Goal: Task Accomplishment & Management: Manage account settings

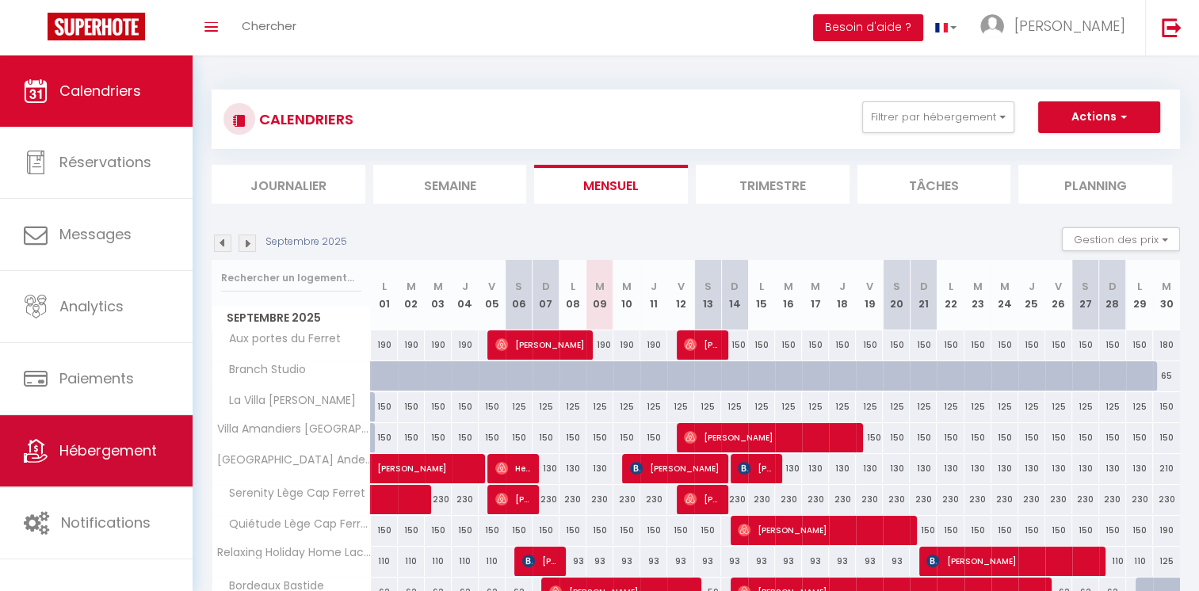
click at [92, 433] on link "Hébergement" at bounding box center [96, 450] width 193 height 71
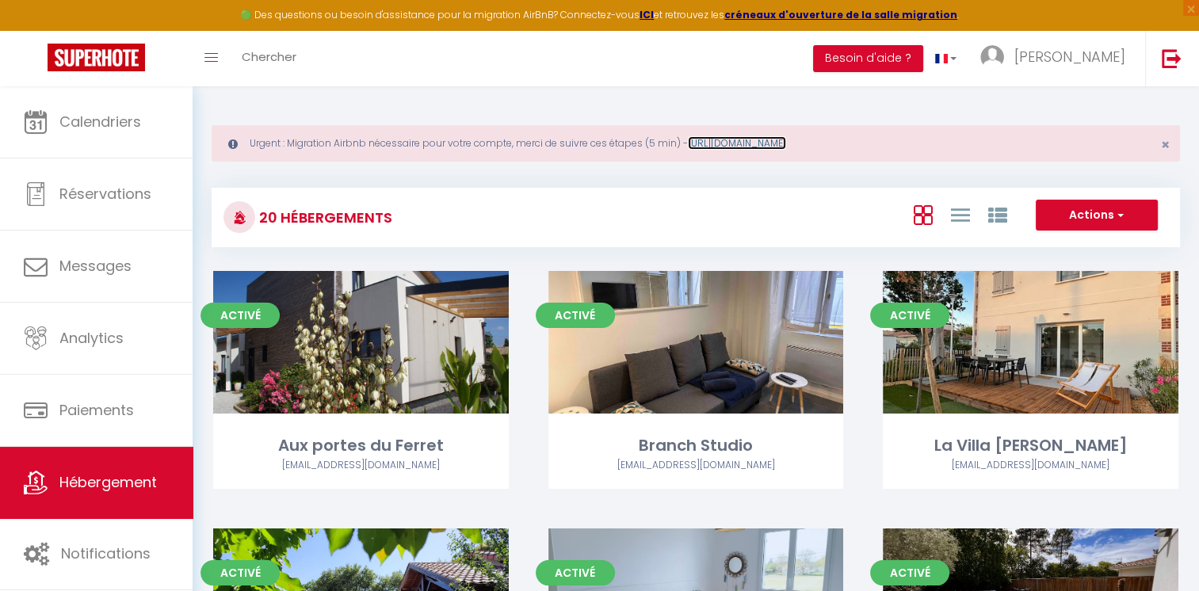
click at [786, 143] on link "[URL][DOMAIN_NAME]" at bounding box center [737, 142] width 98 height 13
click at [1072, 213] on button "Actions" at bounding box center [1097, 216] width 122 height 32
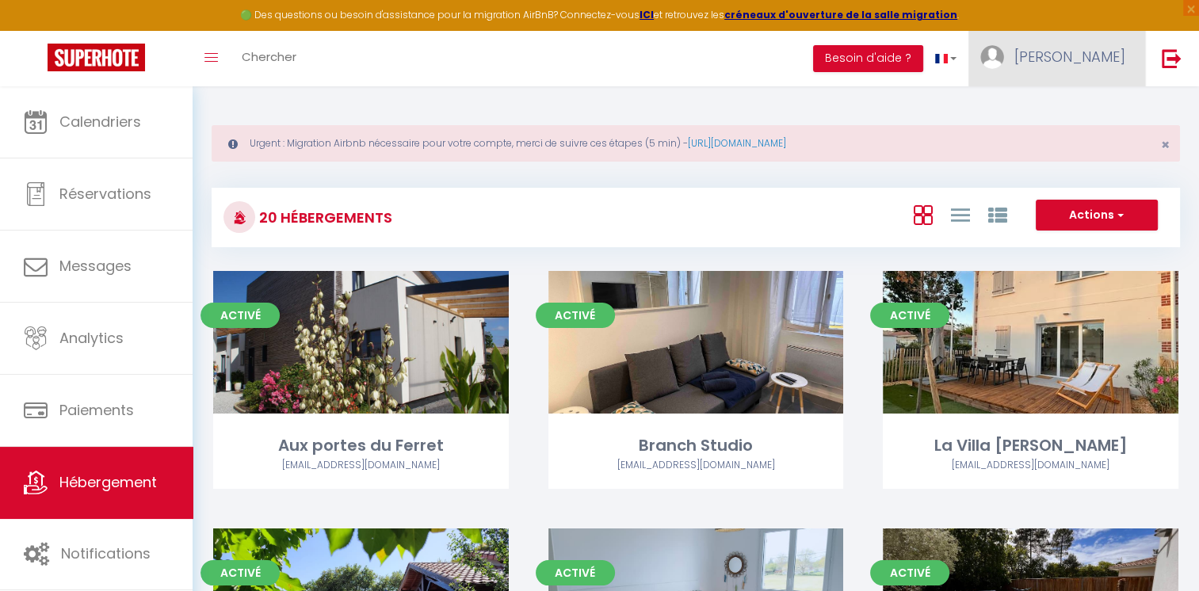
click at [1126, 53] on link "[PERSON_NAME]" at bounding box center [1057, 58] width 177 height 55
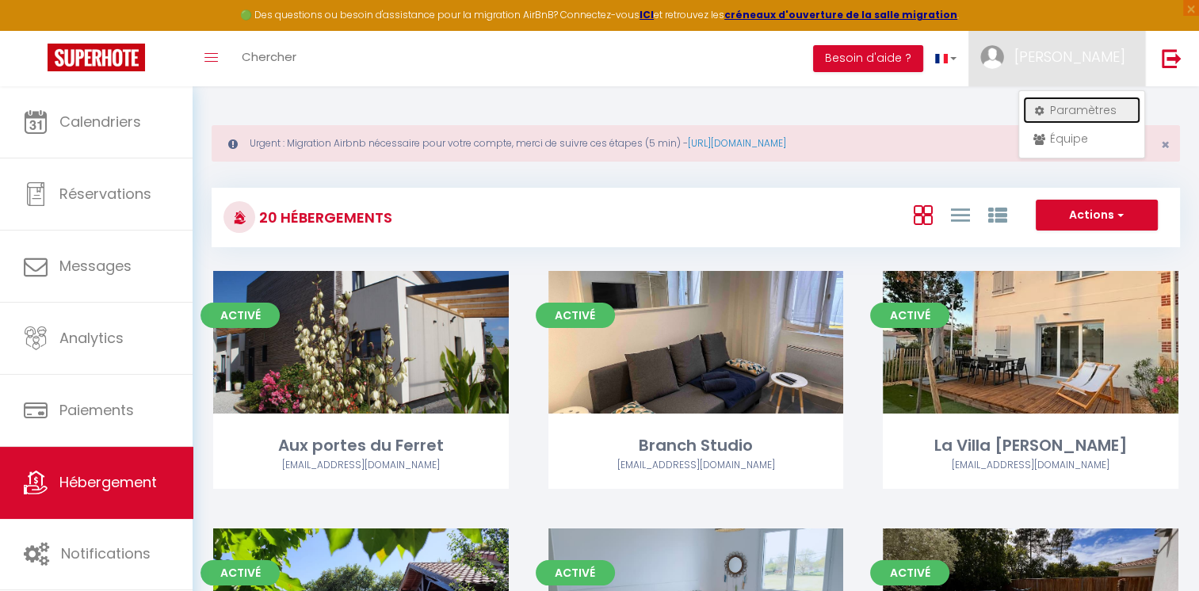
click at [1106, 105] on link "Paramètres" at bounding box center [1081, 110] width 117 height 27
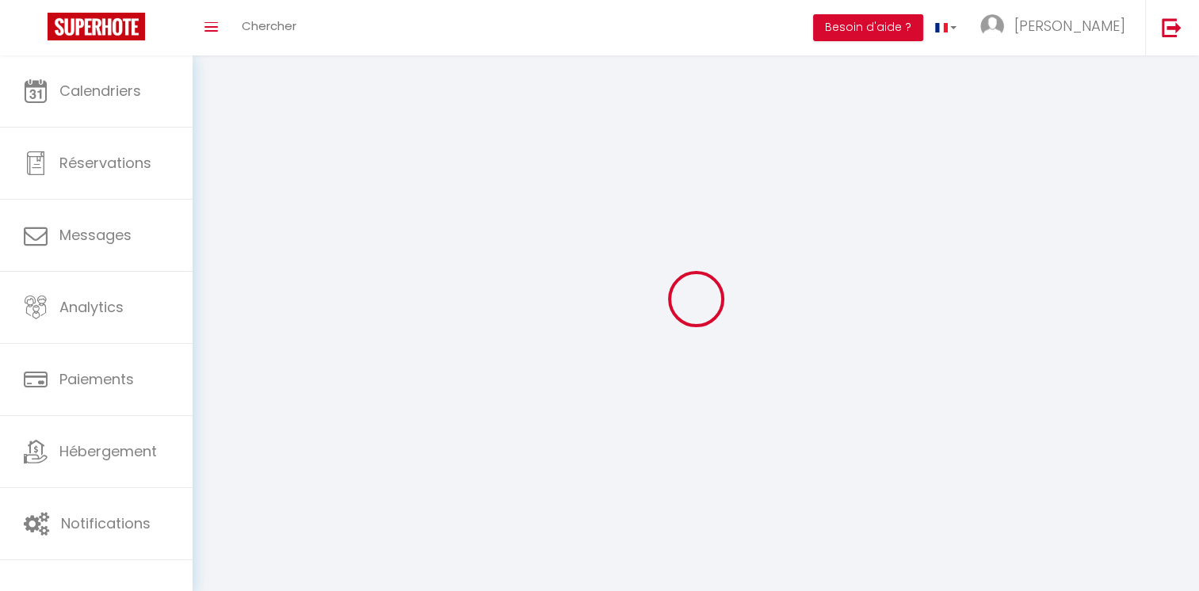
type input "[PERSON_NAME]"
type input "0686929980"
type input "[STREET_ADDRESS]"
type input "33680"
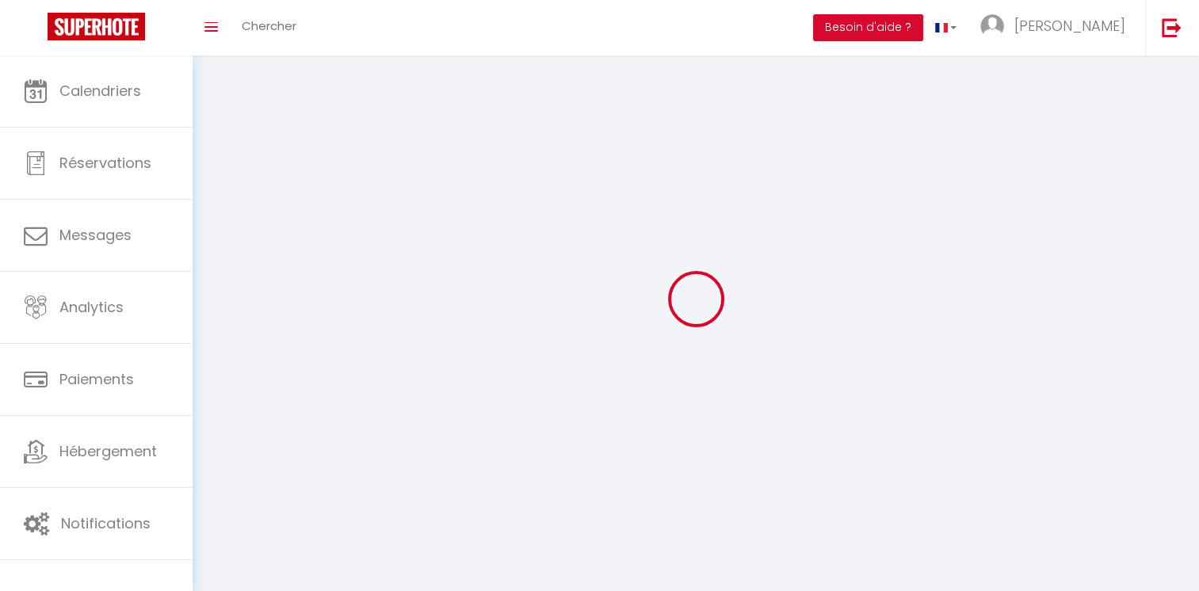
type input "le [DEMOGRAPHIC_DATA]"
select select "28"
type input "PNnY7RQFLhbbmgyfw08sBDhDa"
type input "YWqDHUUQ2V0iBrtMOZOO9B5S8"
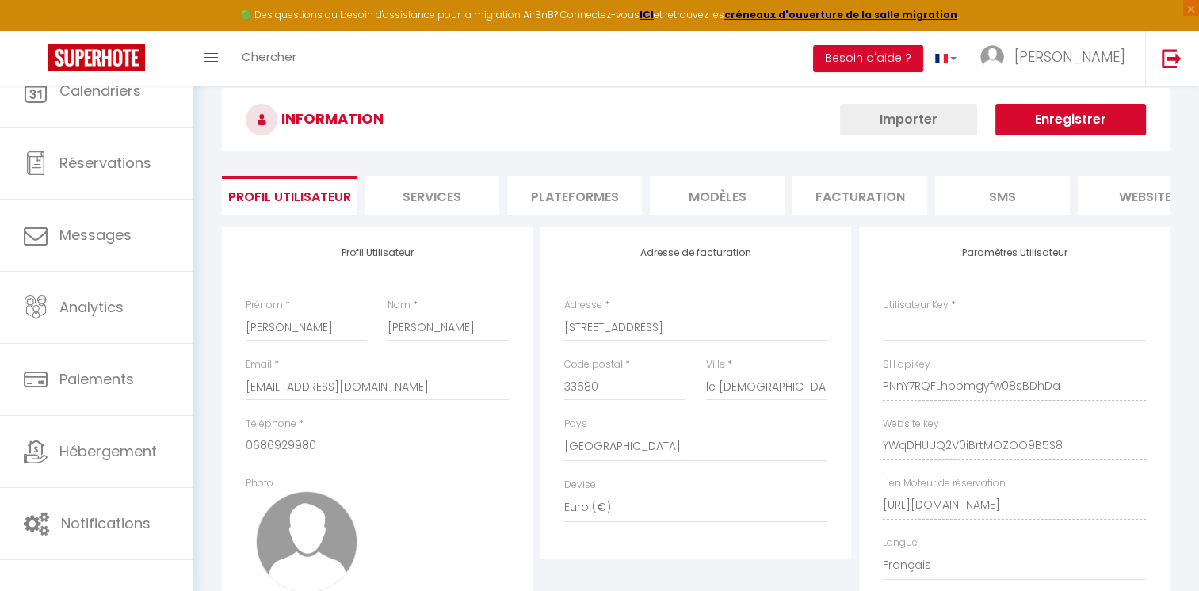
type input "PNnY7RQFLhbbmgyfw08sBDhDa"
type input "YWqDHUUQ2V0iBrtMOZOO9B5S8"
type input "[URL][DOMAIN_NAME]"
select select "fr"
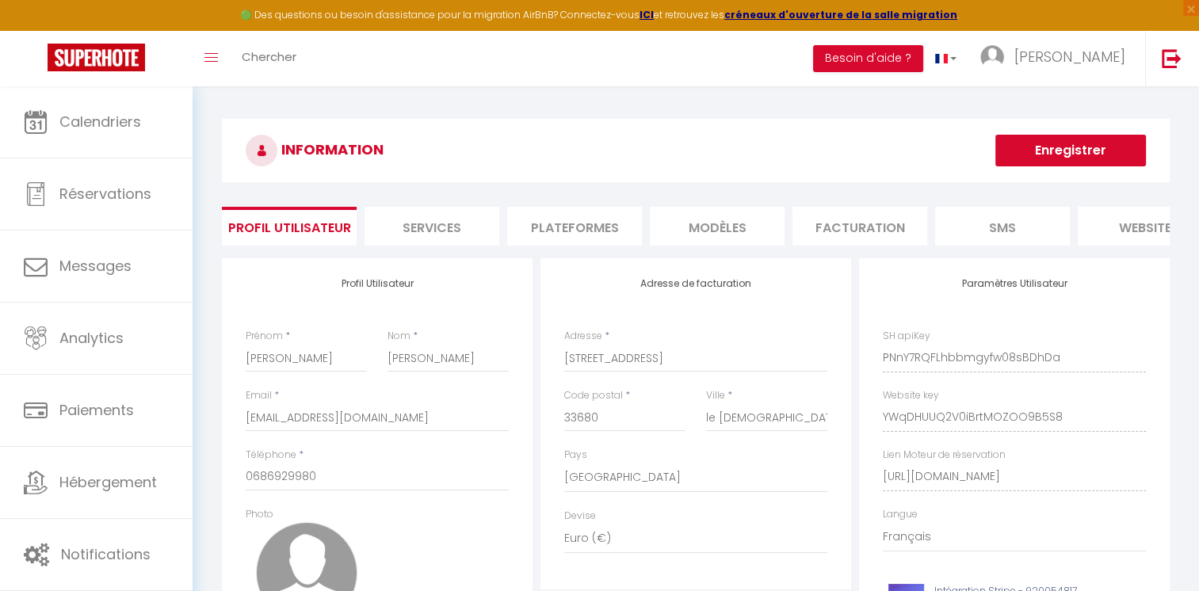
click at [580, 228] on li "Plateformes" at bounding box center [574, 226] width 135 height 39
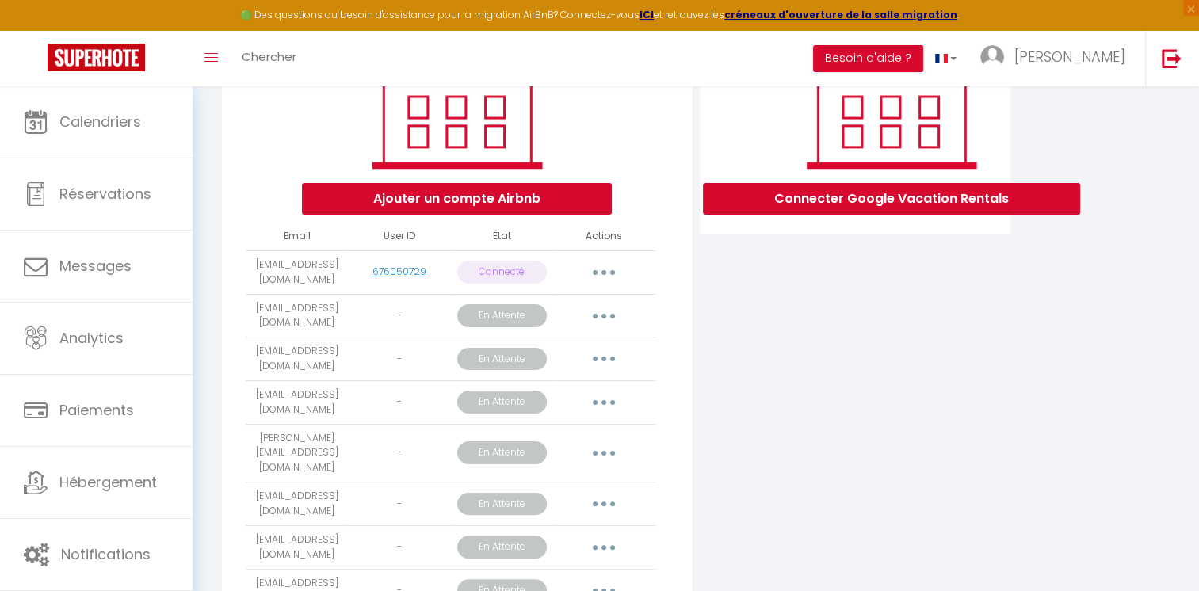
scroll to position [258, 0]
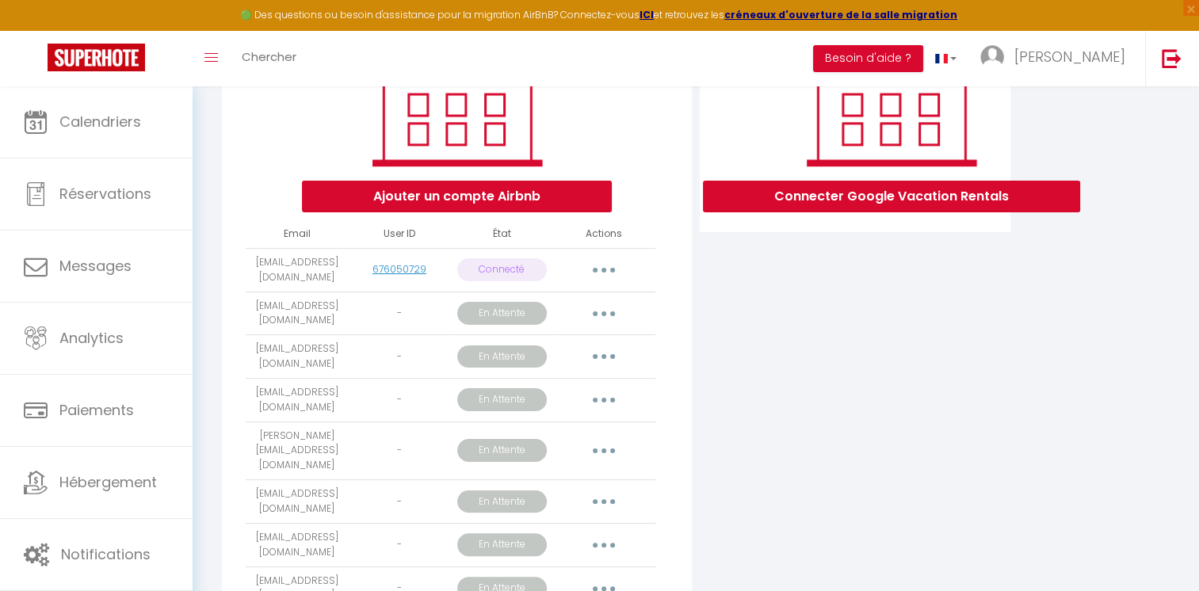
click at [601, 327] on button "button" at bounding box center [604, 313] width 44 height 25
click at [781, 341] on div "Connecter Google Vacation Rentals" at bounding box center [855, 579] width 319 height 1157
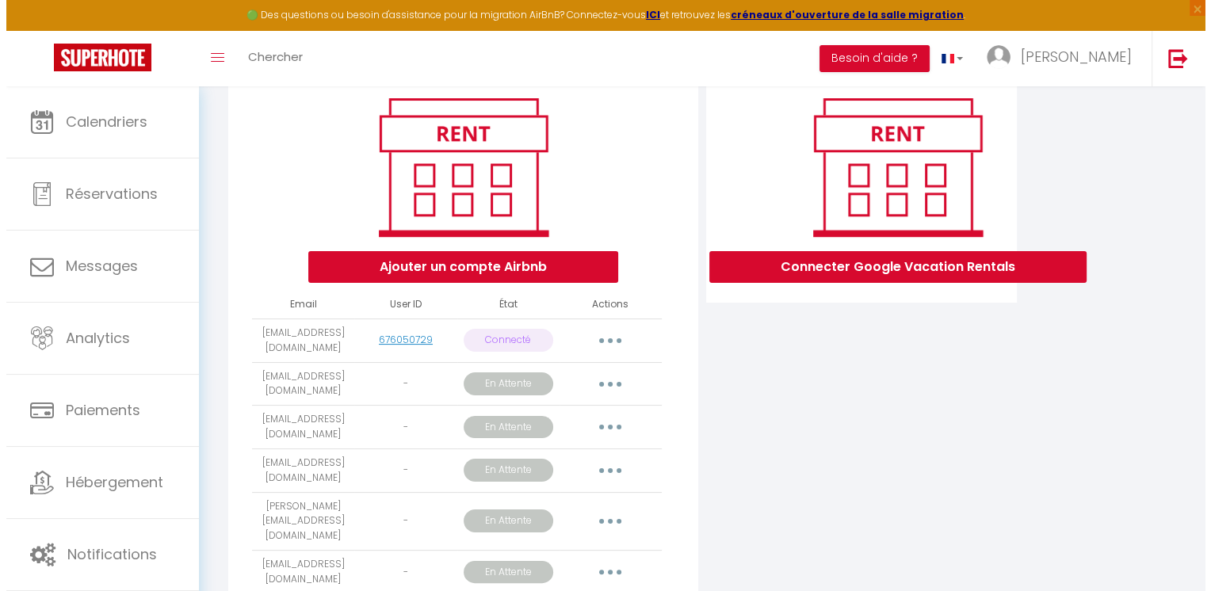
scroll to position [178, 0]
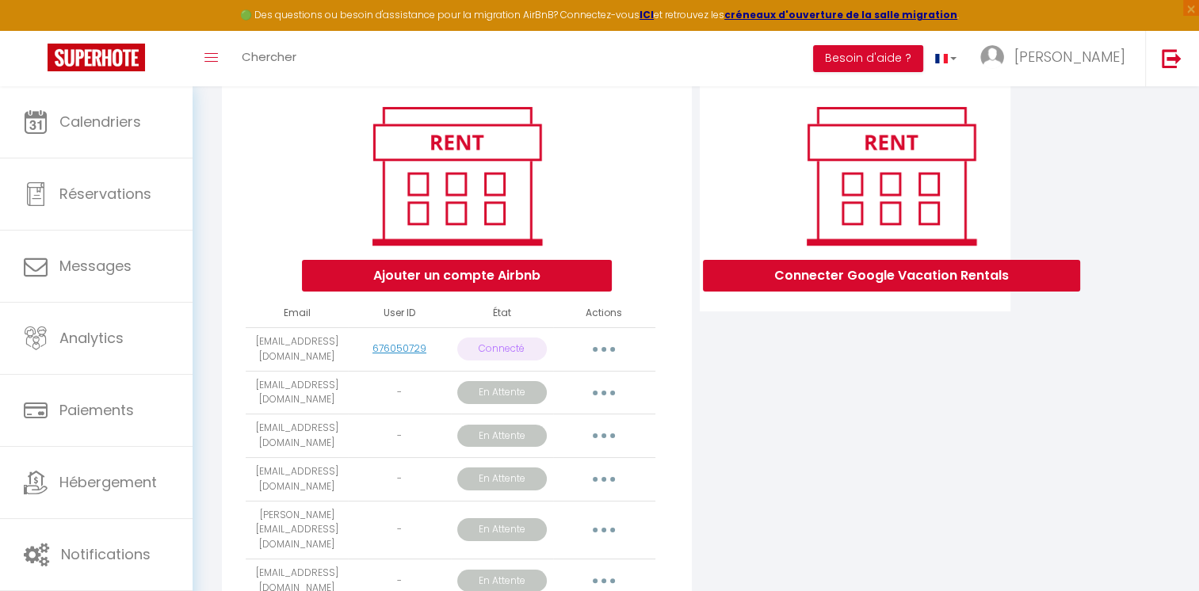
click at [610, 406] on button "button" at bounding box center [604, 392] width 44 height 25
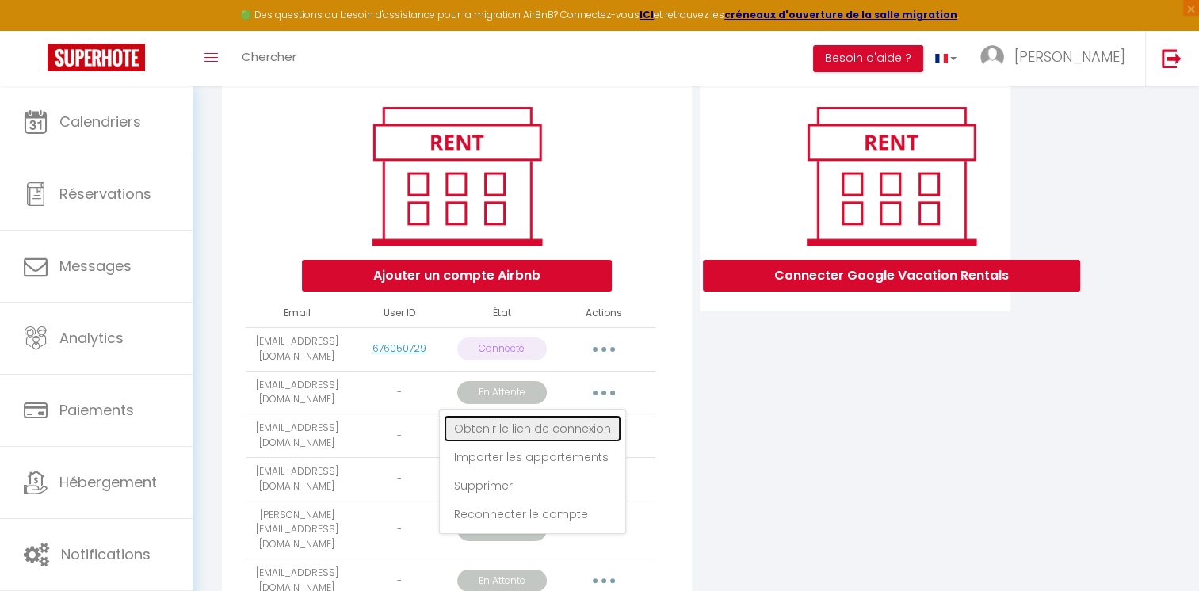
click at [534, 442] on link "Obtenir le lien de connexion" at bounding box center [533, 428] width 178 height 27
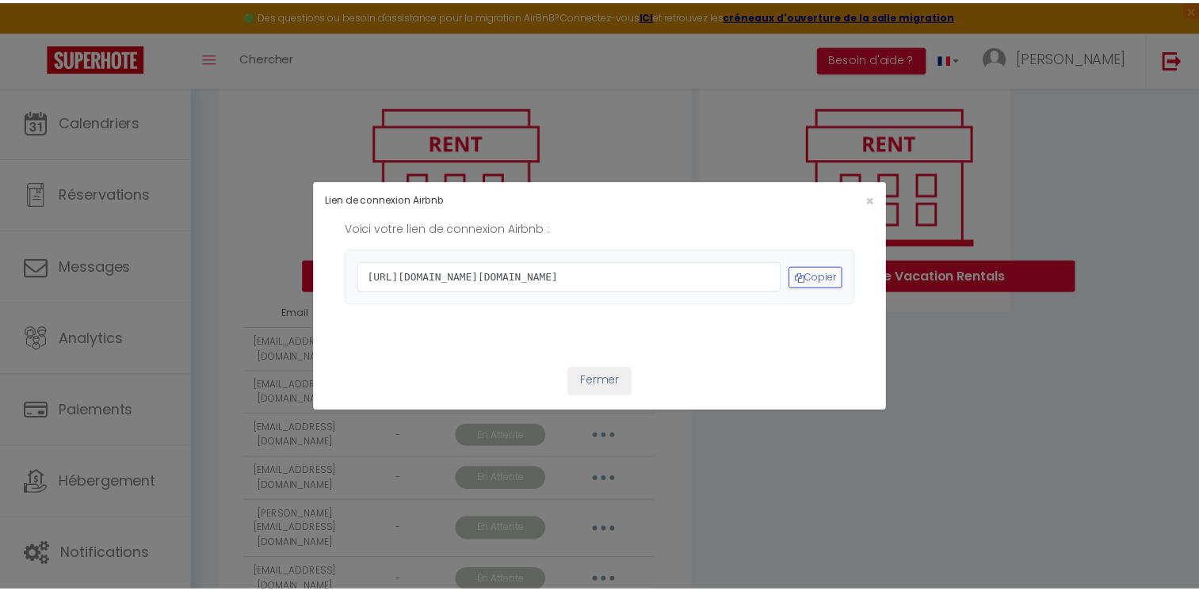
scroll to position [0, 0]
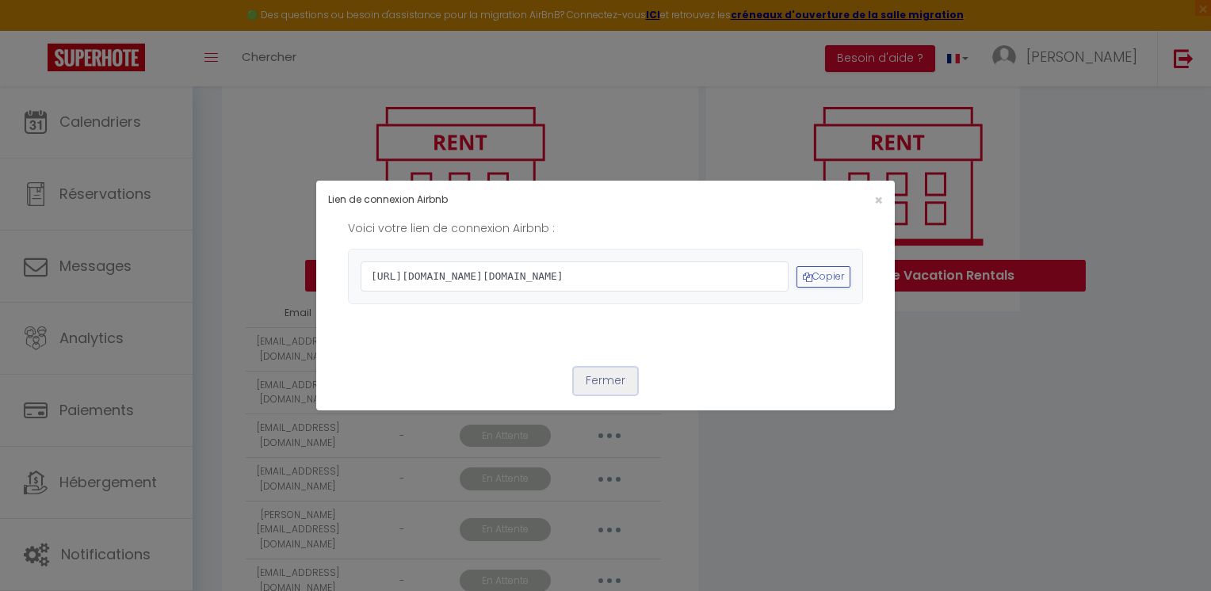
click at [602, 395] on button "Fermer" at bounding box center [605, 381] width 63 height 27
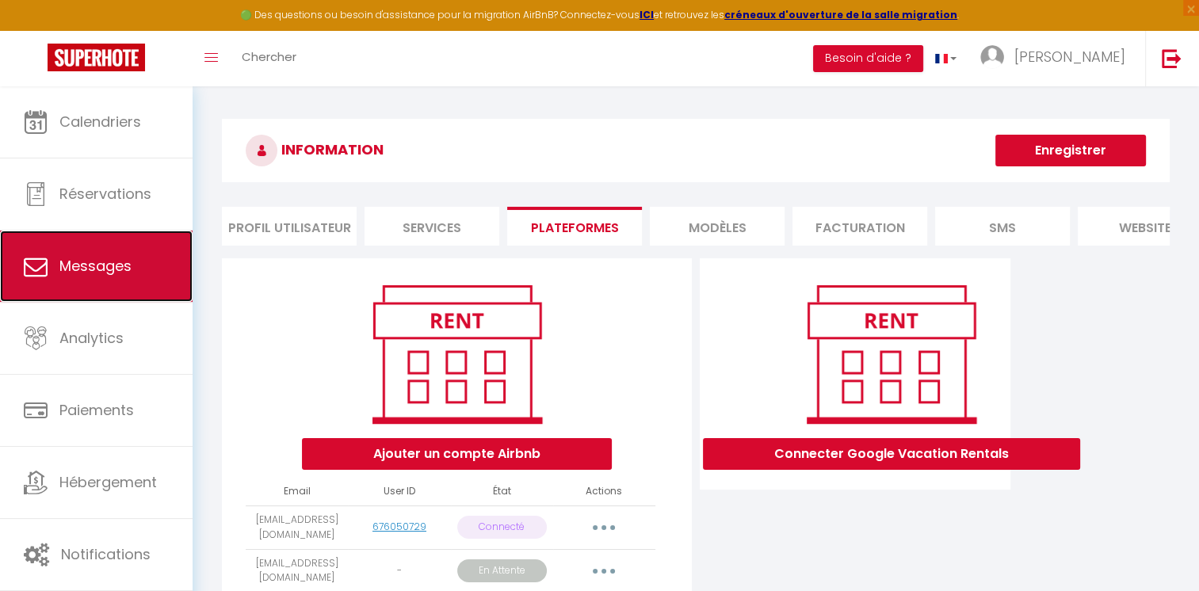
click at [77, 270] on span "Messages" at bounding box center [95, 266] width 72 height 20
select select "message"
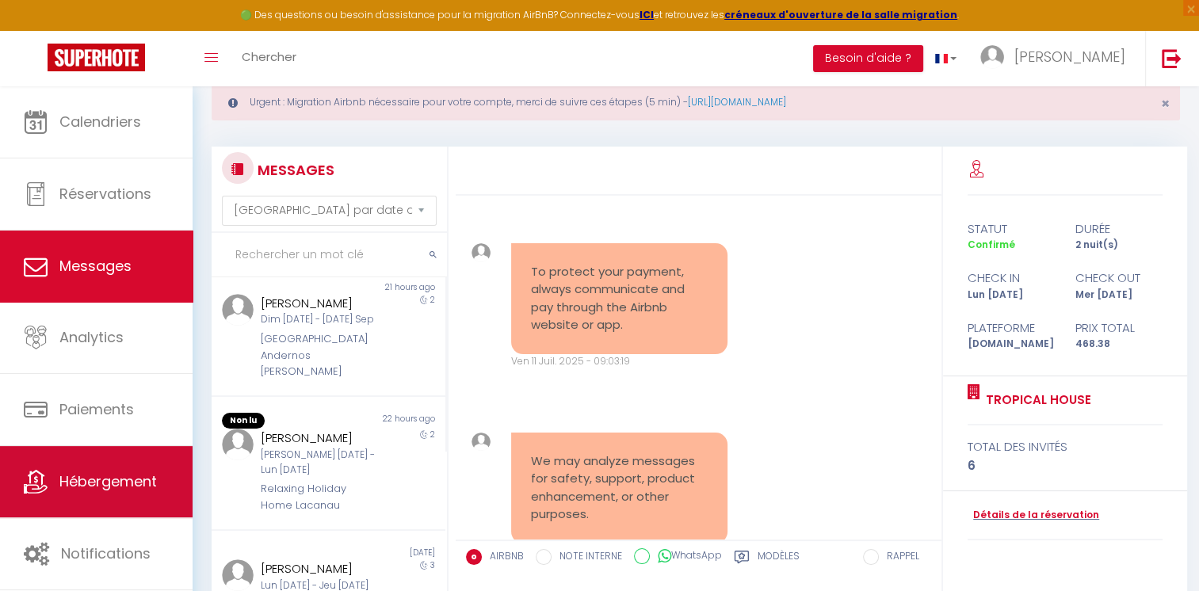
scroll to position [79, 0]
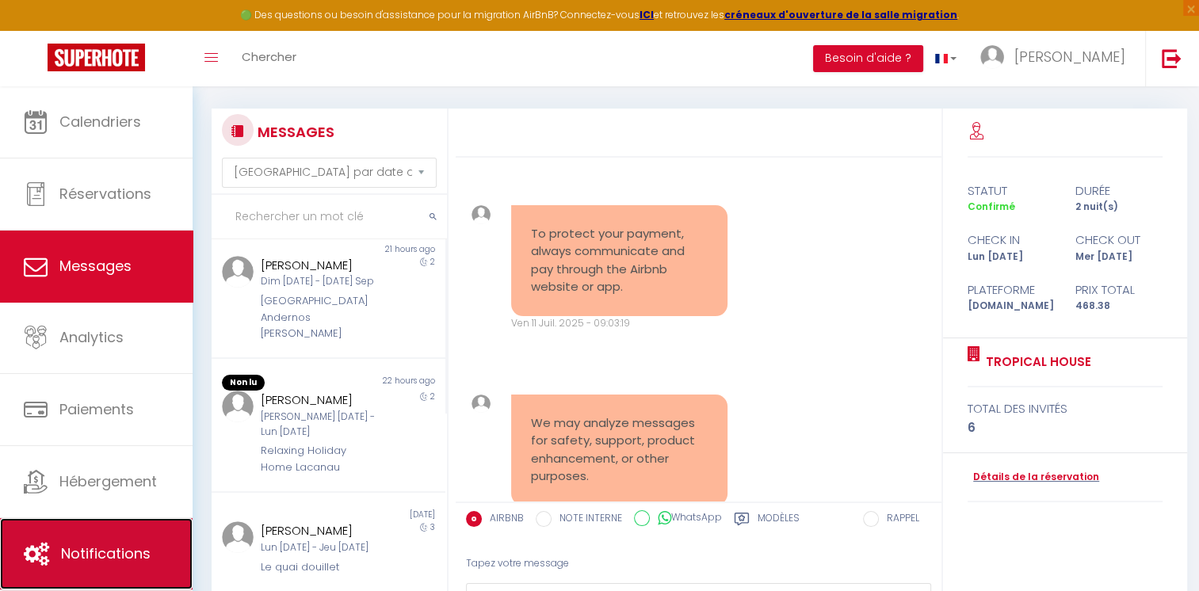
click at [111, 551] on span "Notifications" at bounding box center [106, 554] width 90 height 20
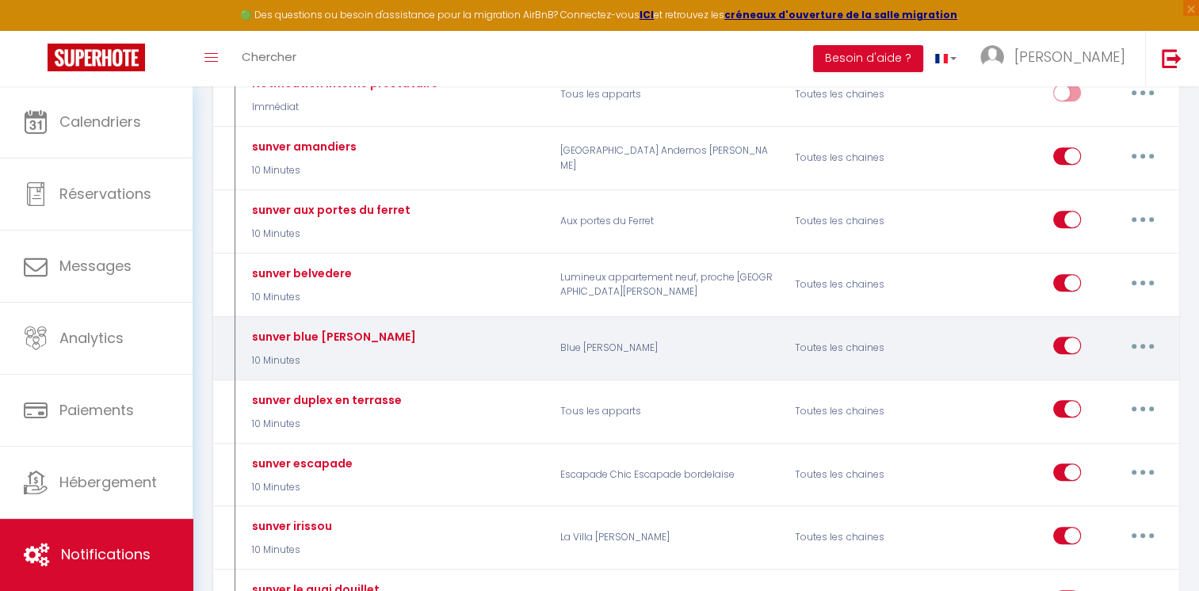
scroll to position [713, 0]
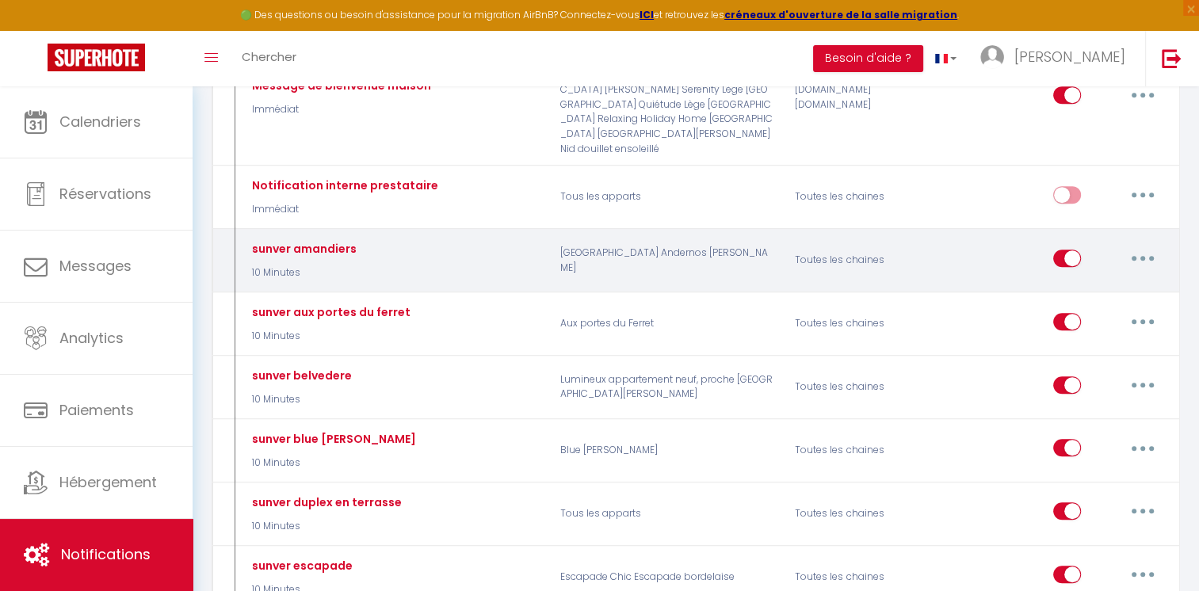
click at [1137, 246] on button "button" at bounding box center [1143, 258] width 44 height 25
click at [1088, 366] on link "Supprimer" at bounding box center [1101, 379] width 117 height 27
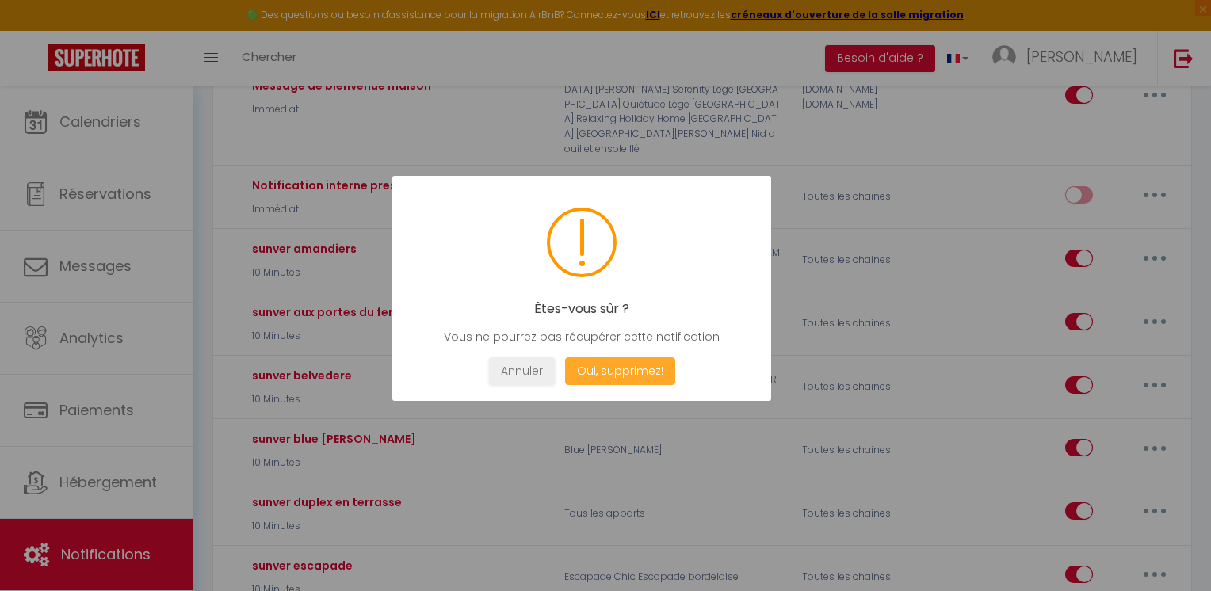
click at [610, 379] on button "Oui, supprimez!" at bounding box center [620, 371] width 110 height 28
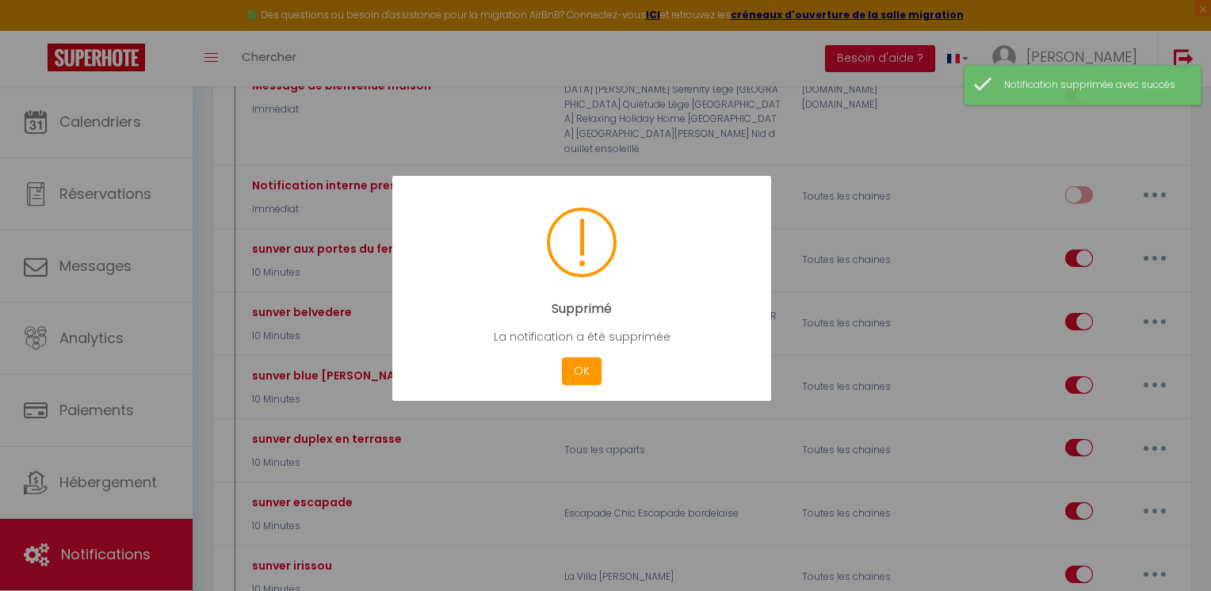
click at [1164, 196] on div at bounding box center [605, 295] width 1211 height 591
click at [580, 376] on button "OK" at bounding box center [582, 371] width 40 height 28
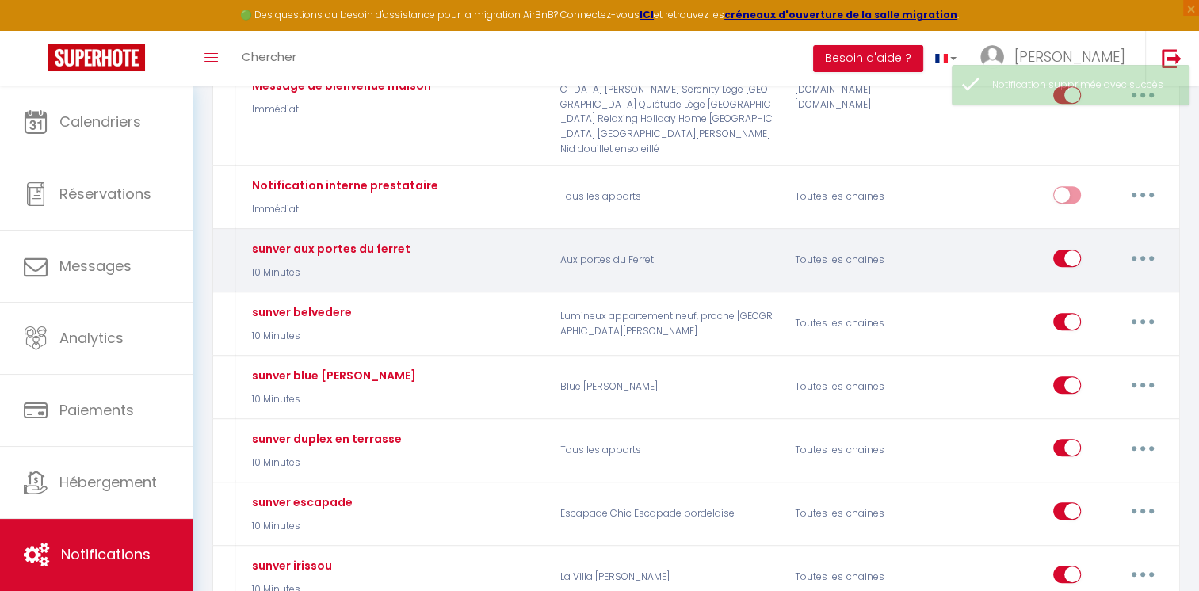
click at [1143, 246] on button "button" at bounding box center [1143, 258] width 44 height 25
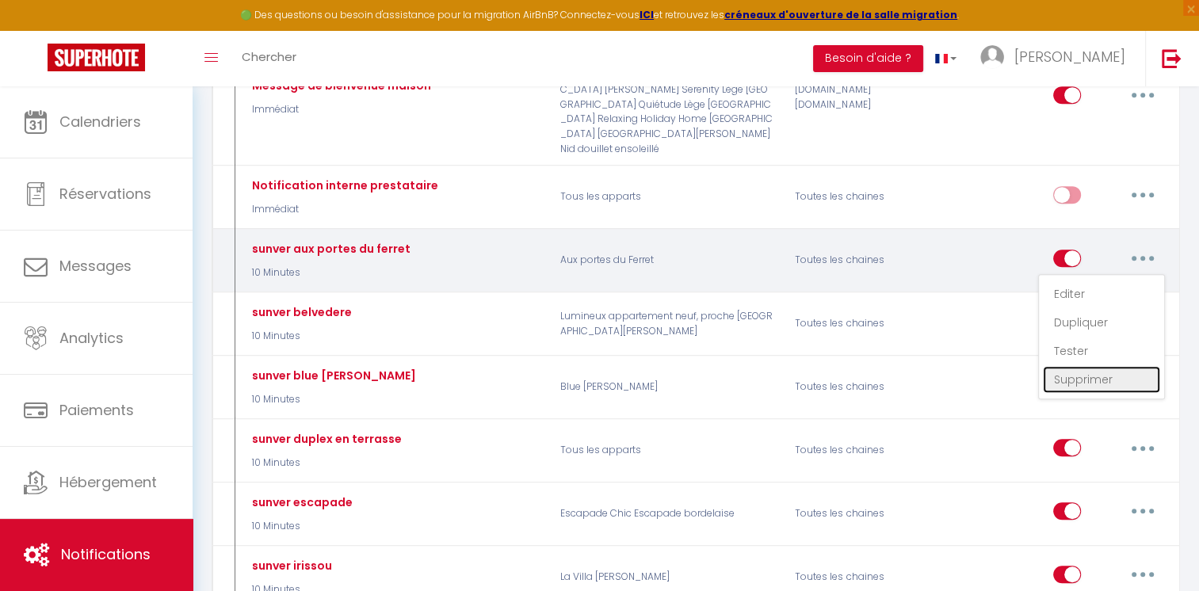
click at [1078, 366] on link "Supprimer" at bounding box center [1101, 379] width 117 height 27
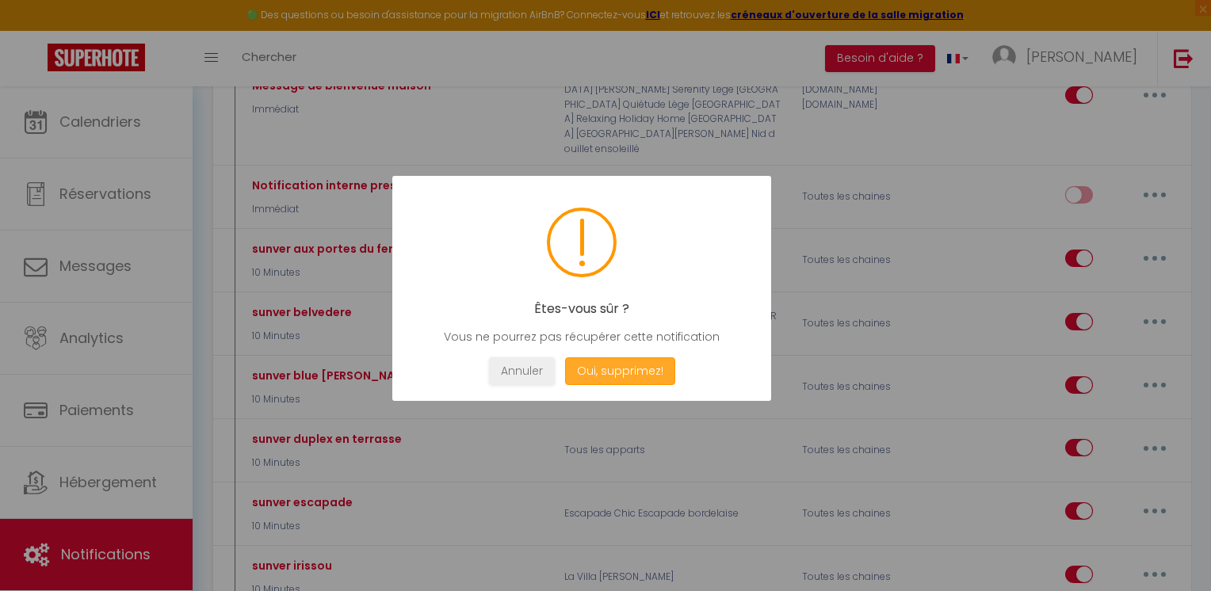
click at [640, 376] on button "Oui, supprimez!" at bounding box center [620, 371] width 110 height 28
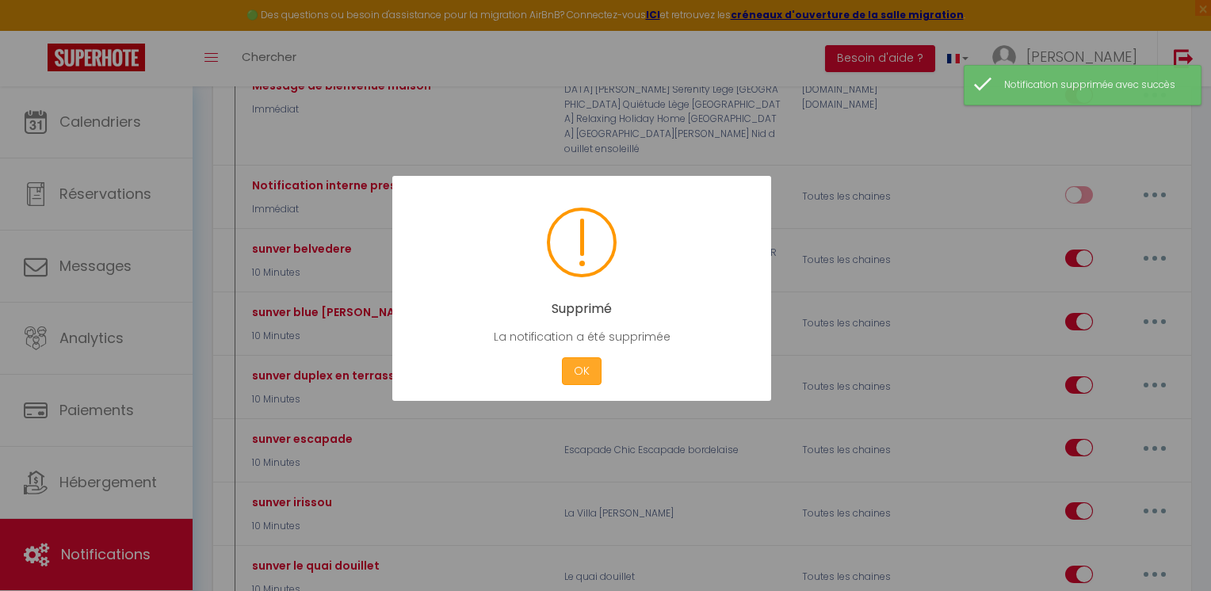
click at [578, 376] on button "OK" at bounding box center [582, 371] width 40 height 28
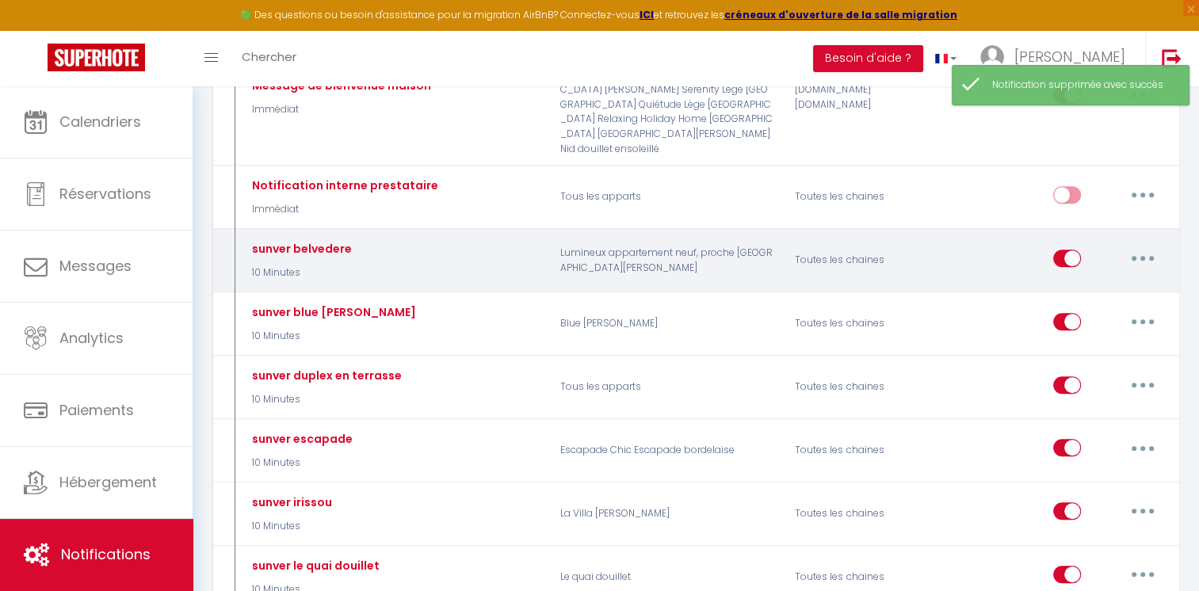
click at [1145, 246] on button "button" at bounding box center [1143, 258] width 44 height 25
click at [1072, 366] on link "Supprimer" at bounding box center [1101, 379] width 117 height 27
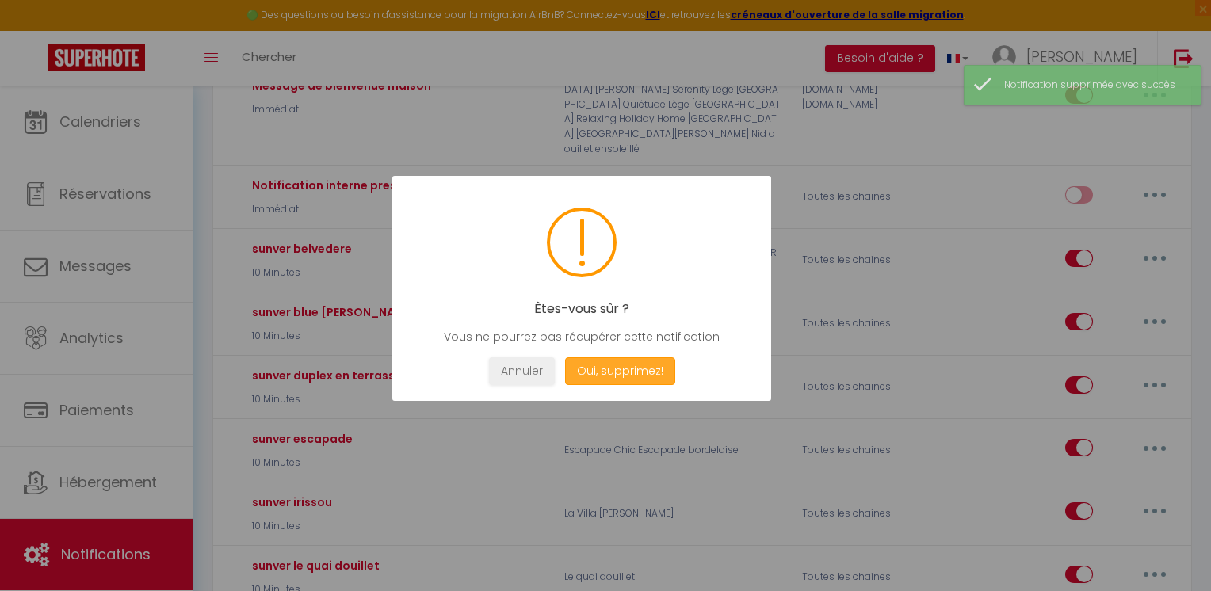
click at [645, 373] on button "Oui, supprimez!" at bounding box center [620, 371] width 110 height 28
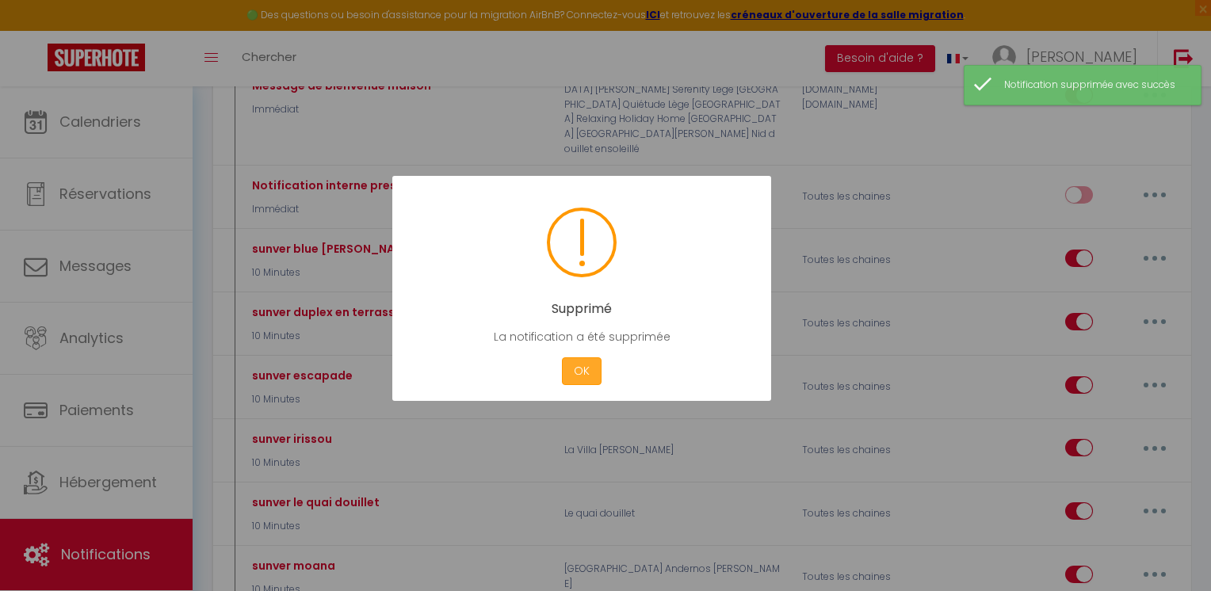
click at [584, 376] on button "OK" at bounding box center [582, 371] width 40 height 28
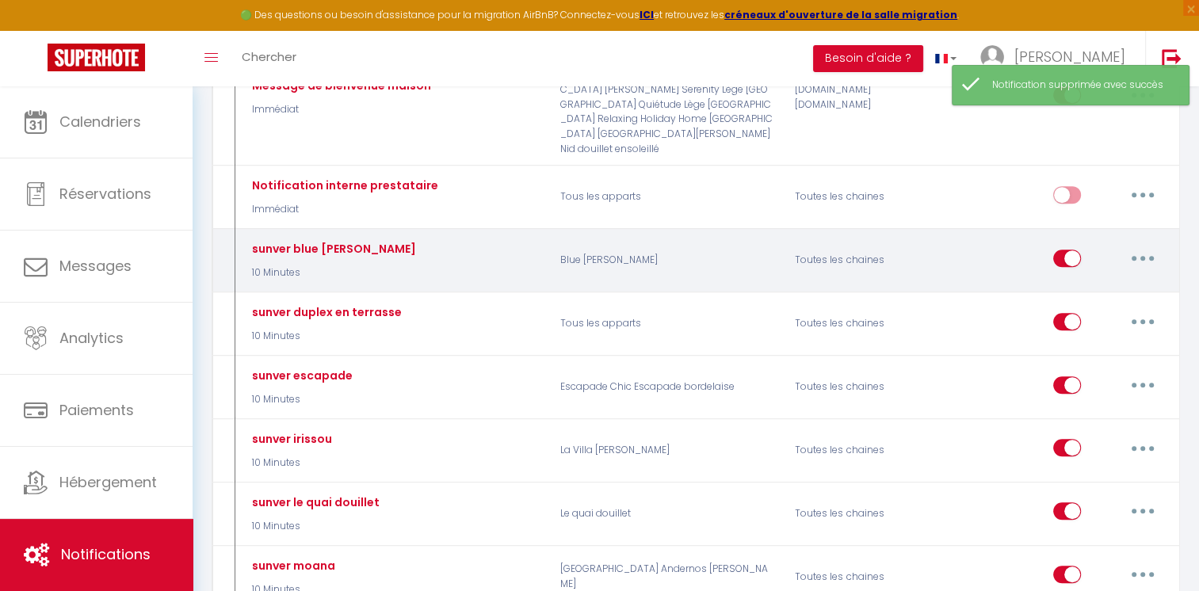
click at [1142, 246] on button "button" at bounding box center [1143, 258] width 44 height 25
click at [1080, 366] on link "Supprimer" at bounding box center [1101, 379] width 117 height 27
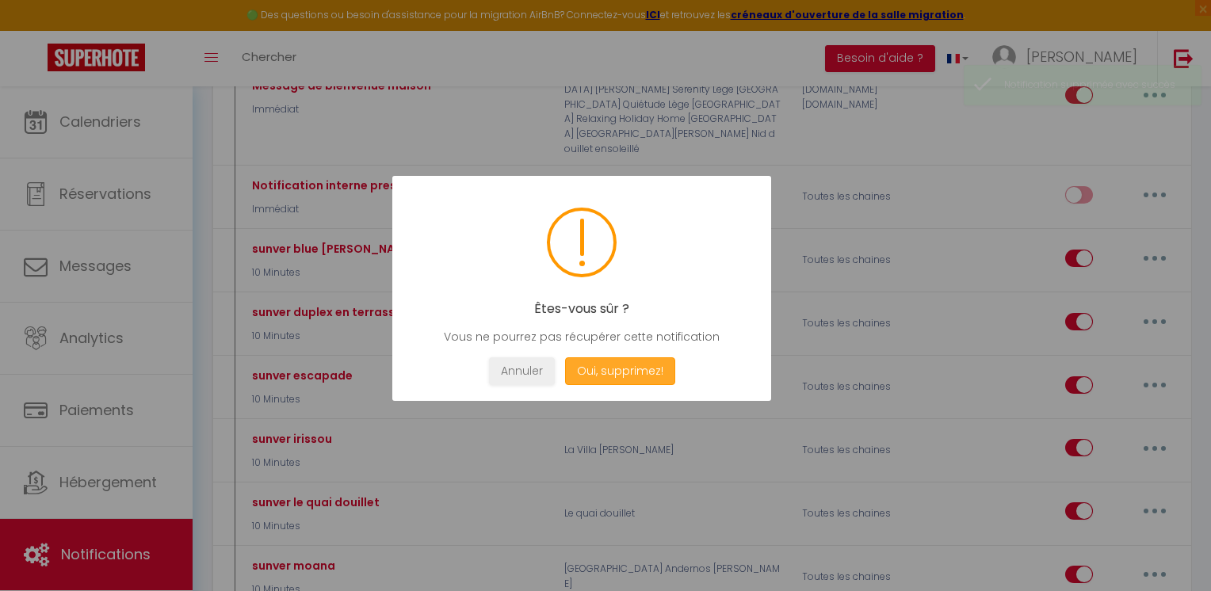
click at [634, 381] on button "Oui, supprimez!" at bounding box center [620, 371] width 110 height 28
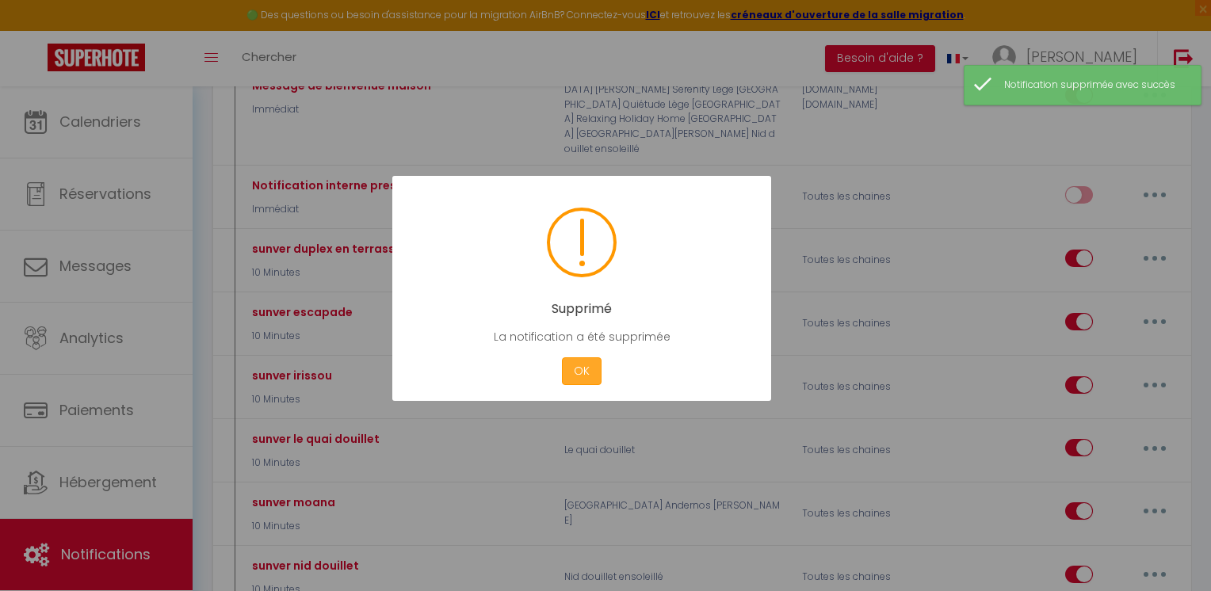
click at [589, 373] on button "OK" at bounding box center [582, 371] width 40 height 28
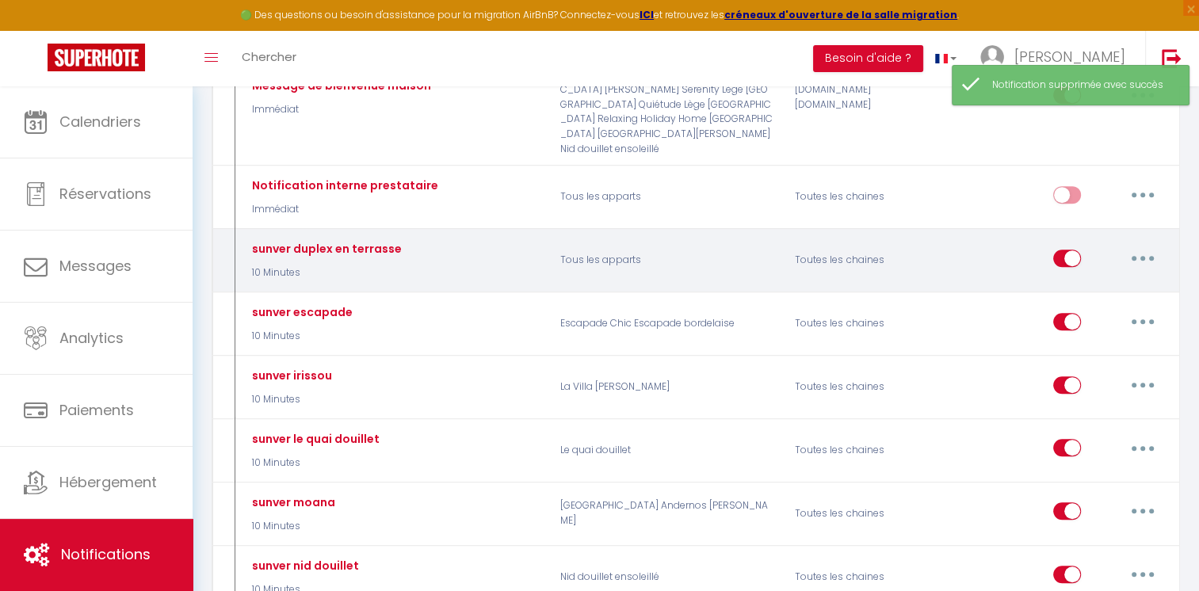
click at [1157, 246] on button "button" at bounding box center [1143, 258] width 44 height 25
click at [1083, 366] on link "Supprimer" at bounding box center [1101, 379] width 117 height 27
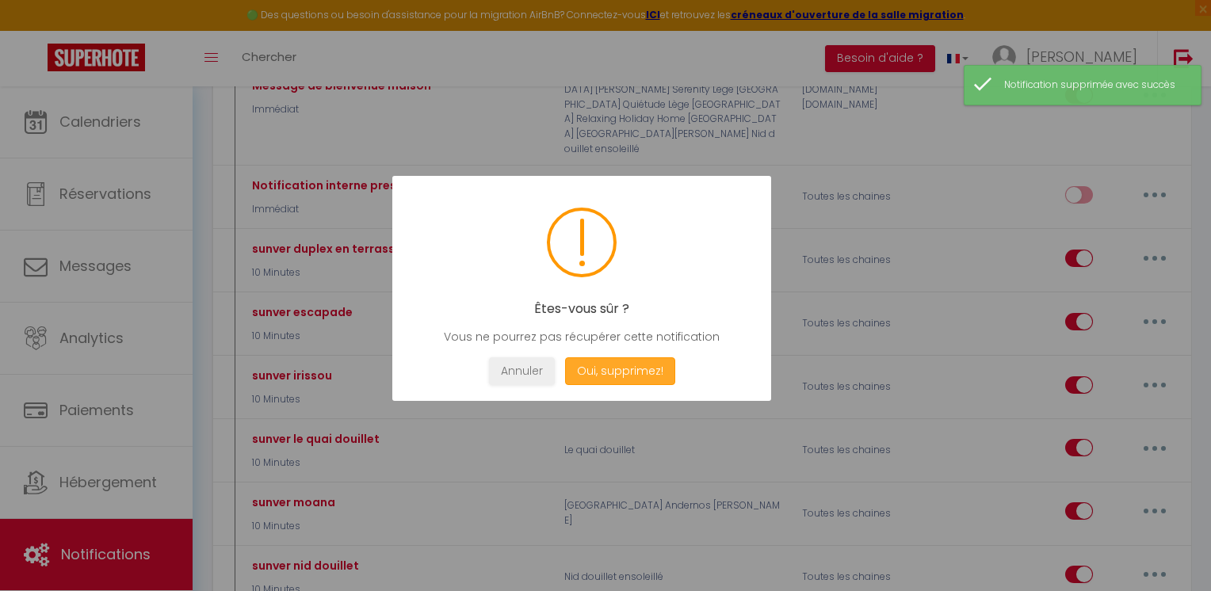
click at [643, 368] on button "Oui, supprimez!" at bounding box center [620, 371] width 110 height 28
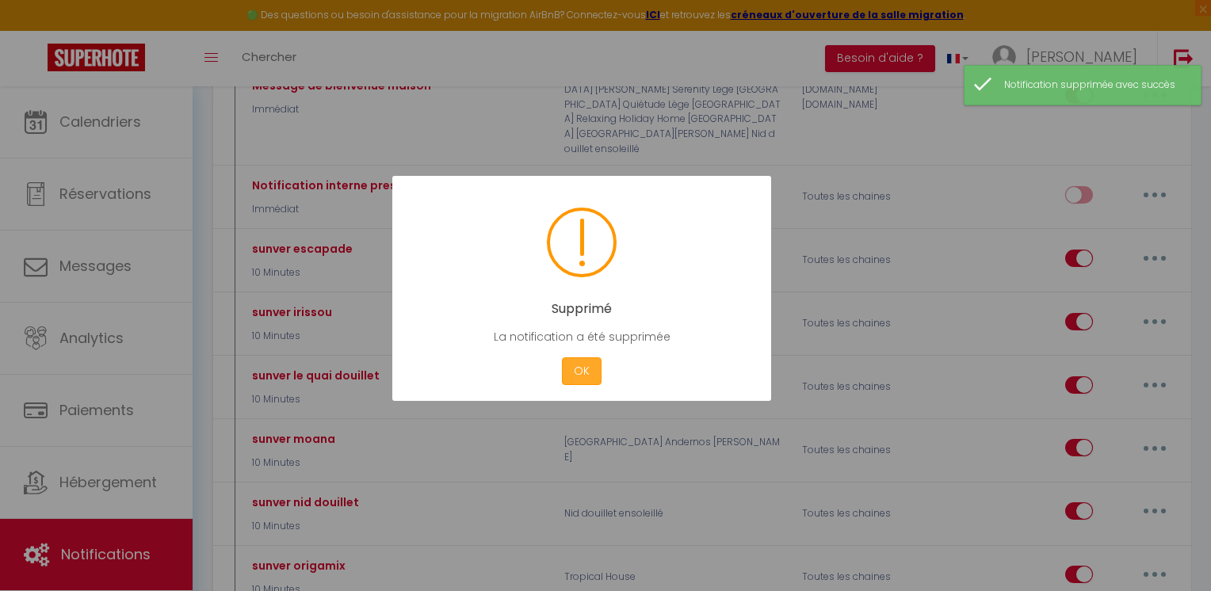
click at [583, 369] on button "OK" at bounding box center [582, 371] width 40 height 28
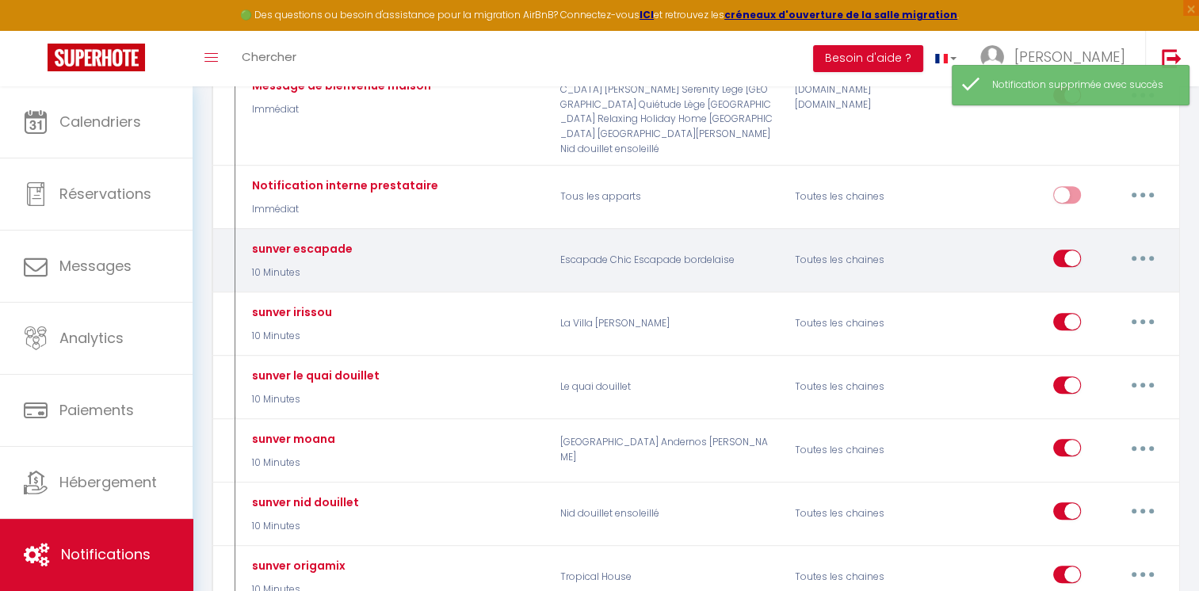
click at [1145, 256] on icon "button" at bounding box center [1143, 258] width 5 height 5
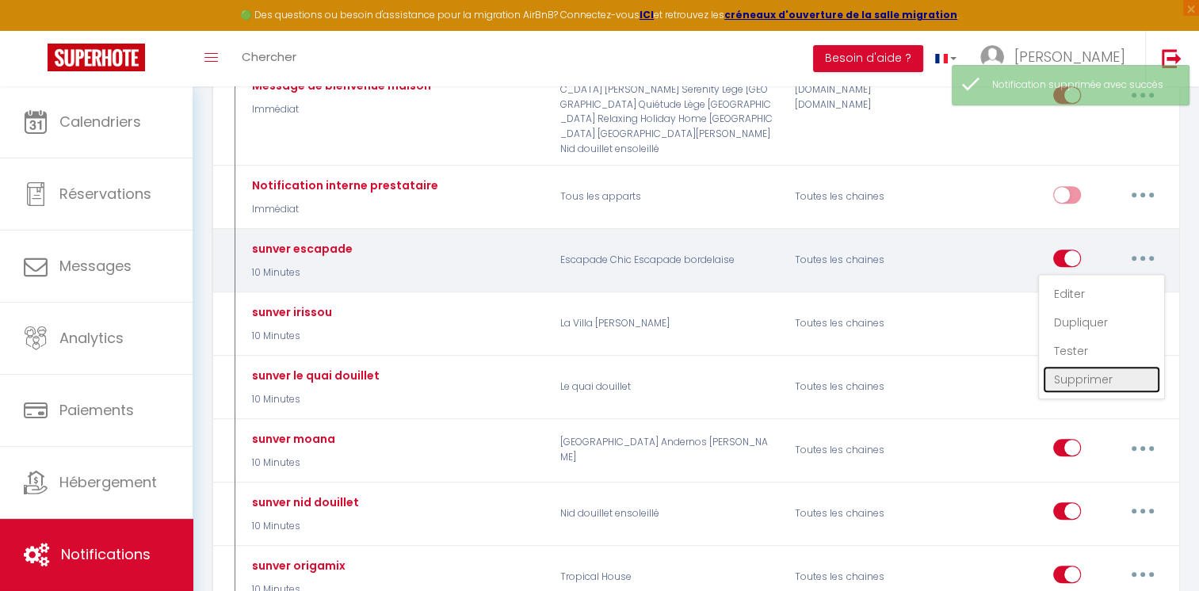
click at [1075, 366] on link "Supprimer" at bounding box center [1101, 379] width 117 height 27
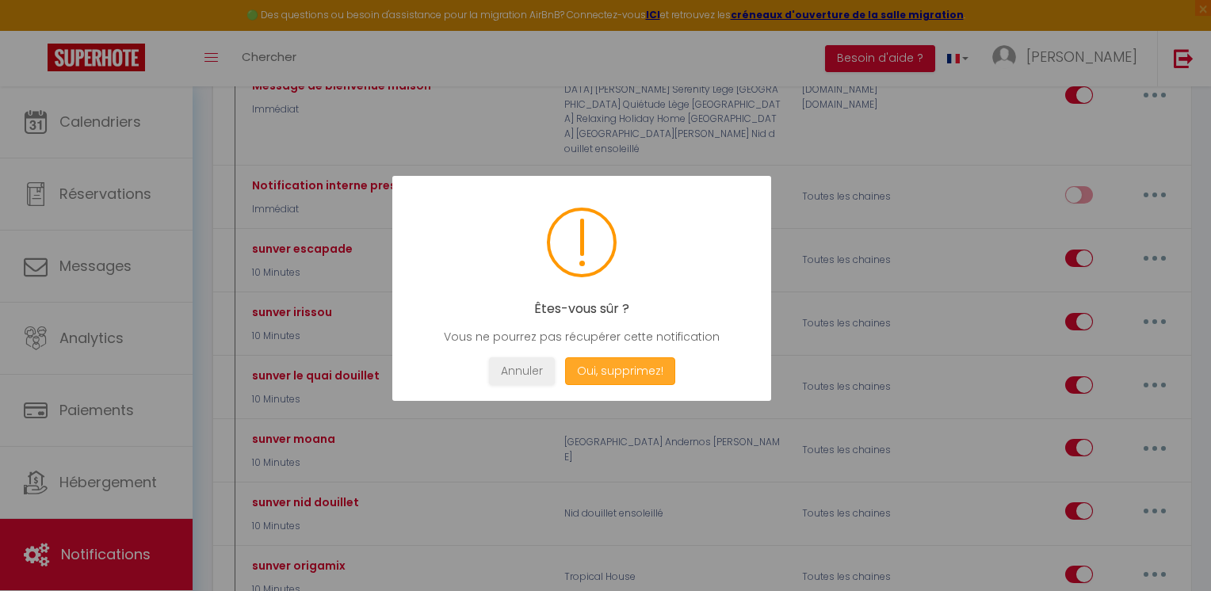
click at [628, 373] on button "Oui, supprimez!" at bounding box center [620, 371] width 110 height 28
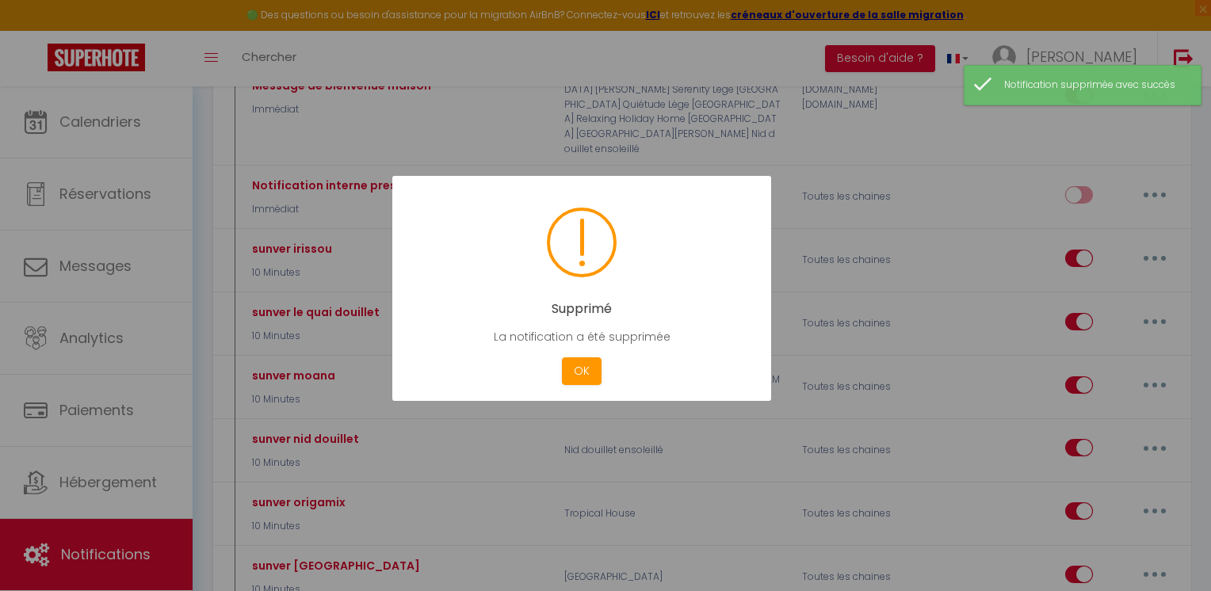
click at [555, 366] on div "Cancel OK" at bounding box center [581, 371] width 331 height 28
click at [568, 366] on button "OK" at bounding box center [582, 371] width 40 height 28
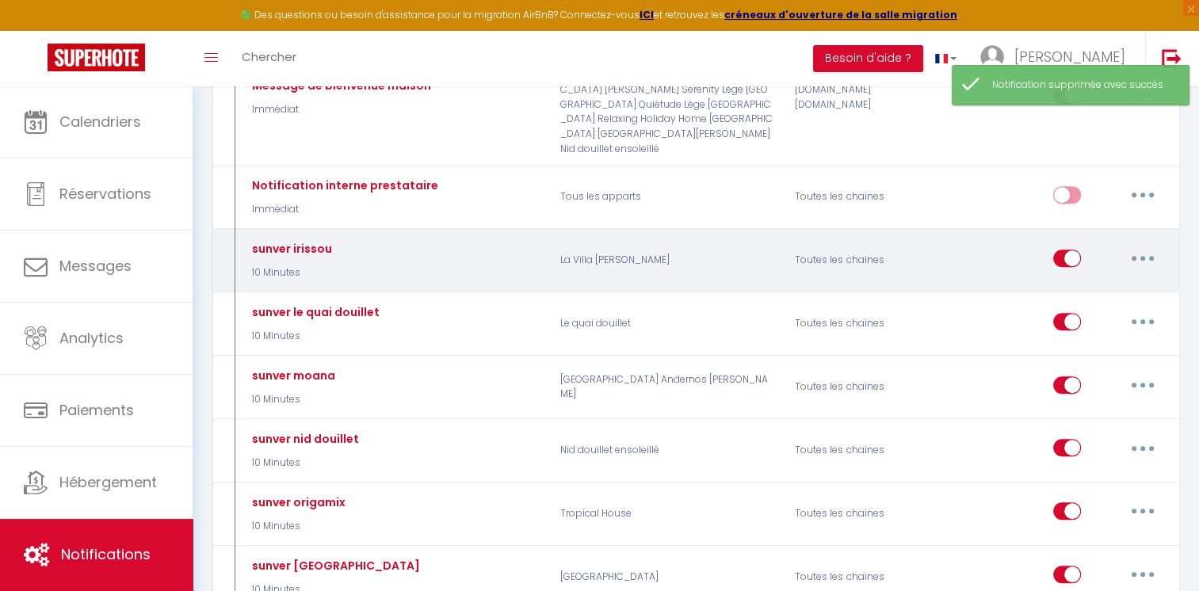
click at [1151, 246] on button "button" at bounding box center [1143, 258] width 44 height 25
click at [1076, 366] on link "Supprimer" at bounding box center [1101, 379] width 117 height 27
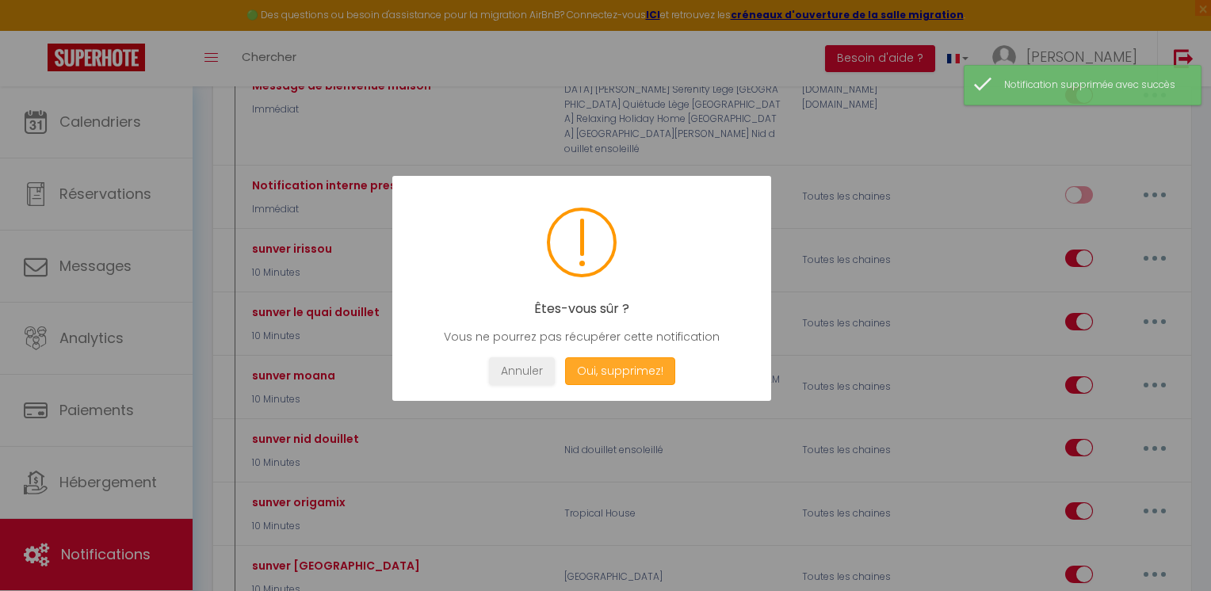
click at [629, 378] on button "Oui, supprimez!" at bounding box center [620, 371] width 110 height 28
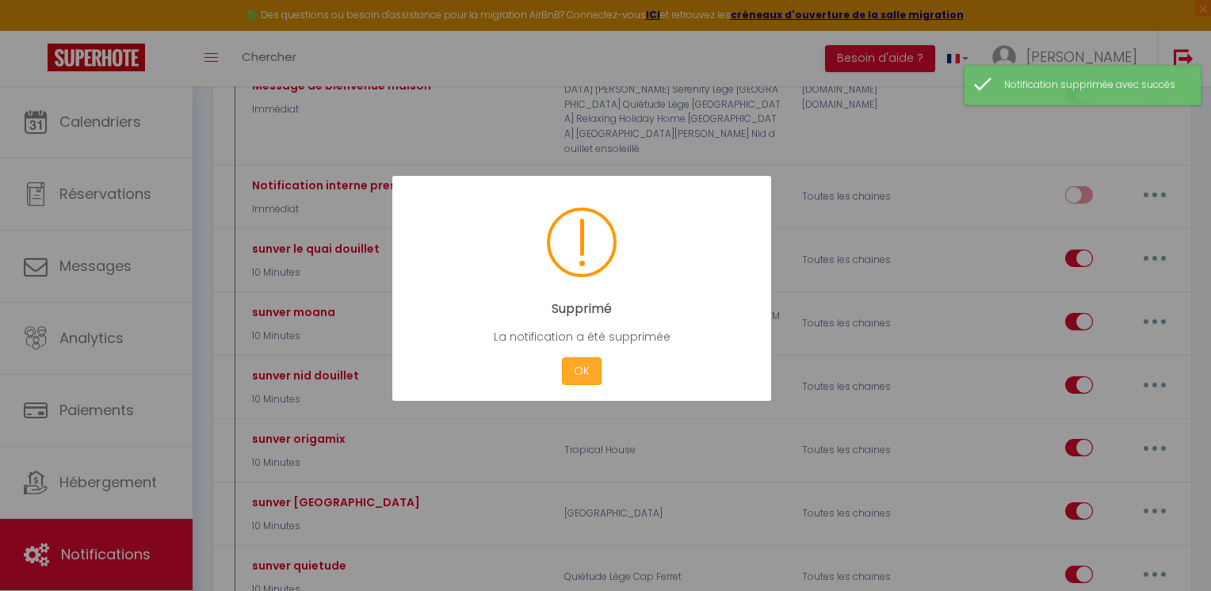
click at [589, 363] on button "OK" at bounding box center [582, 371] width 40 height 28
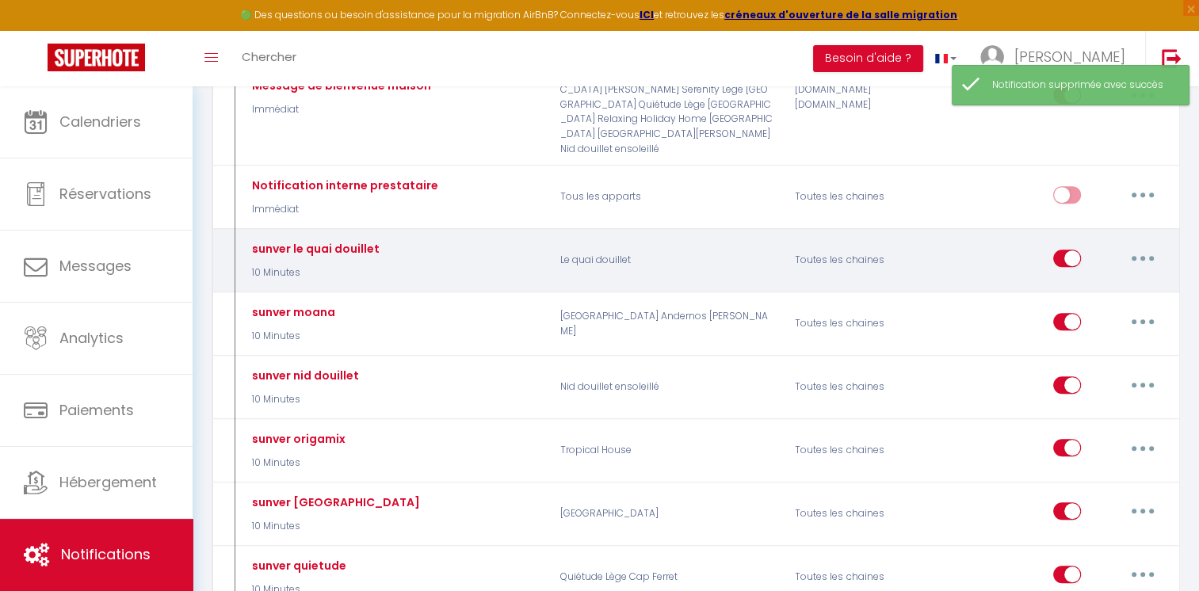
click at [1163, 246] on button "button" at bounding box center [1143, 258] width 44 height 25
click at [1090, 366] on link "Supprimer" at bounding box center [1101, 379] width 117 height 27
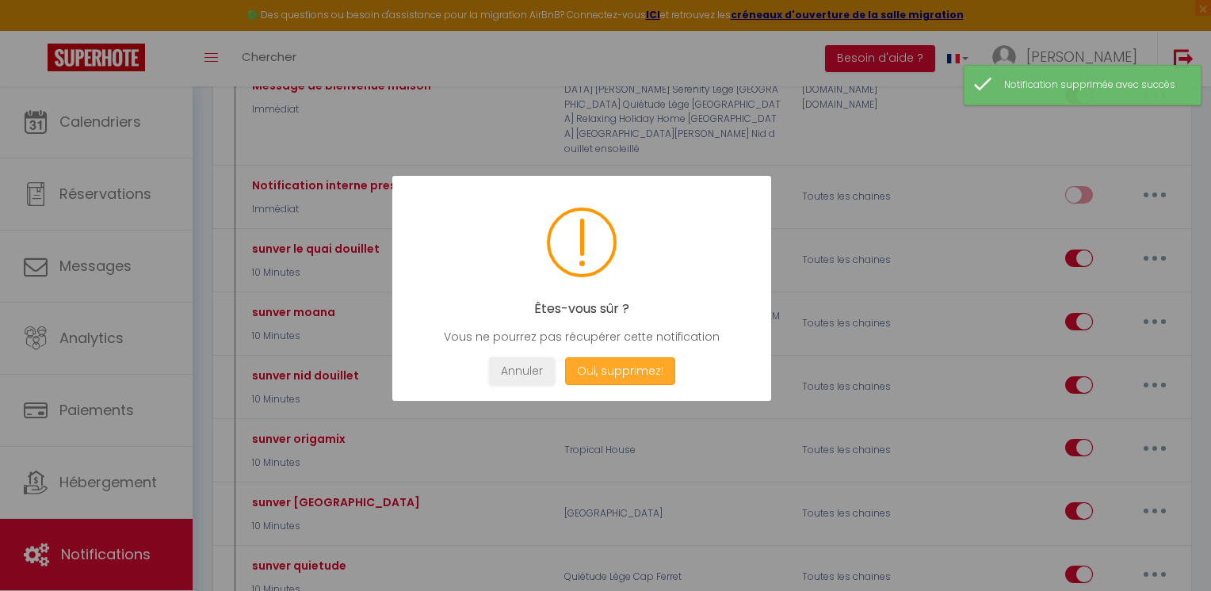
click at [618, 379] on button "Oui, supprimez!" at bounding box center [620, 371] width 110 height 28
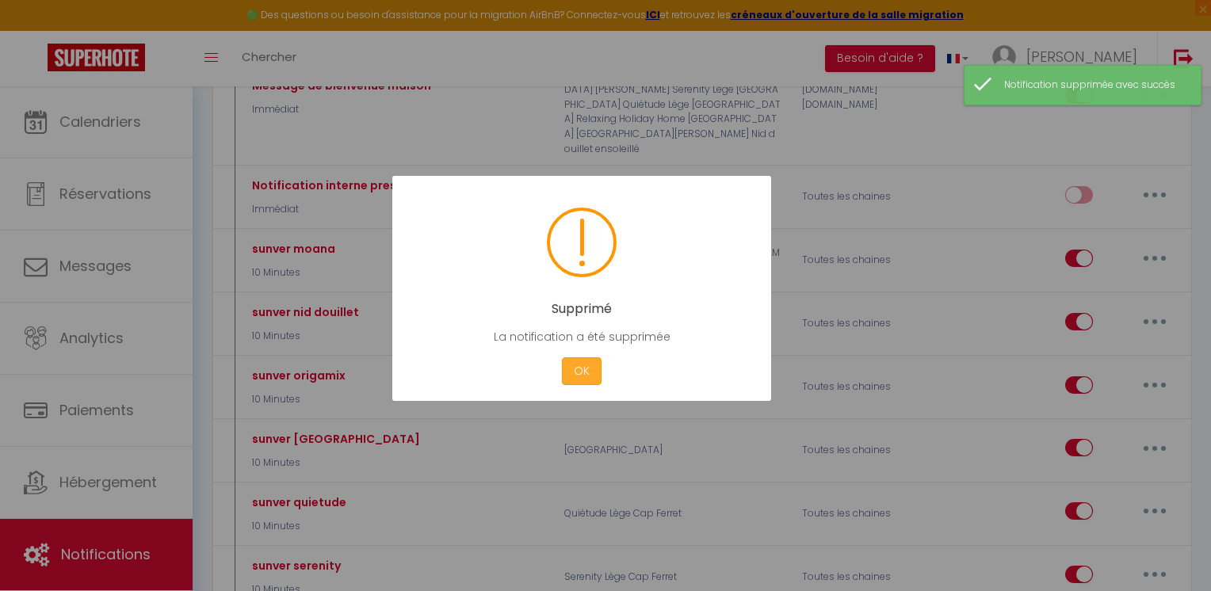
click at [569, 373] on button "OK" at bounding box center [582, 371] width 40 height 28
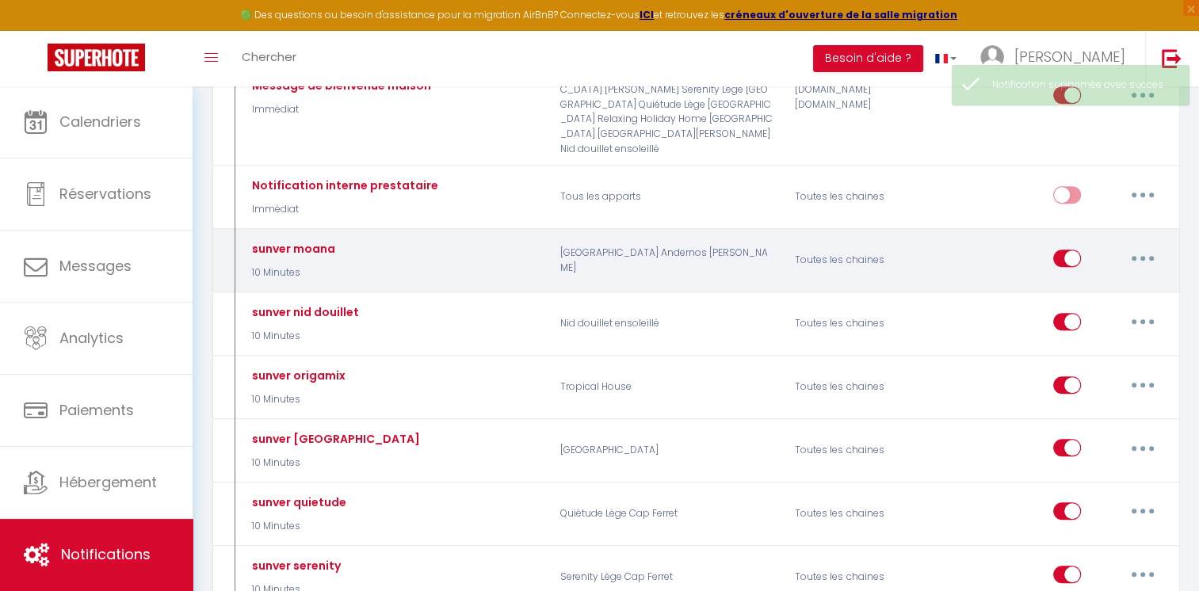
click at [1151, 246] on button "button" at bounding box center [1143, 258] width 44 height 25
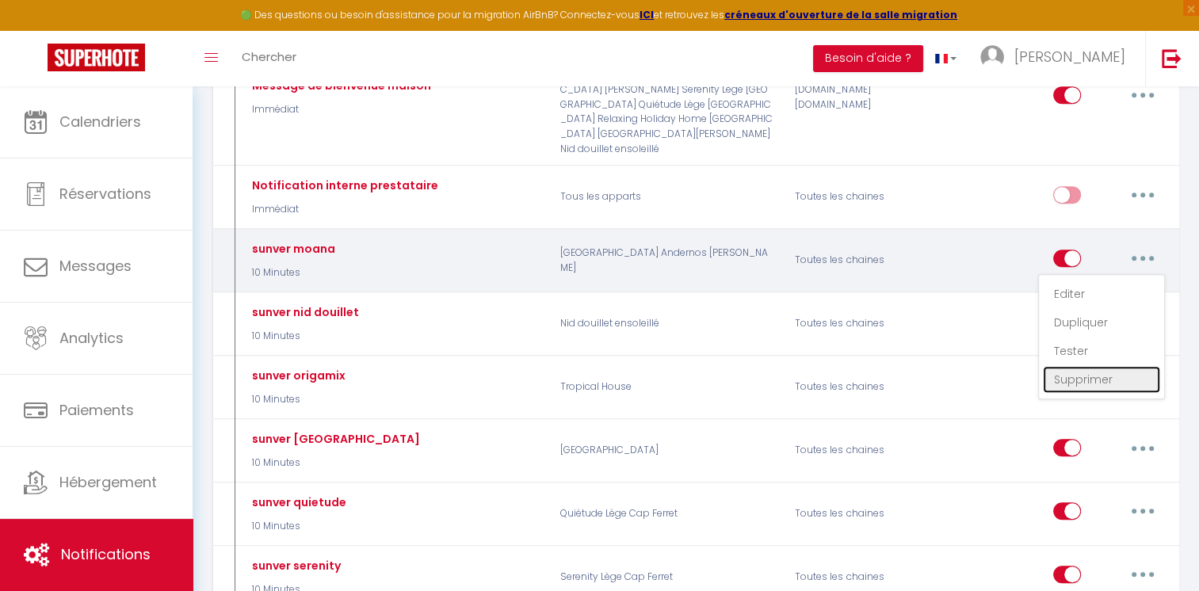
click at [1080, 366] on link "Supprimer" at bounding box center [1101, 379] width 117 height 27
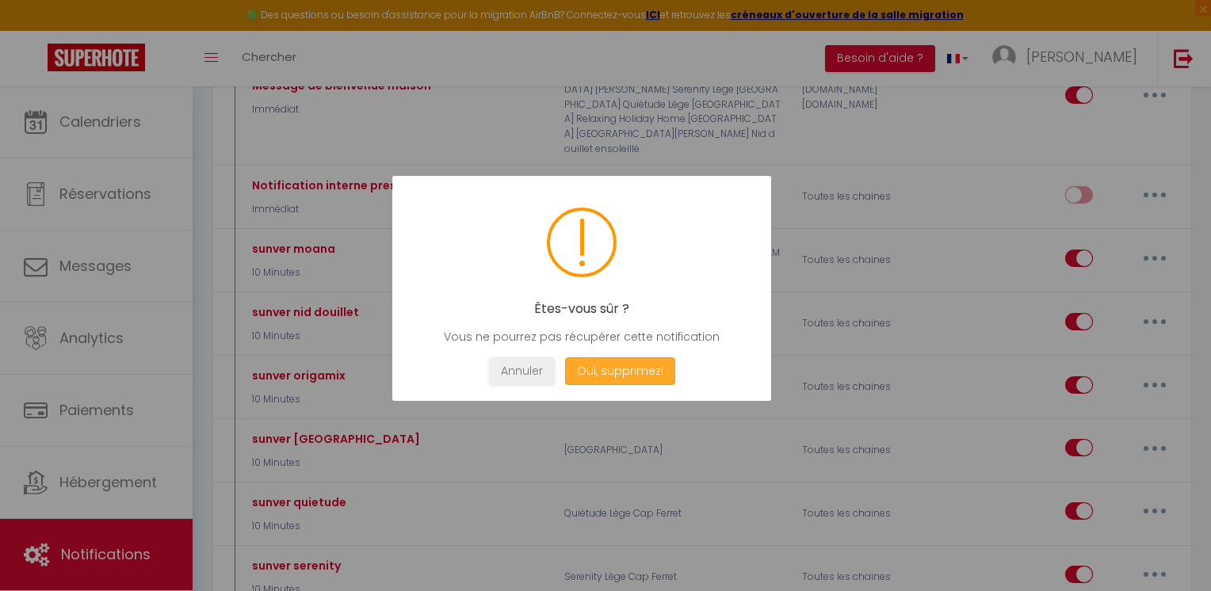
click at [607, 373] on button "Oui, supprimez!" at bounding box center [620, 371] width 110 height 28
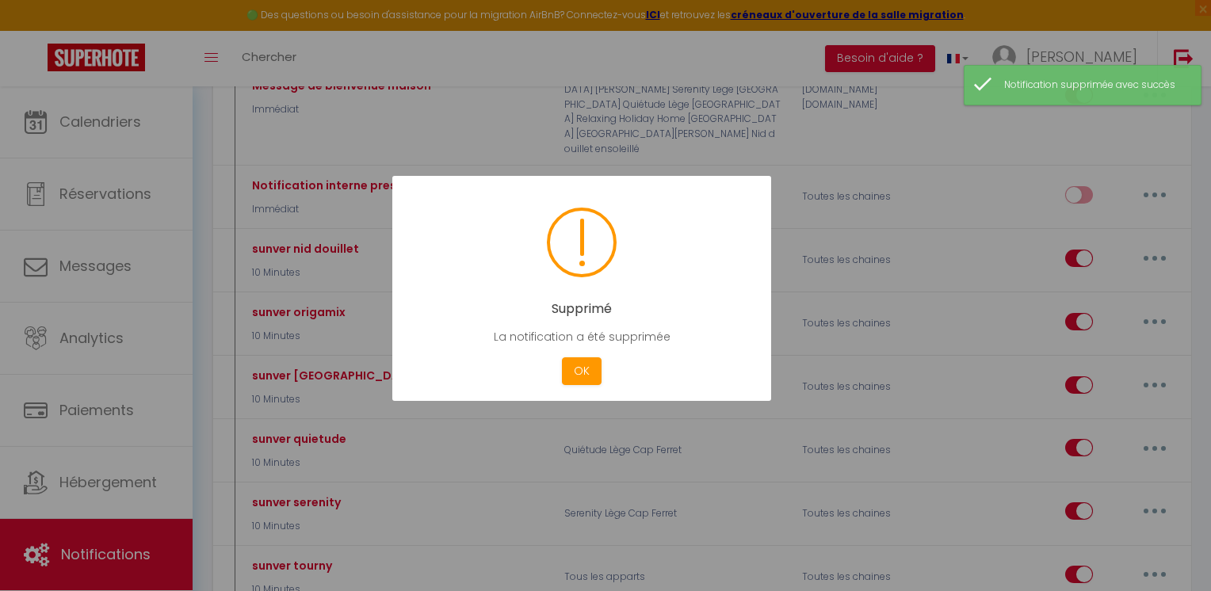
click at [556, 370] on div "Cancel OK" at bounding box center [581, 371] width 331 height 28
click at [576, 369] on button "OK" at bounding box center [582, 371] width 40 height 28
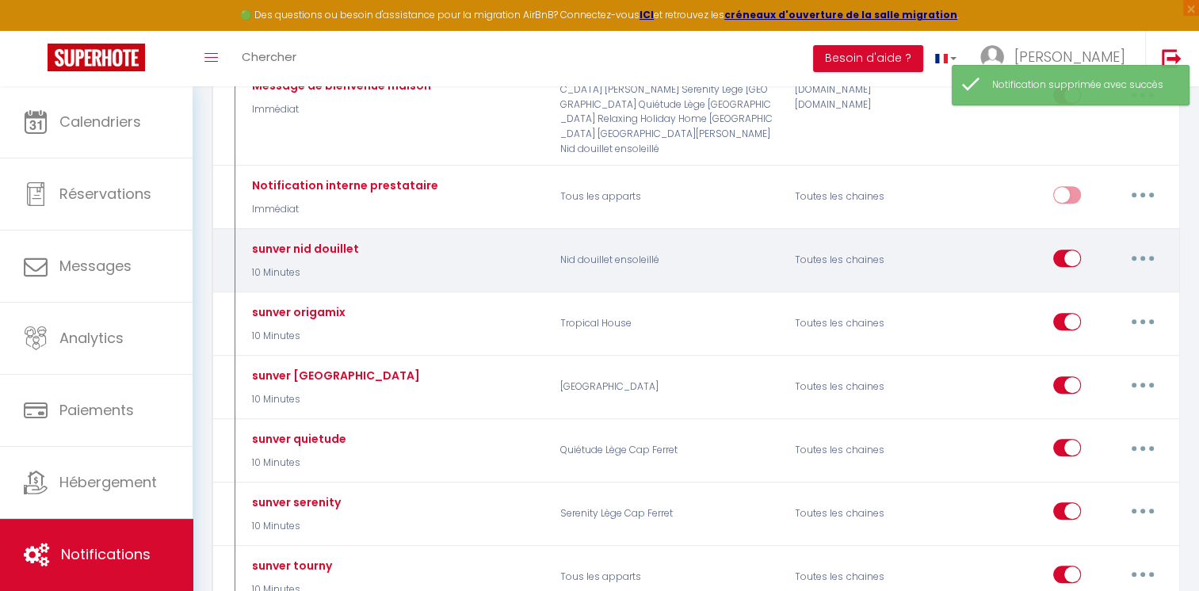
click at [1151, 246] on button "button" at bounding box center [1143, 258] width 44 height 25
click at [1072, 366] on link "Supprimer" at bounding box center [1101, 379] width 117 height 27
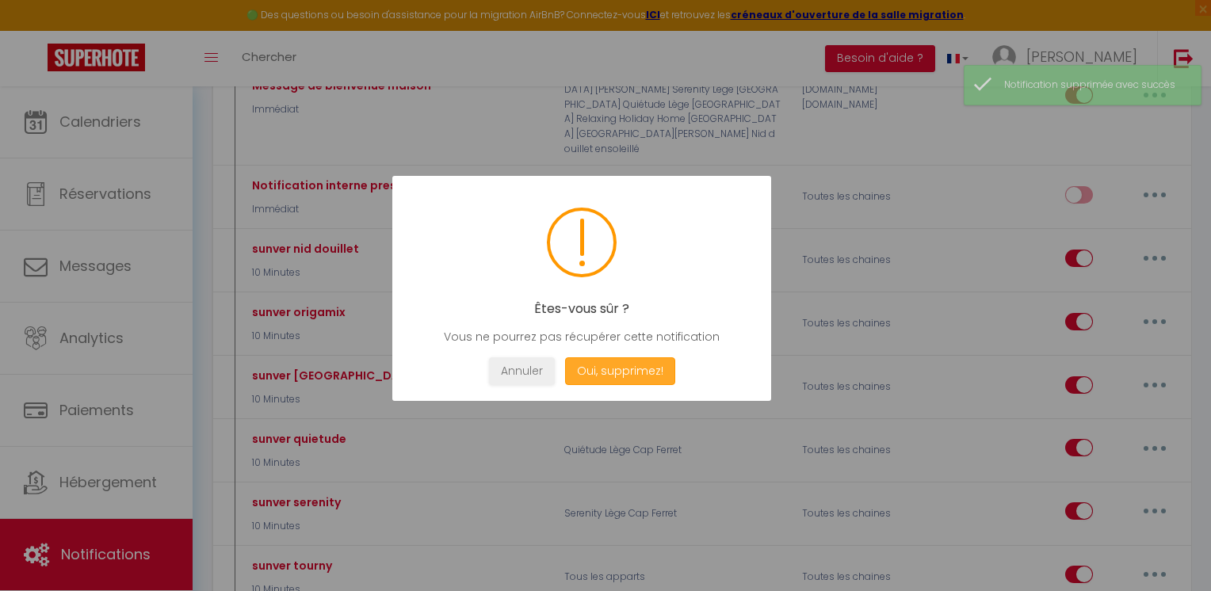
click at [638, 370] on button "Oui, supprimez!" at bounding box center [620, 371] width 110 height 28
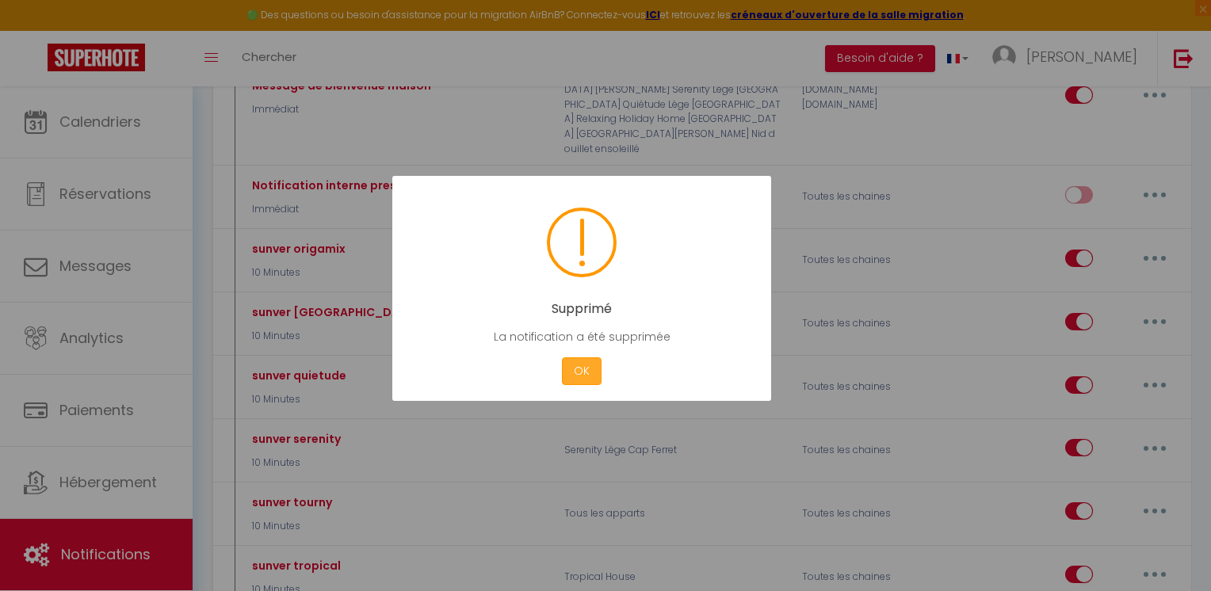
click at [572, 361] on button "OK" at bounding box center [582, 371] width 40 height 28
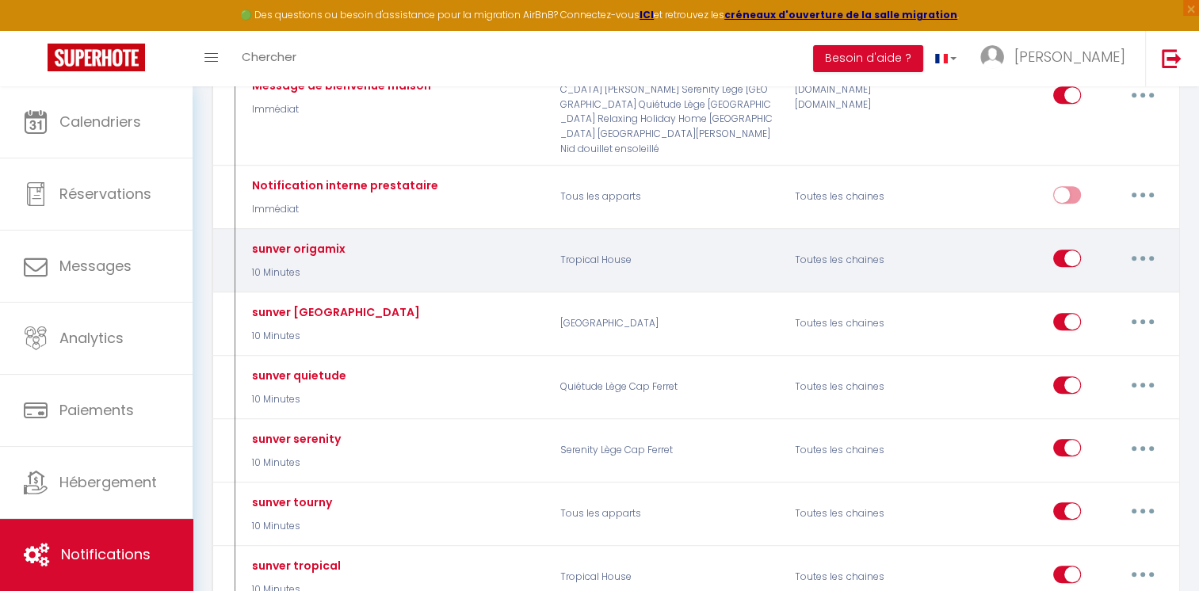
click at [1144, 256] on icon "button" at bounding box center [1143, 258] width 5 height 5
click at [1081, 366] on link "Supprimer" at bounding box center [1101, 379] width 117 height 27
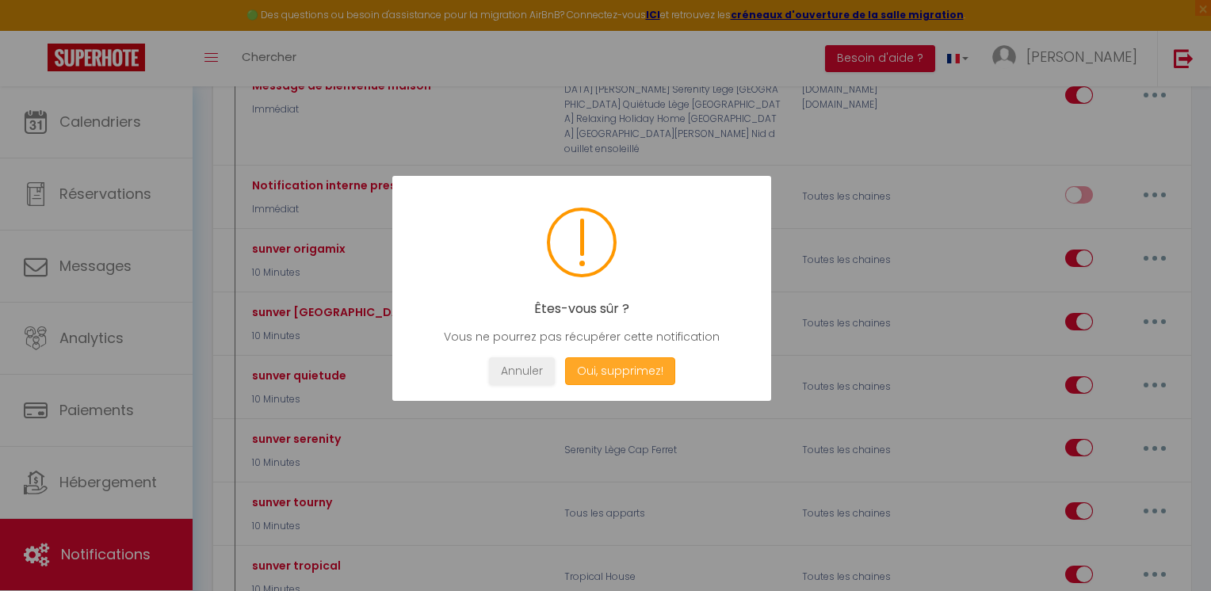
click at [609, 371] on button "Oui, supprimez!" at bounding box center [620, 371] width 110 height 28
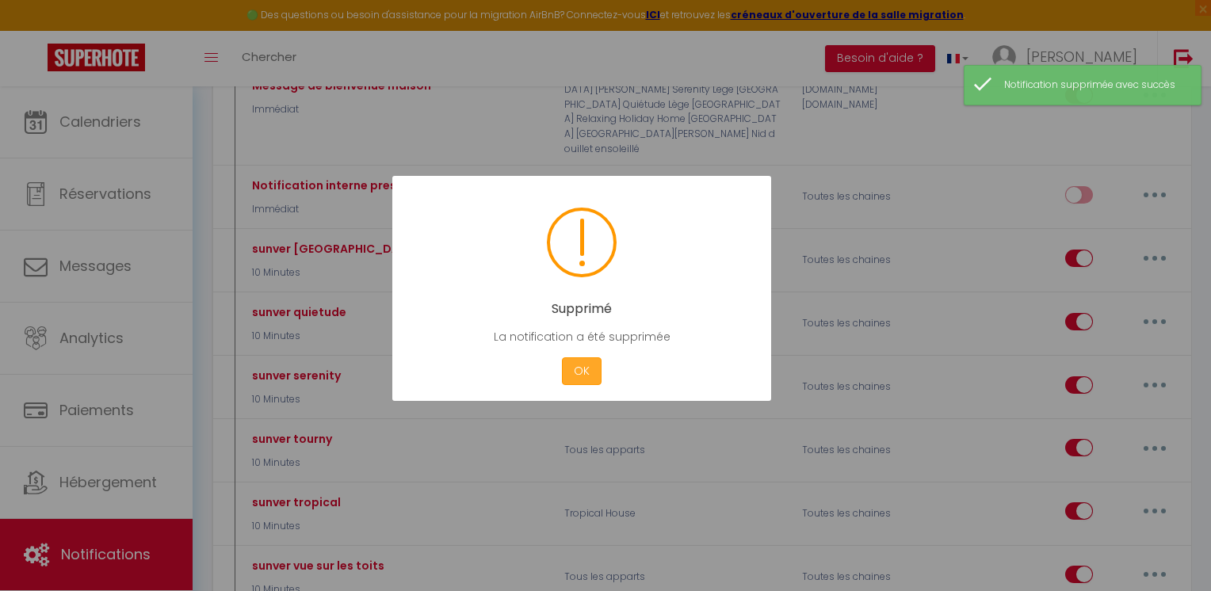
click at [568, 376] on button "OK" at bounding box center [582, 371] width 40 height 28
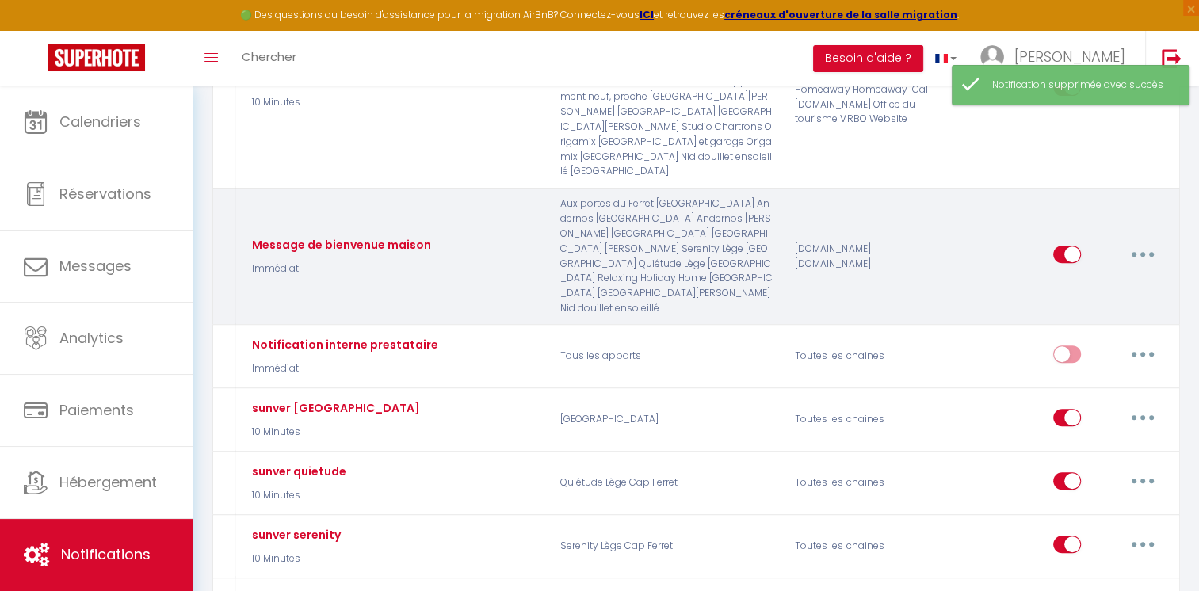
scroll to position [555, 0]
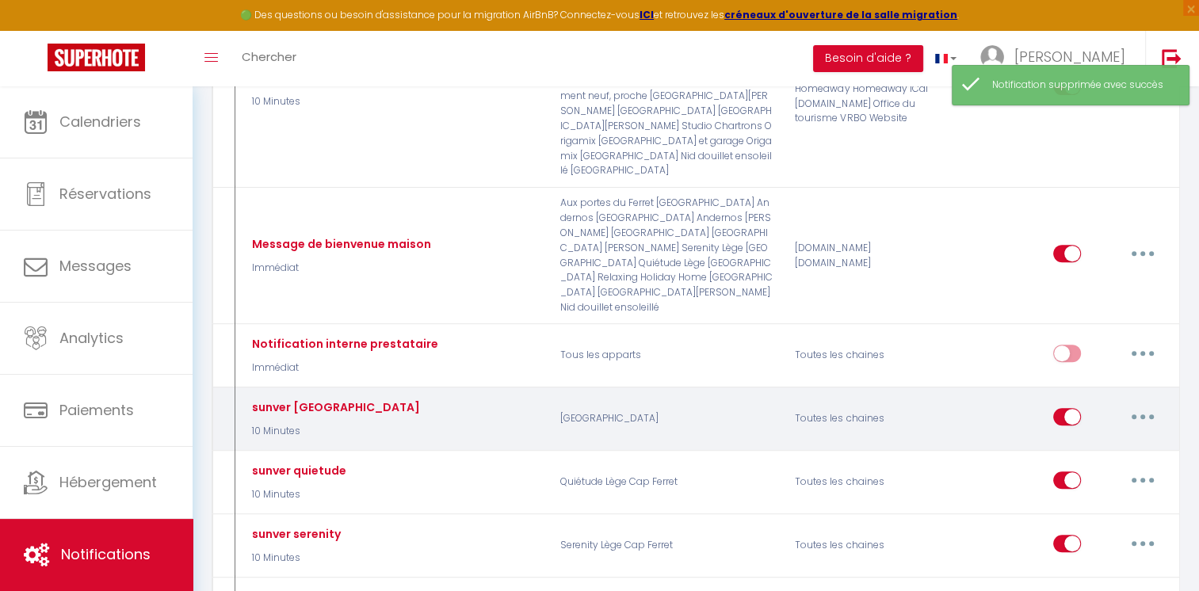
click at [1153, 404] on button "button" at bounding box center [1143, 416] width 44 height 25
click at [1084, 525] on link "Supprimer" at bounding box center [1101, 538] width 117 height 27
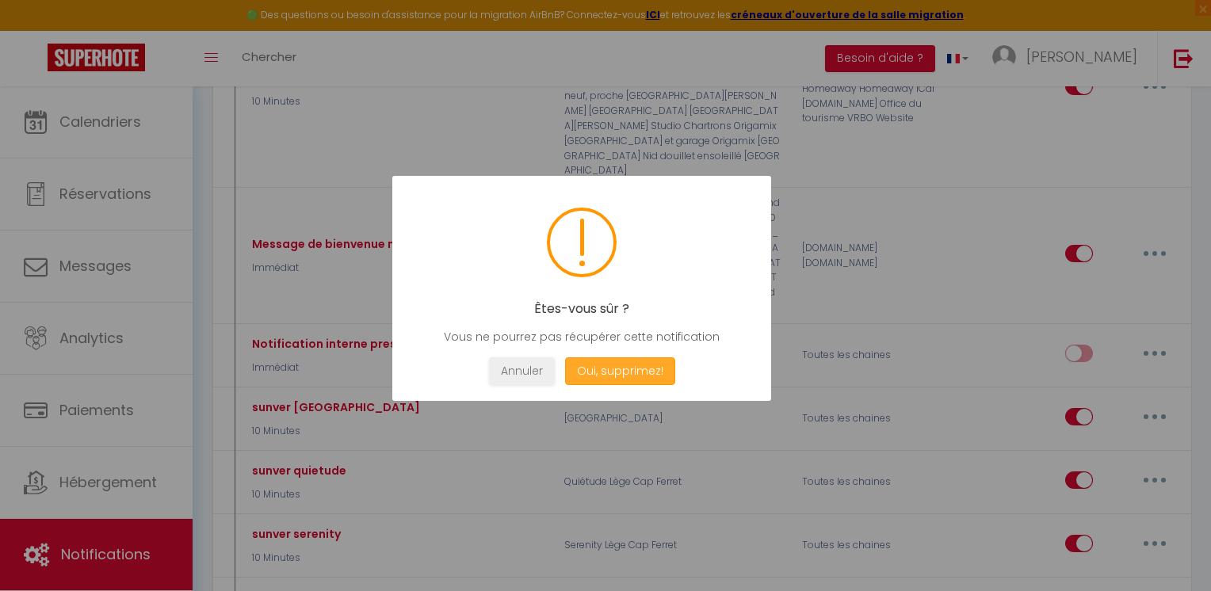
click at [602, 365] on button "Oui, supprimez!" at bounding box center [620, 371] width 110 height 28
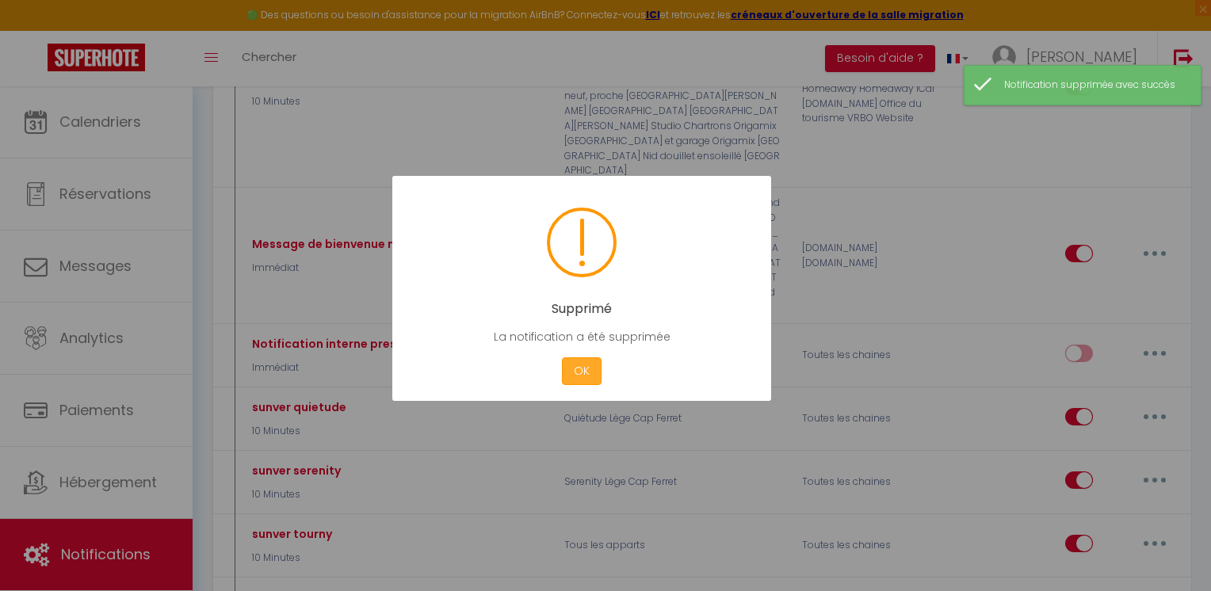
click at [577, 371] on button "OK" at bounding box center [582, 371] width 40 height 28
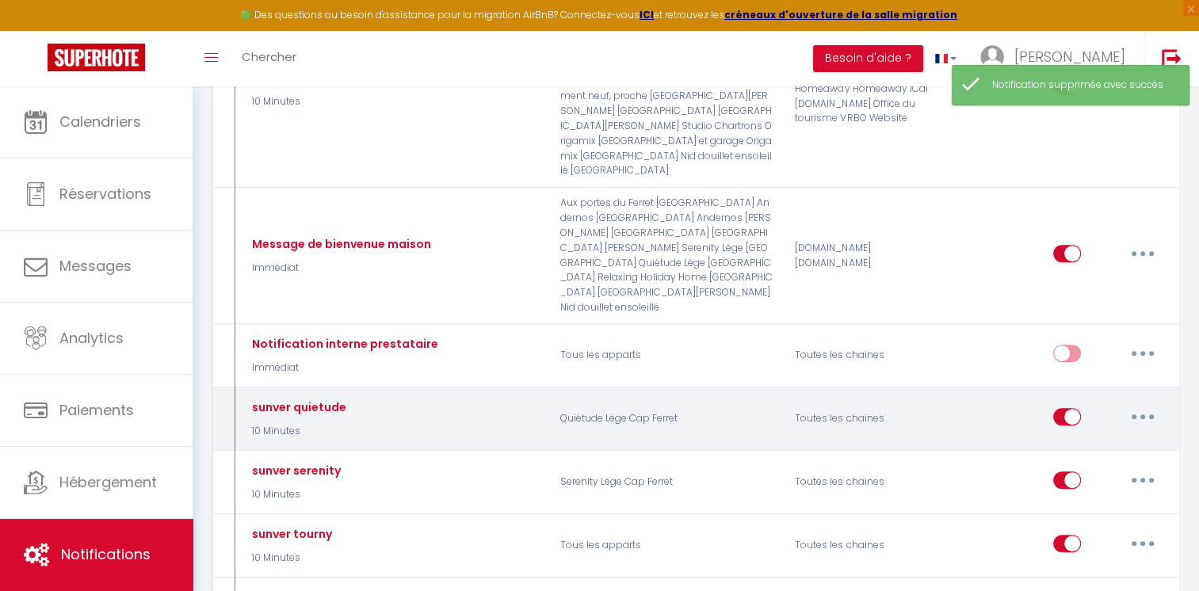
click at [1153, 404] on button "button" at bounding box center [1143, 416] width 44 height 25
click at [1081, 525] on link "Supprimer" at bounding box center [1101, 538] width 117 height 27
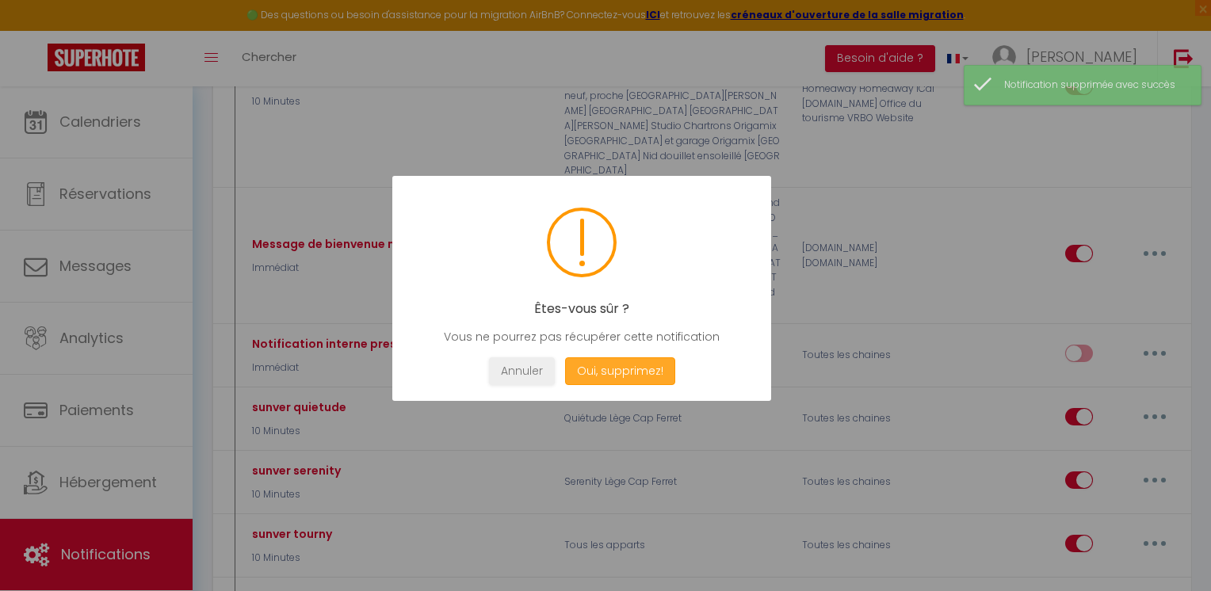
click at [631, 360] on button "Oui, supprimez!" at bounding box center [620, 371] width 110 height 28
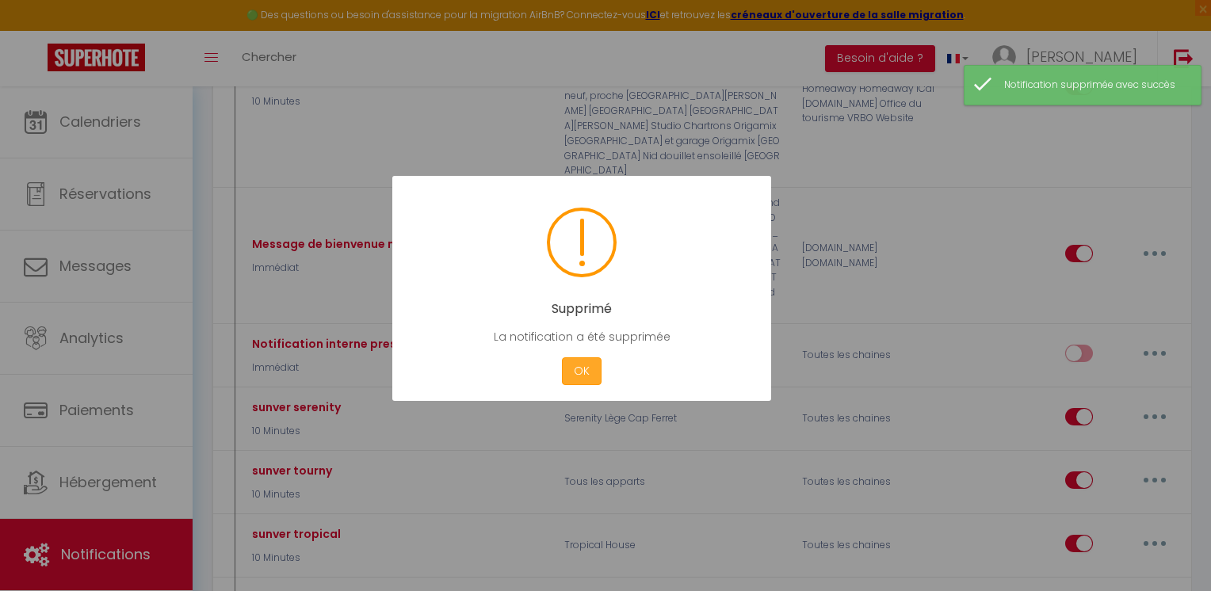
click at [580, 369] on button "OK" at bounding box center [582, 371] width 40 height 28
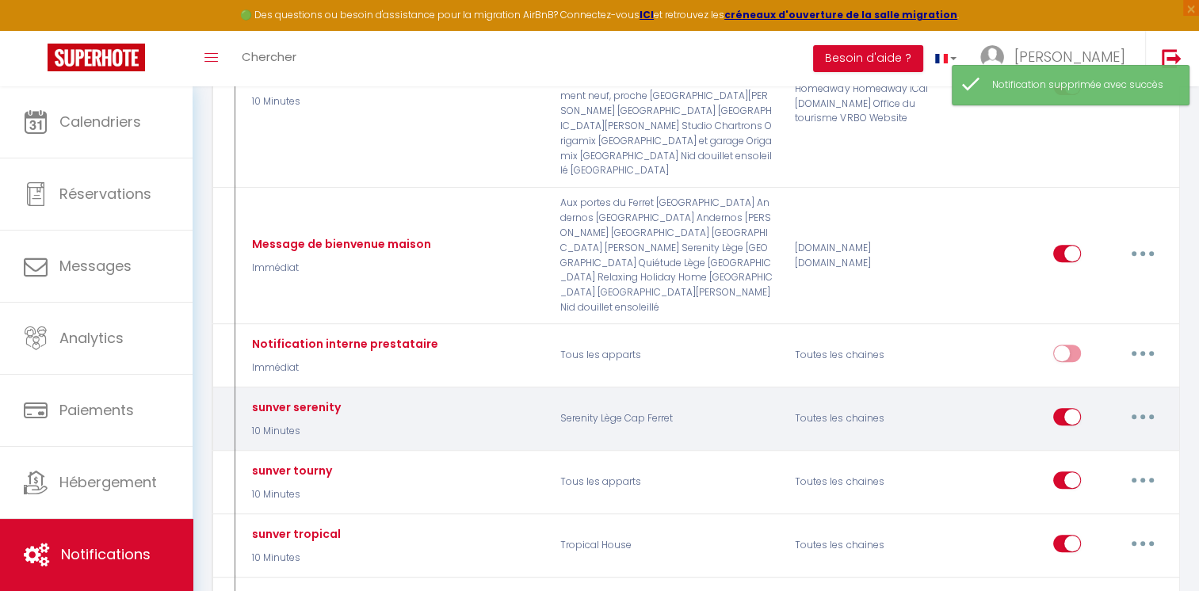
click at [1151, 404] on button "button" at bounding box center [1143, 416] width 44 height 25
click at [1105, 525] on link "Supprimer" at bounding box center [1101, 538] width 117 height 27
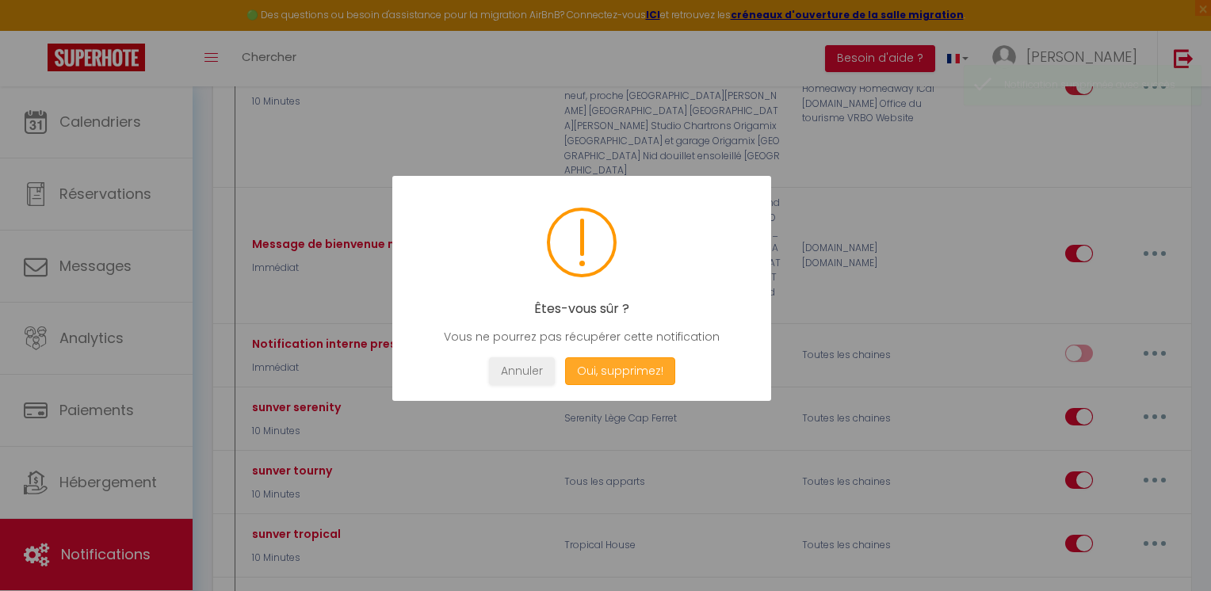
click at [649, 361] on button "Oui, supprimez!" at bounding box center [620, 371] width 110 height 28
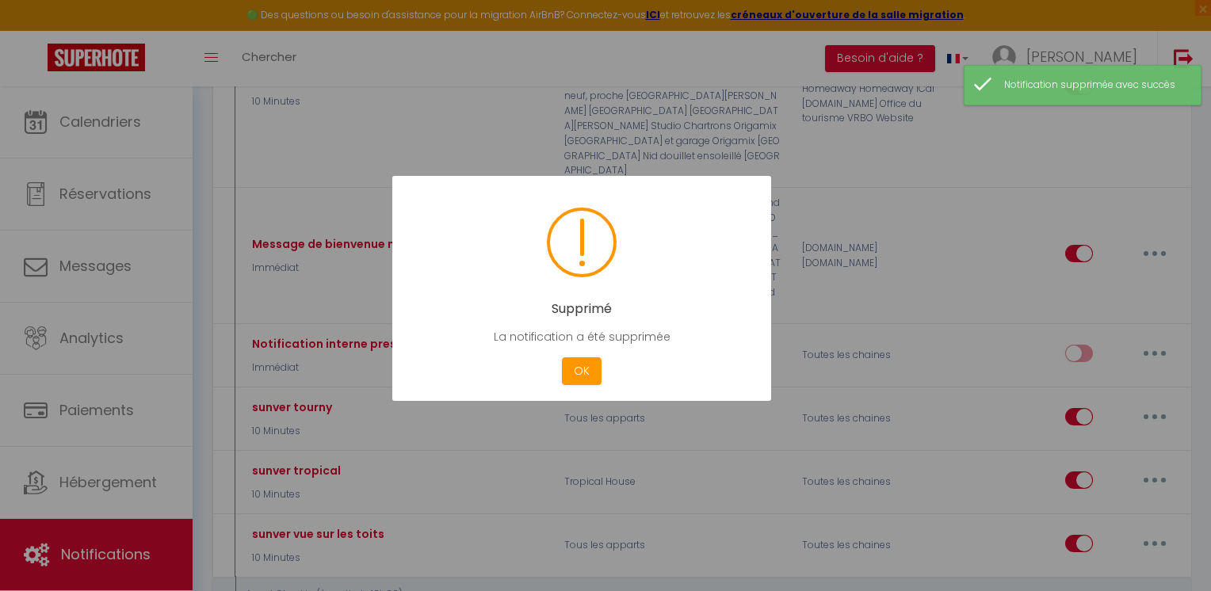
click at [1162, 365] on div at bounding box center [605, 295] width 1211 height 591
click at [586, 369] on button "OK" at bounding box center [582, 371] width 40 height 28
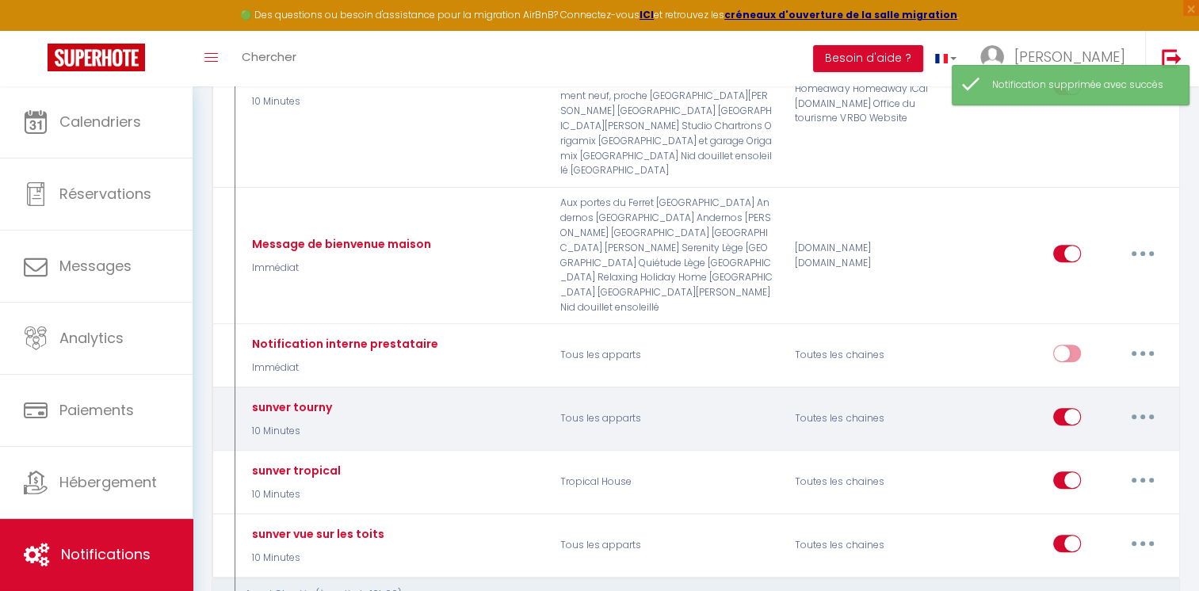
click at [1141, 415] on icon "button" at bounding box center [1143, 417] width 5 height 5
click at [1075, 525] on link "Supprimer" at bounding box center [1101, 538] width 117 height 27
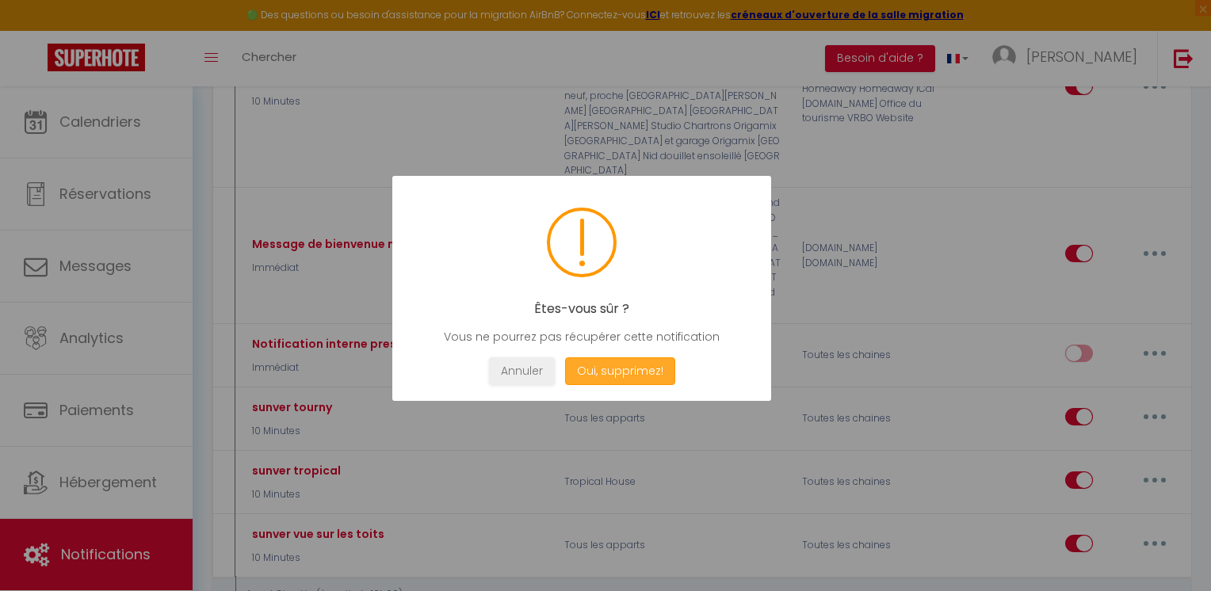
click at [642, 369] on button "Oui, supprimez!" at bounding box center [620, 371] width 110 height 28
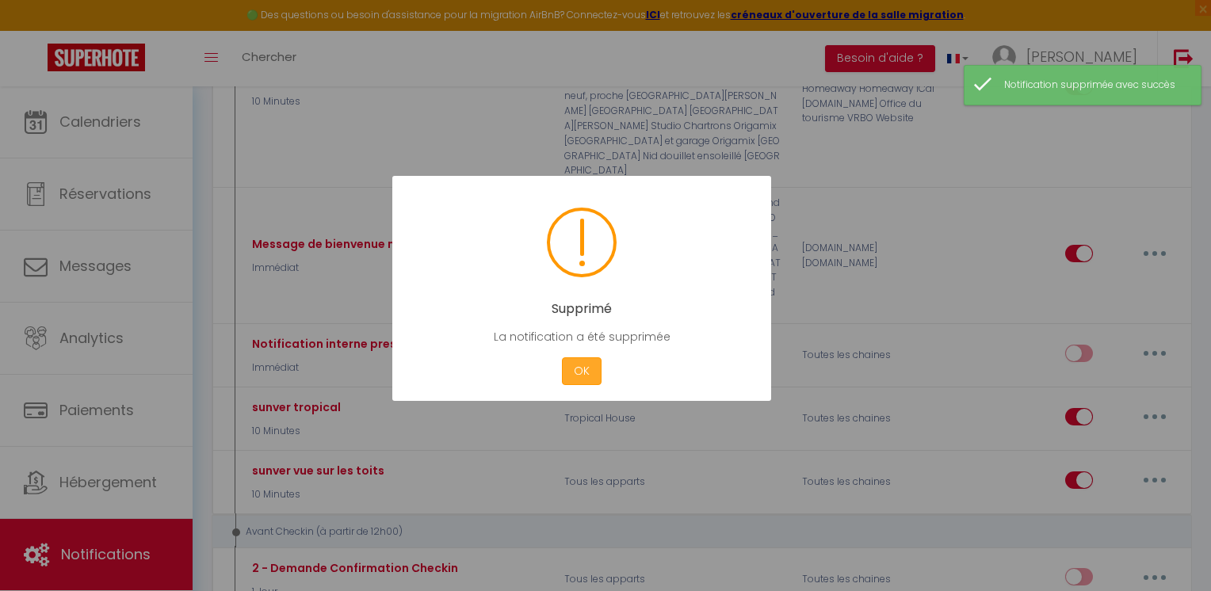
click at [579, 366] on button "OK" at bounding box center [582, 371] width 40 height 28
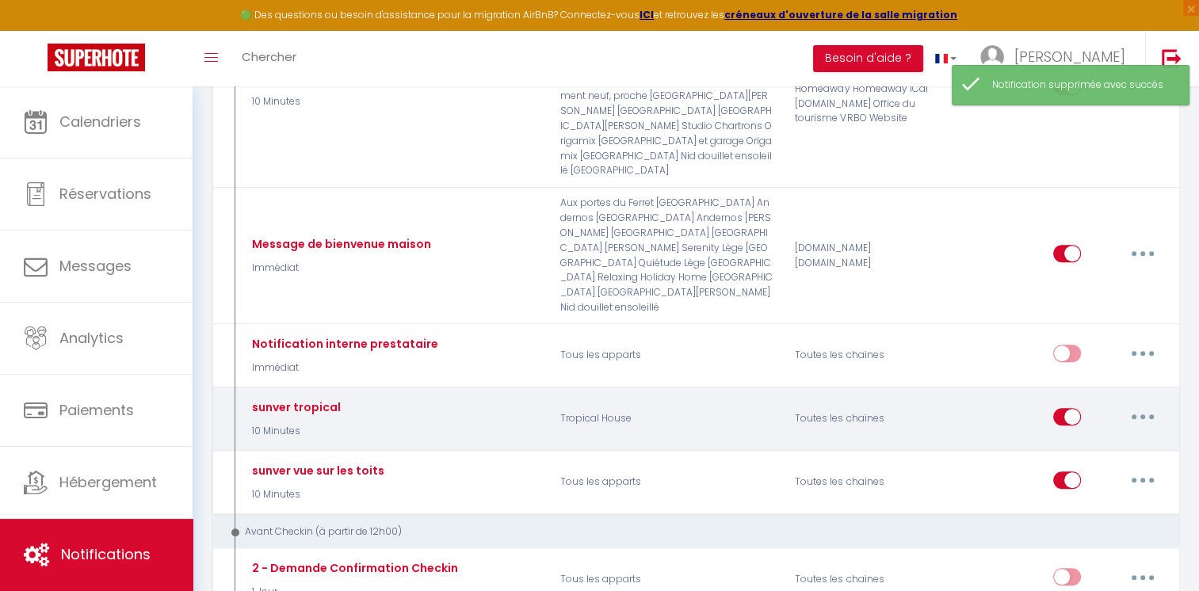
click at [1136, 404] on button "button" at bounding box center [1143, 416] width 44 height 25
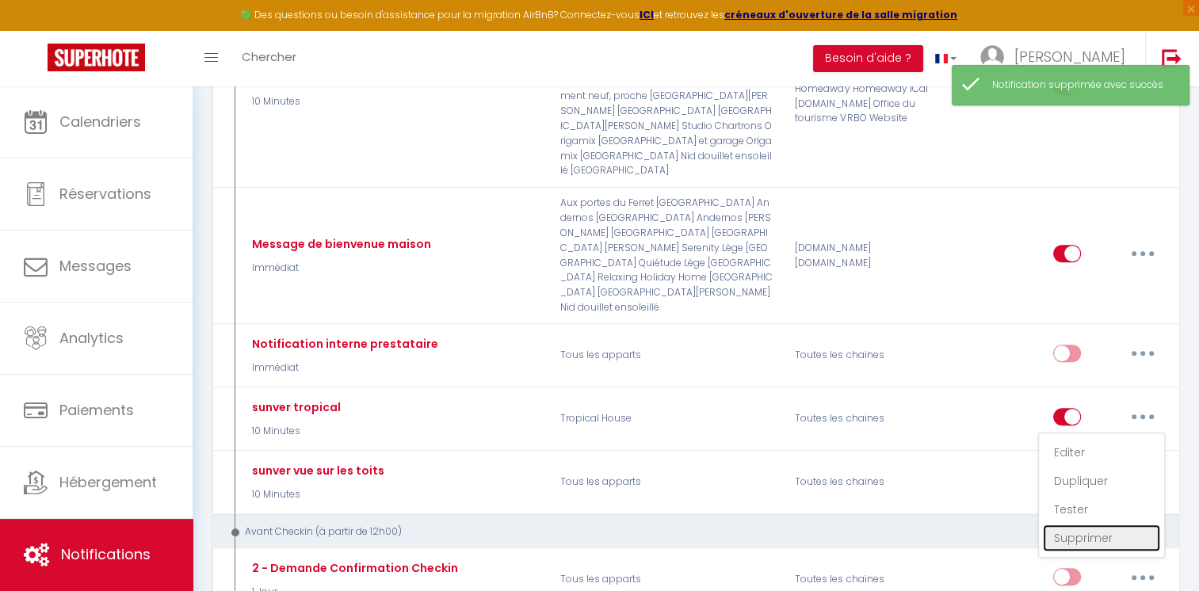
click at [1077, 525] on link "Supprimer" at bounding box center [1101, 538] width 117 height 27
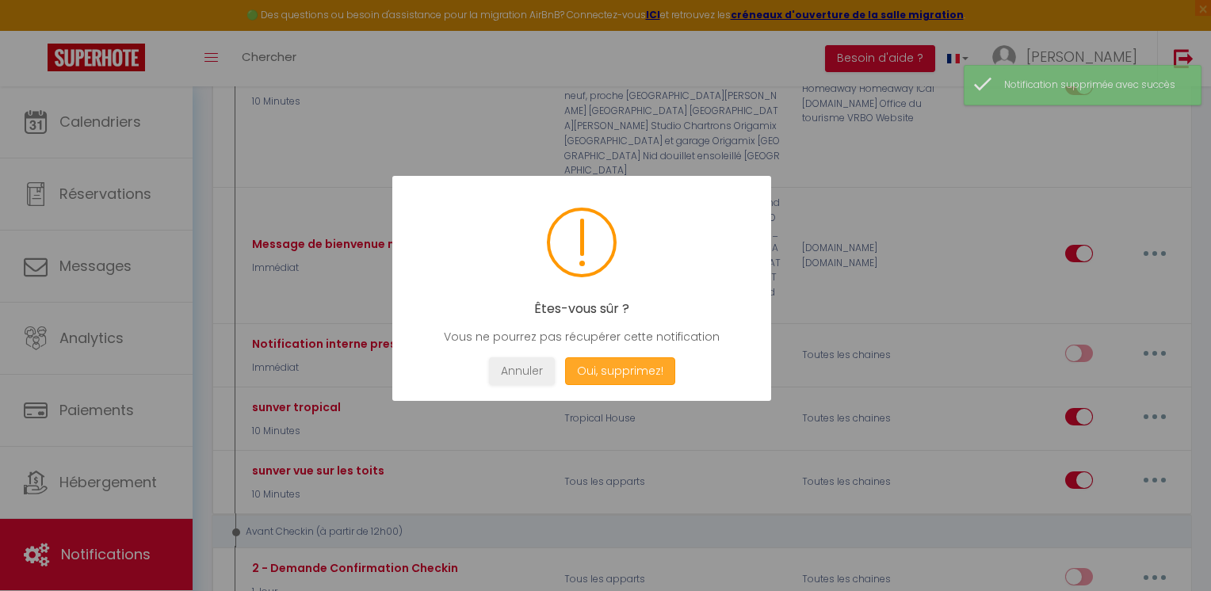
click at [638, 362] on button "Oui, supprimez!" at bounding box center [620, 371] width 110 height 28
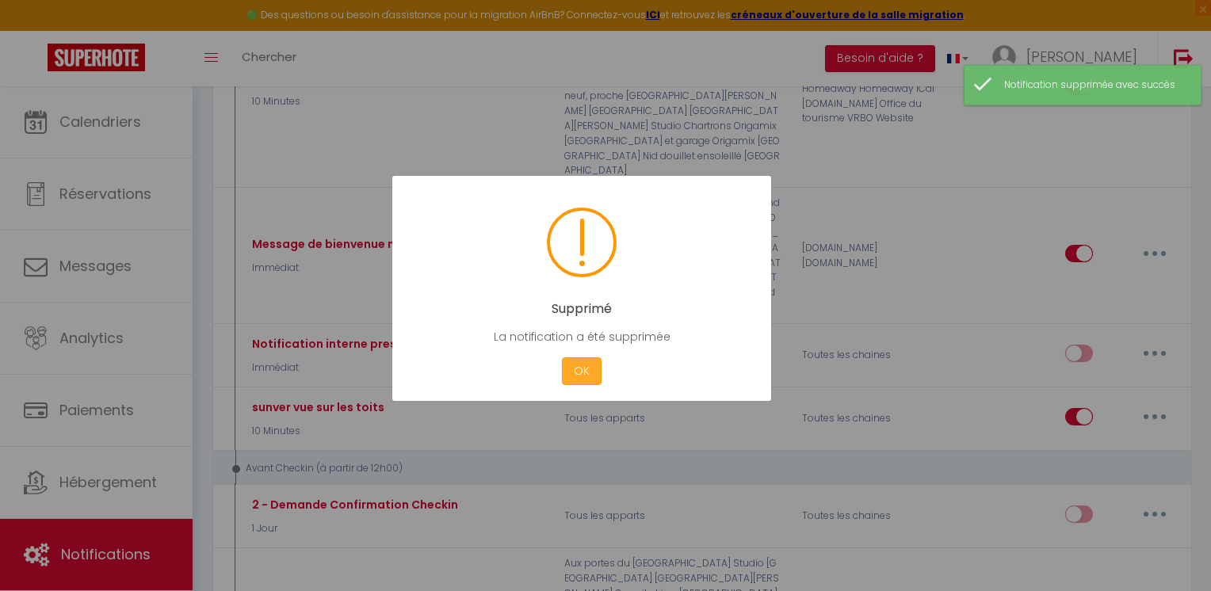
click at [591, 363] on button "OK" at bounding box center [582, 371] width 40 height 28
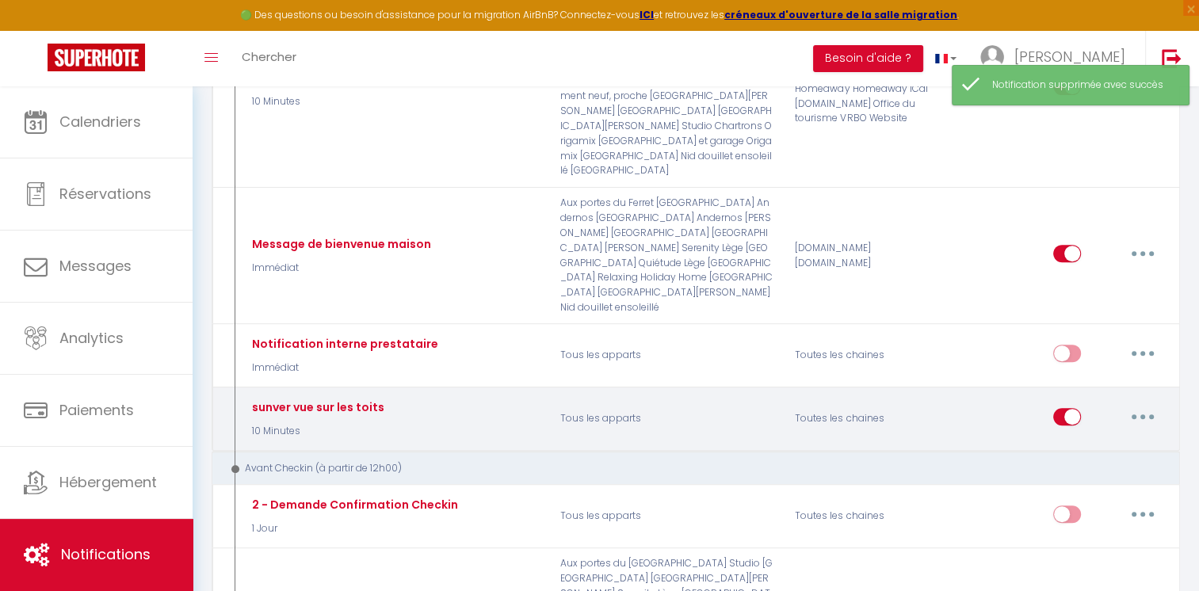
click at [1142, 415] on icon "button" at bounding box center [1143, 417] width 5 height 5
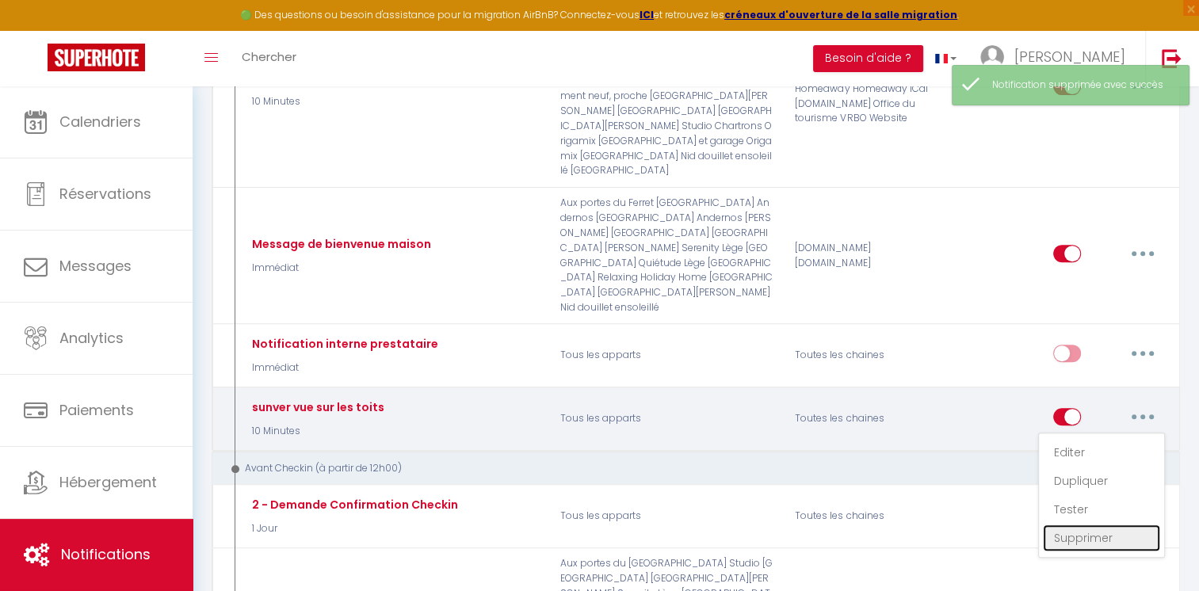
click at [1092, 525] on link "Supprimer" at bounding box center [1101, 538] width 117 height 27
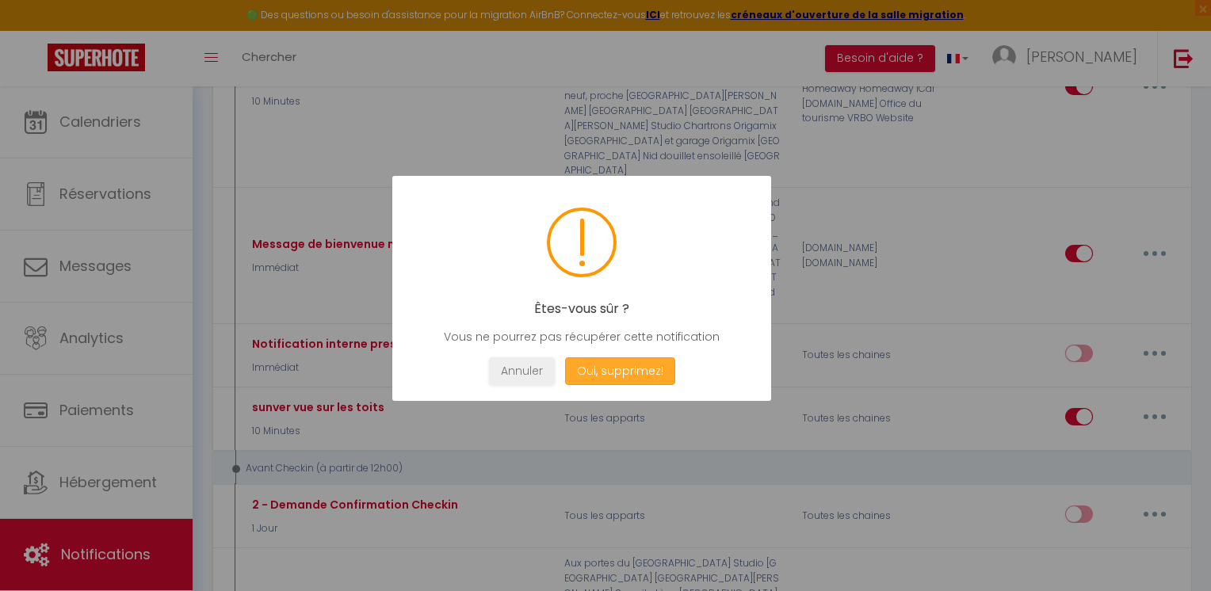
click at [655, 376] on button "Oui, supprimez!" at bounding box center [620, 371] width 110 height 28
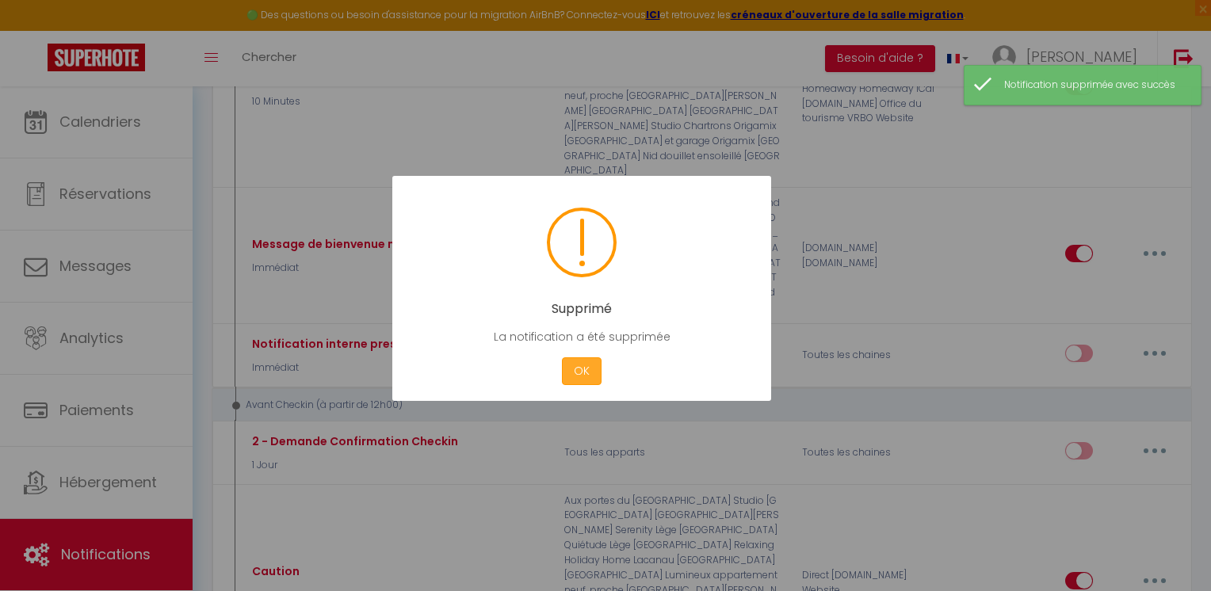
click at [584, 377] on button "OK" at bounding box center [582, 371] width 40 height 28
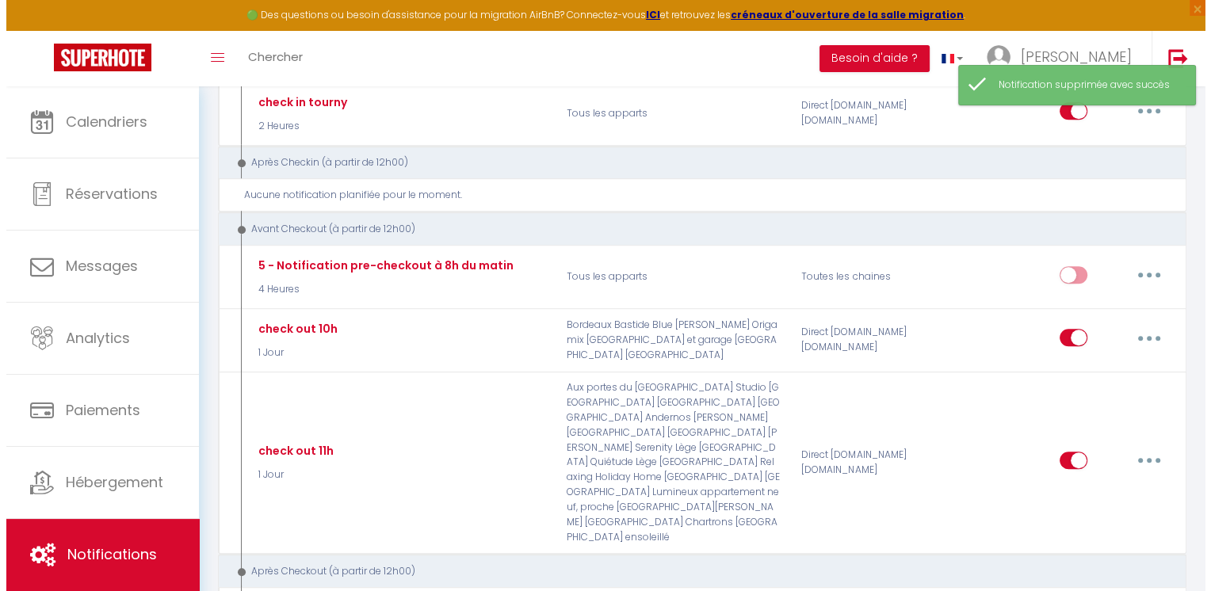
scroll to position [1348, 0]
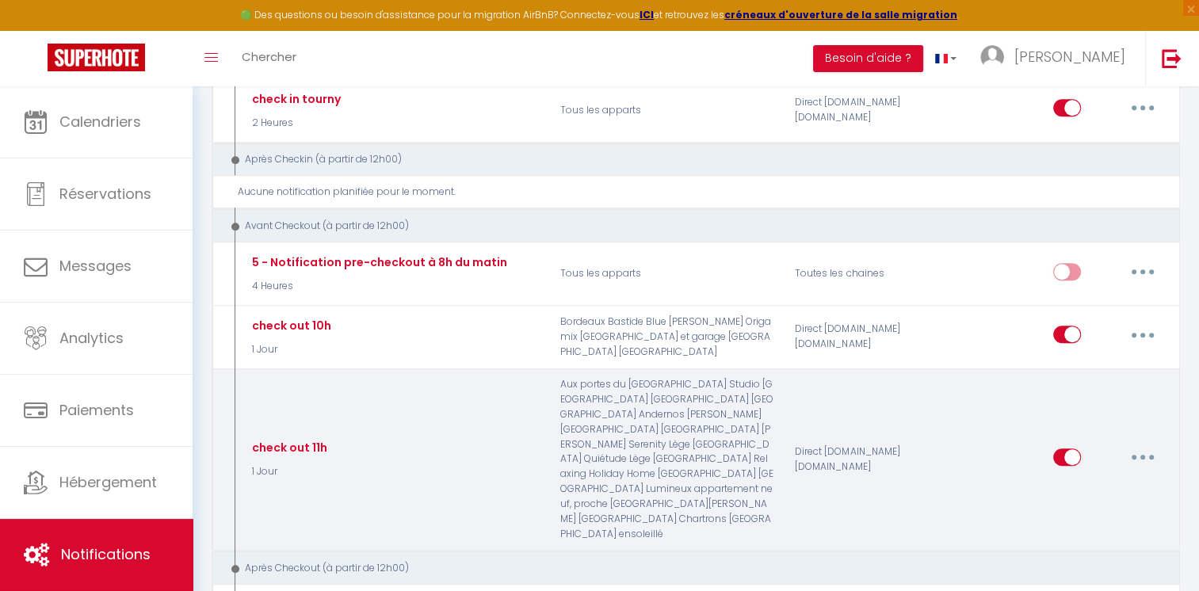
click at [626, 377] on p "Aux portes du [GEOGRAPHIC_DATA] Studio [GEOGRAPHIC_DATA] [GEOGRAPHIC_DATA] [GEO…" at bounding box center [667, 459] width 235 height 164
click at [1148, 445] on button "button" at bounding box center [1143, 457] width 44 height 25
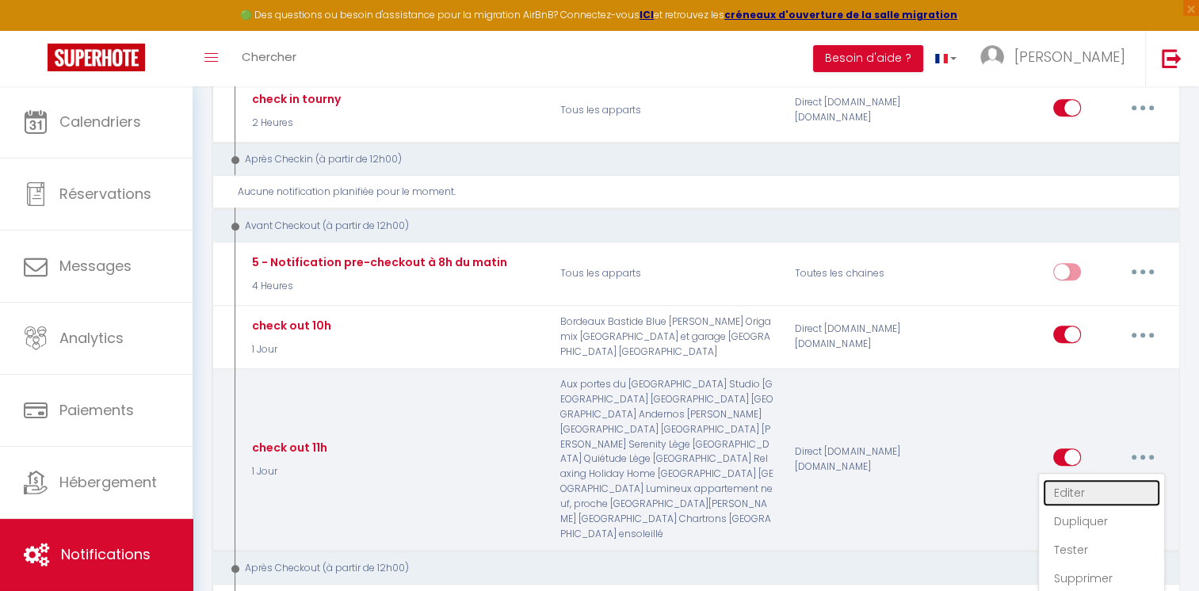
click at [1070, 480] on link "Editer" at bounding box center [1101, 493] width 117 height 27
type input "check out 11h"
select select "4"
select select "1 Jour"
select select
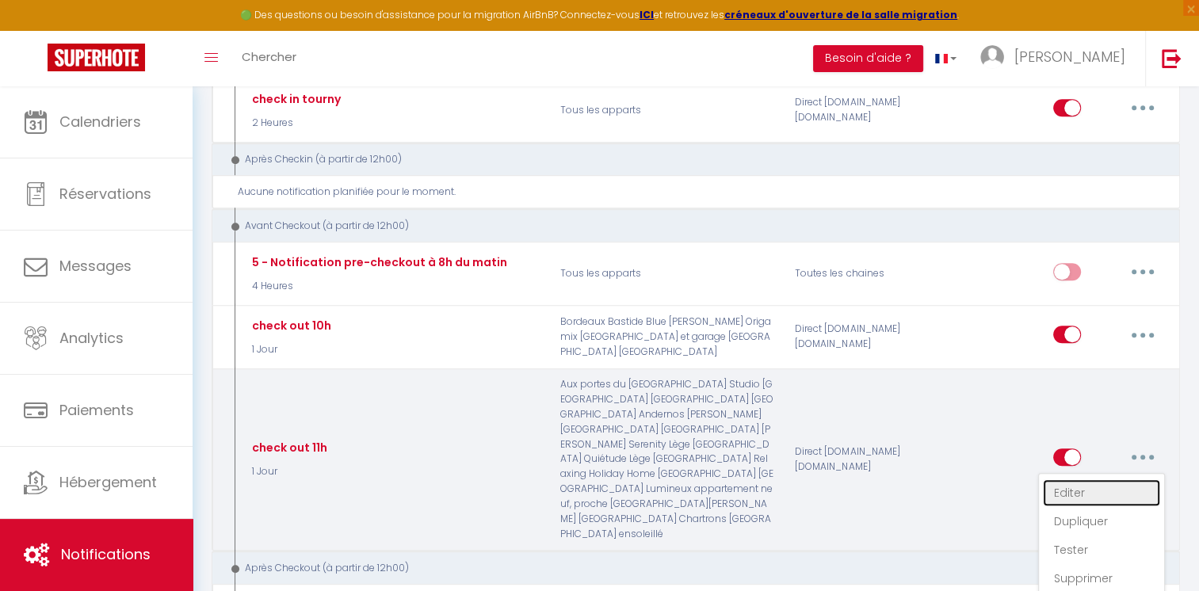
checkbox input "true"
checkbox input "false"
radio input "true"
type input "instructions check out 10h"
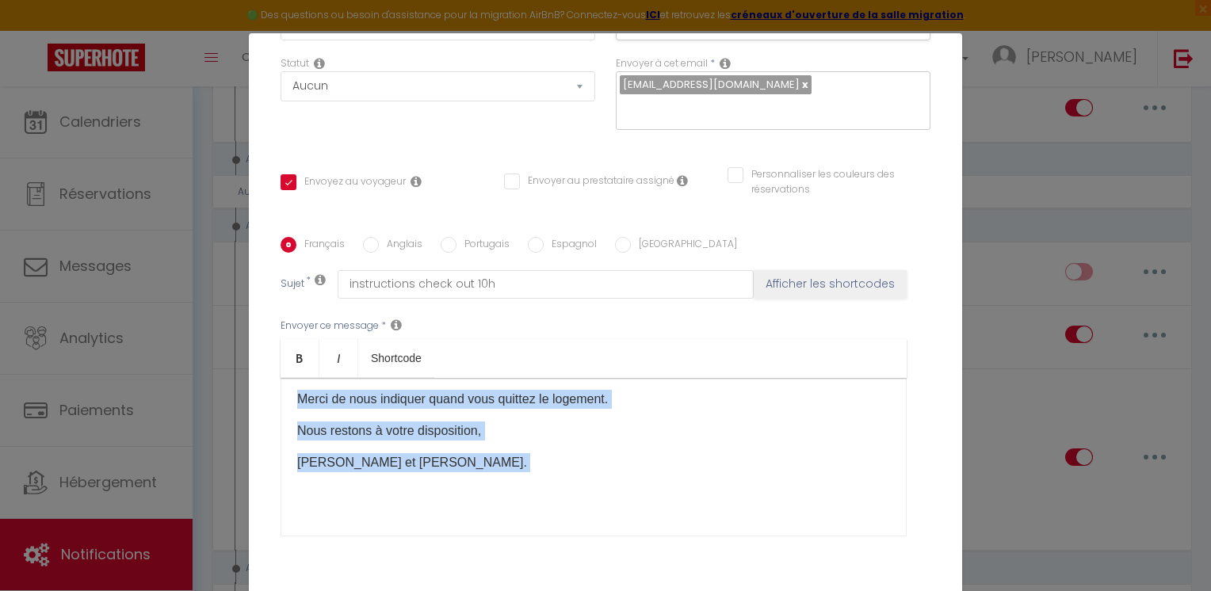
scroll to position [6, 0]
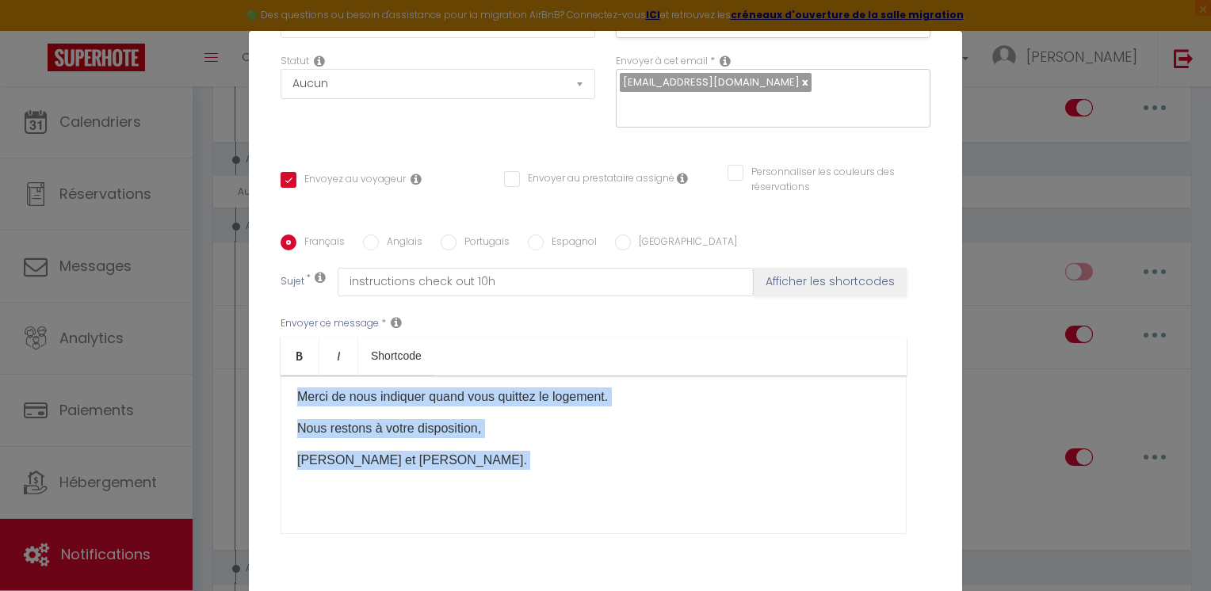
drag, startPoint x: 283, startPoint y: 409, endPoint x: 523, endPoint y: 505, distance: 258.6
click at [523, 505] on div "Bonjour [GUEST:FIRST_NAME],​ J'espère que vous passez un excellent séjour jusqu…" at bounding box center [594, 455] width 626 height 159
copy div "Bonjour [GUEST:FIRST_NAME],​ J'espère que vous passez un excellent séjour jusqu…"
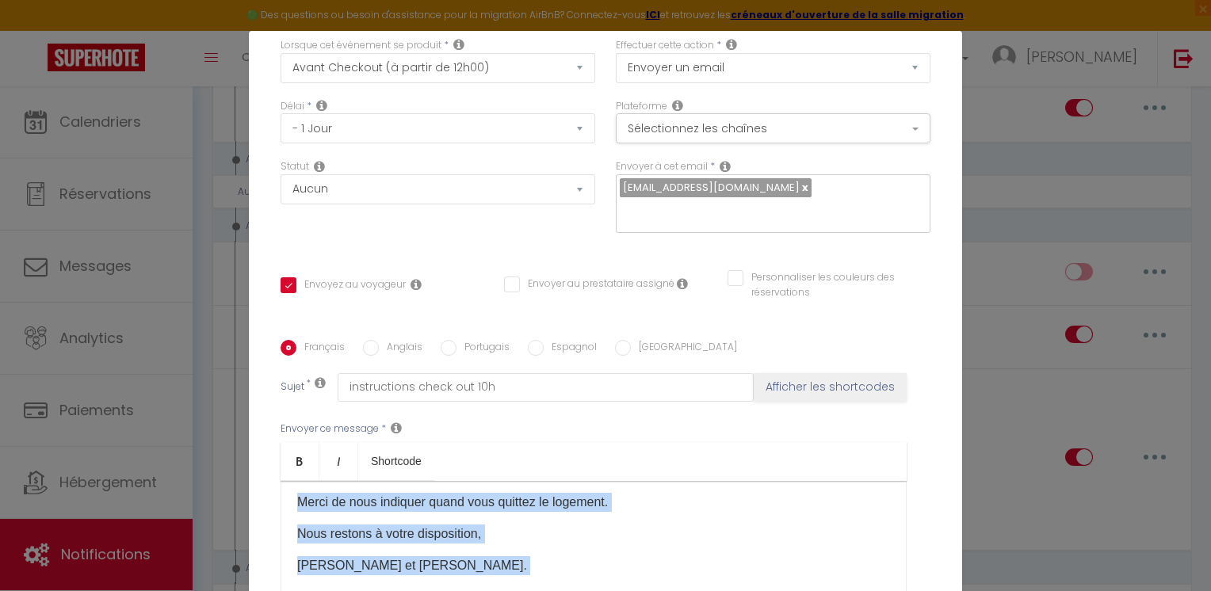
scroll to position [0, 0]
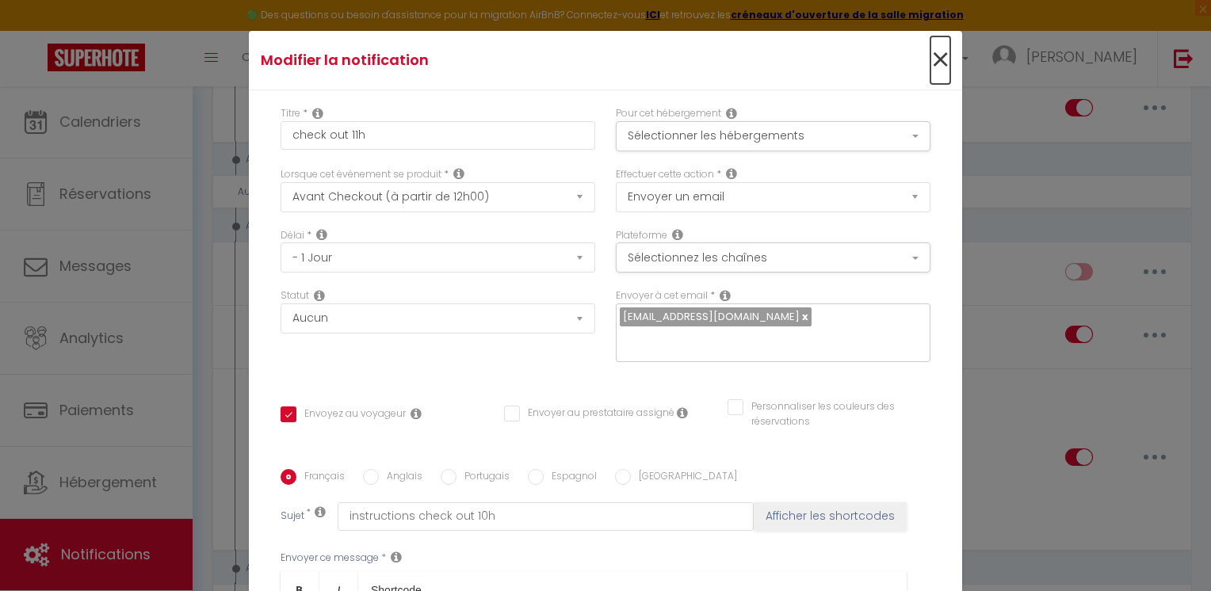
click at [931, 62] on span "×" at bounding box center [941, 60] width 20 height 48
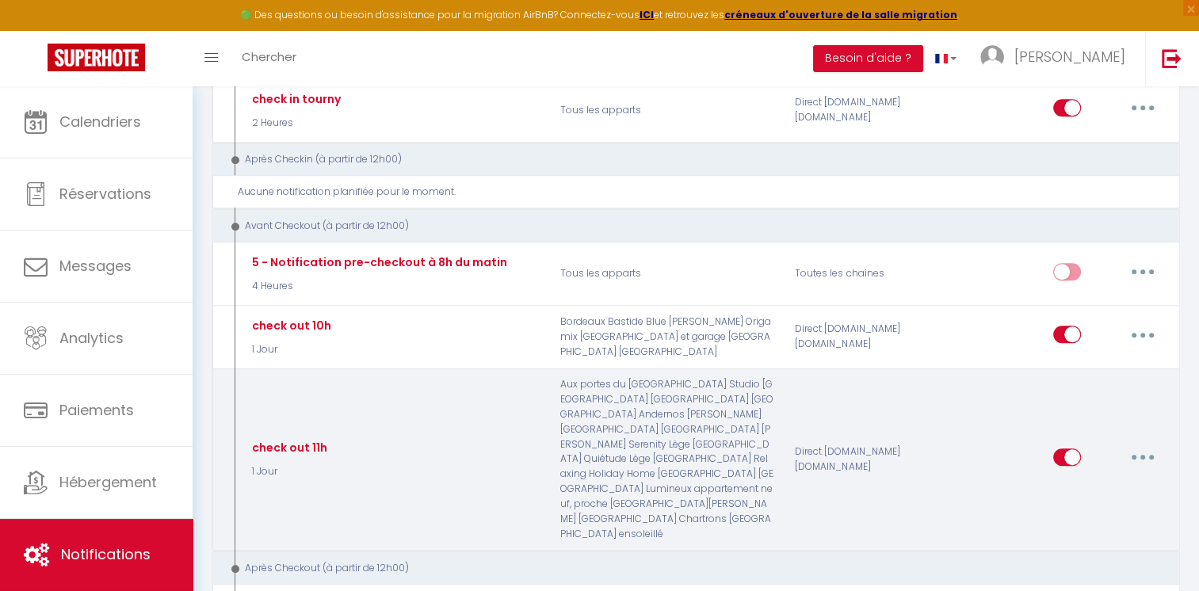
click at [1138, 445] on button "button" at bounding box center [1143, 457] width 44 height 25
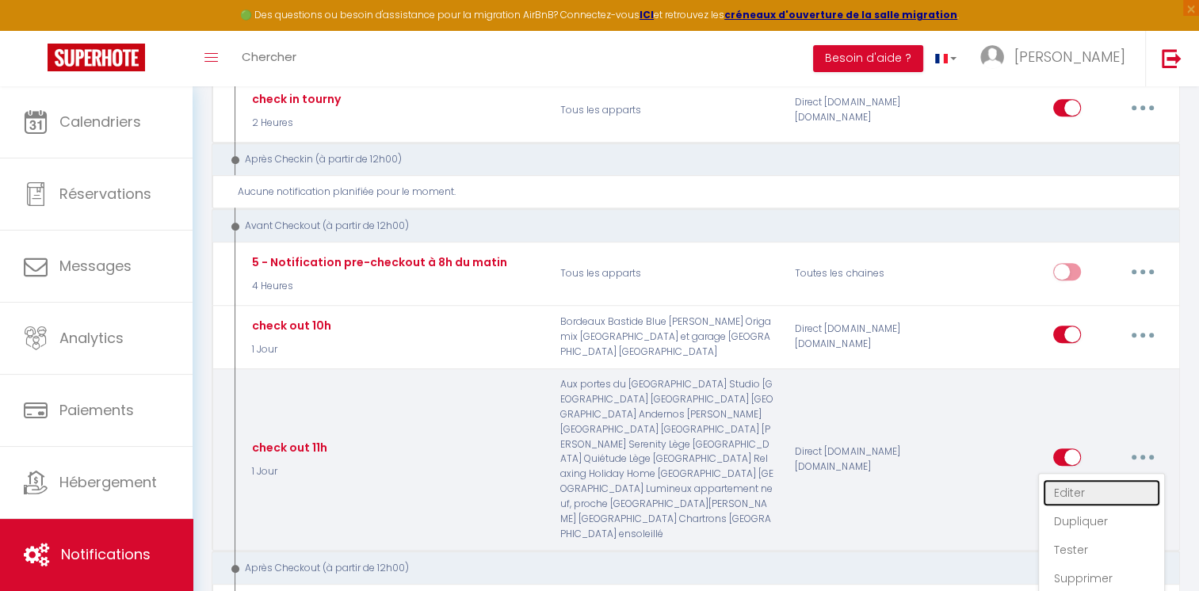
click at [1068, 480] on link "Editer" at bounding box center [1101, 493] width 117 height 27
checkbox input "true"
checkbox input "false"
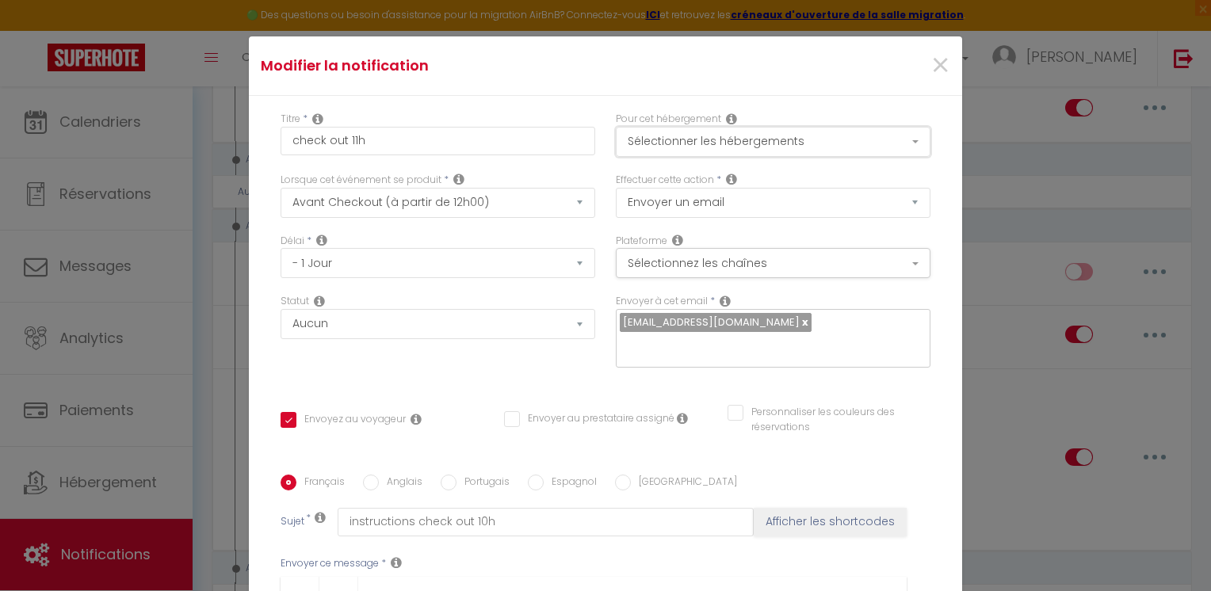
click at [829, 136] on button "Sélectionner les hébergements" at bounding box center [773, 142] width 315 height 30
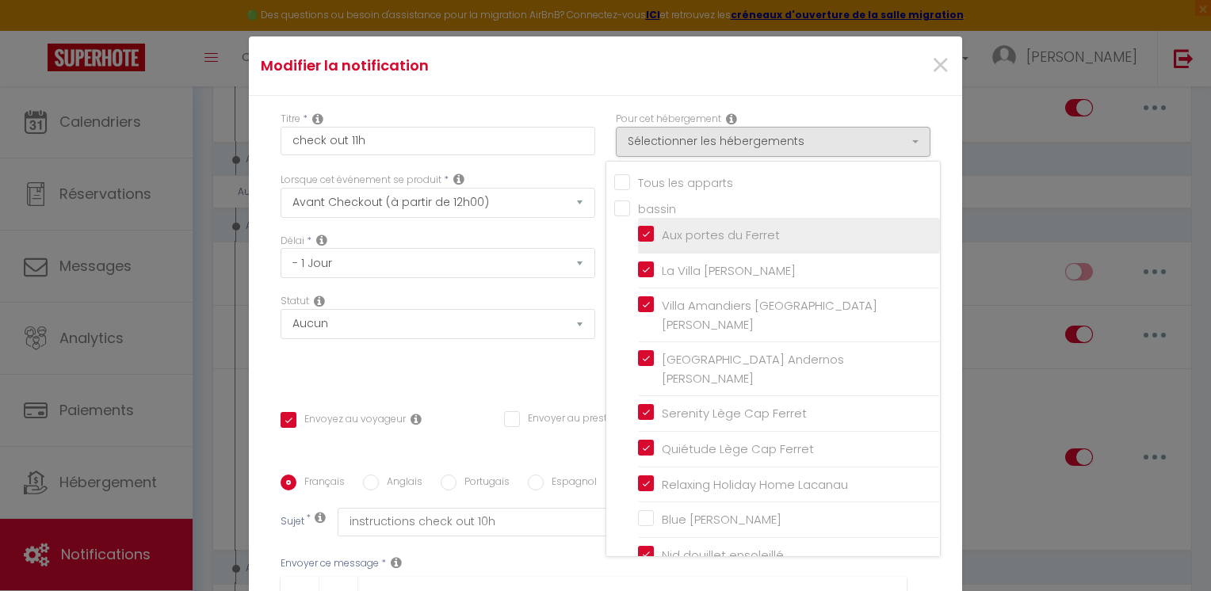
click at [638, 233] on input "Aux portes du Ferret" at bounding box center [789, 235] width 302 height 16
checkbox input "false"
checkbox input "true"
checkbox input "false"
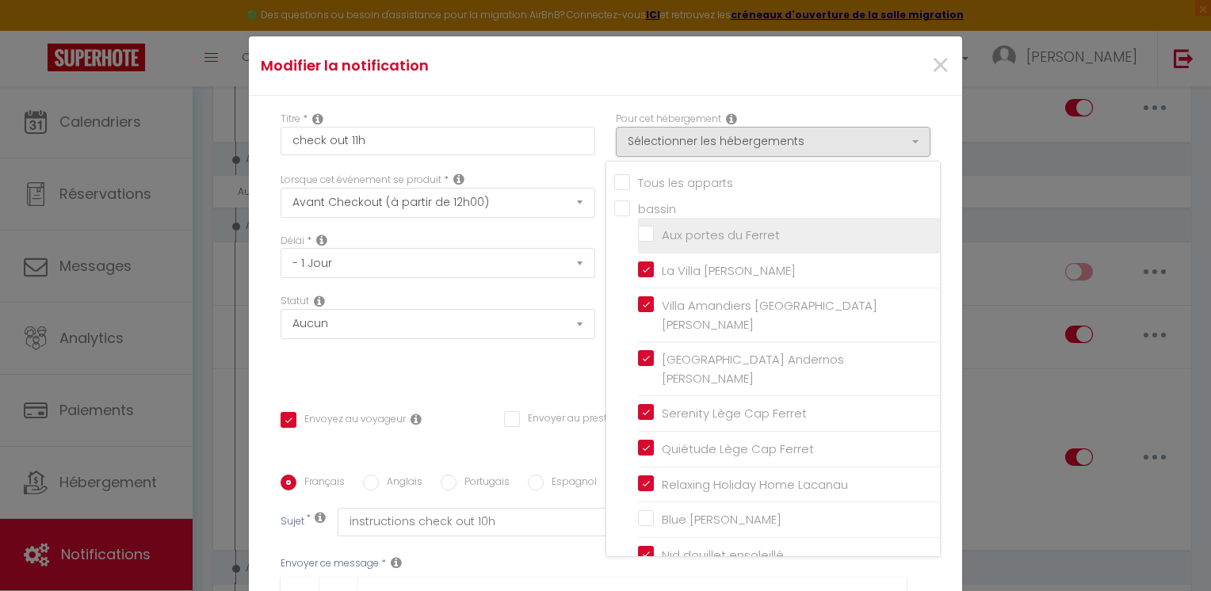
checkbox input "false"
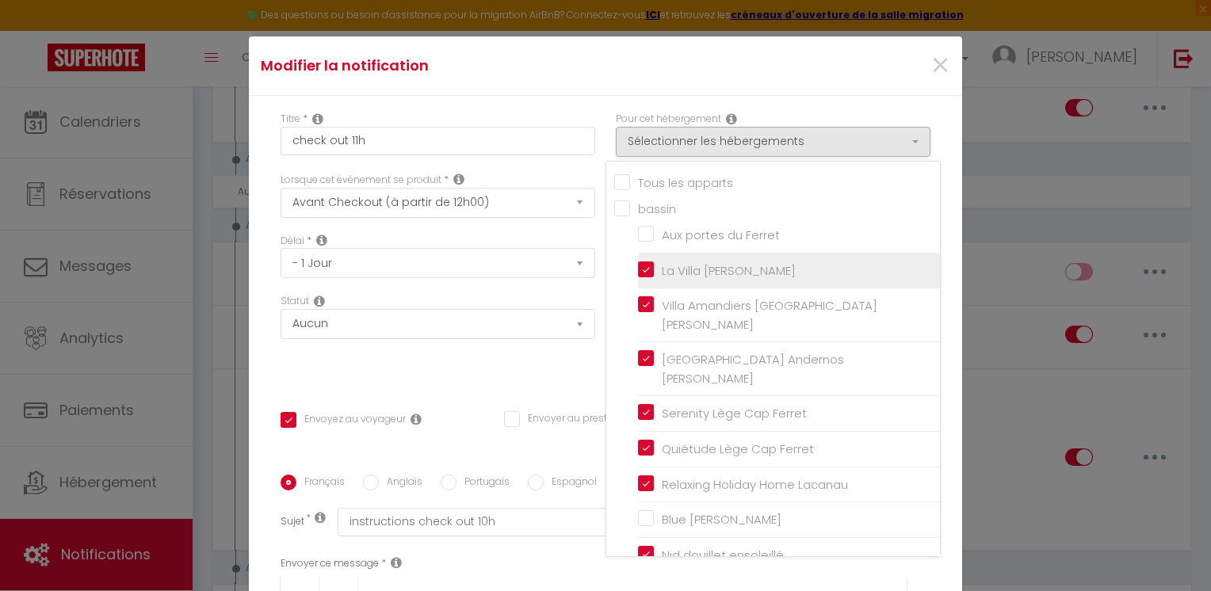
click at [638, 270] on input "La Villa [PERSON_NAME]" at bounding box center [789, 270] width 302 height 16
checkbox input "false"
checkbox input "true"
checkbox input "false"
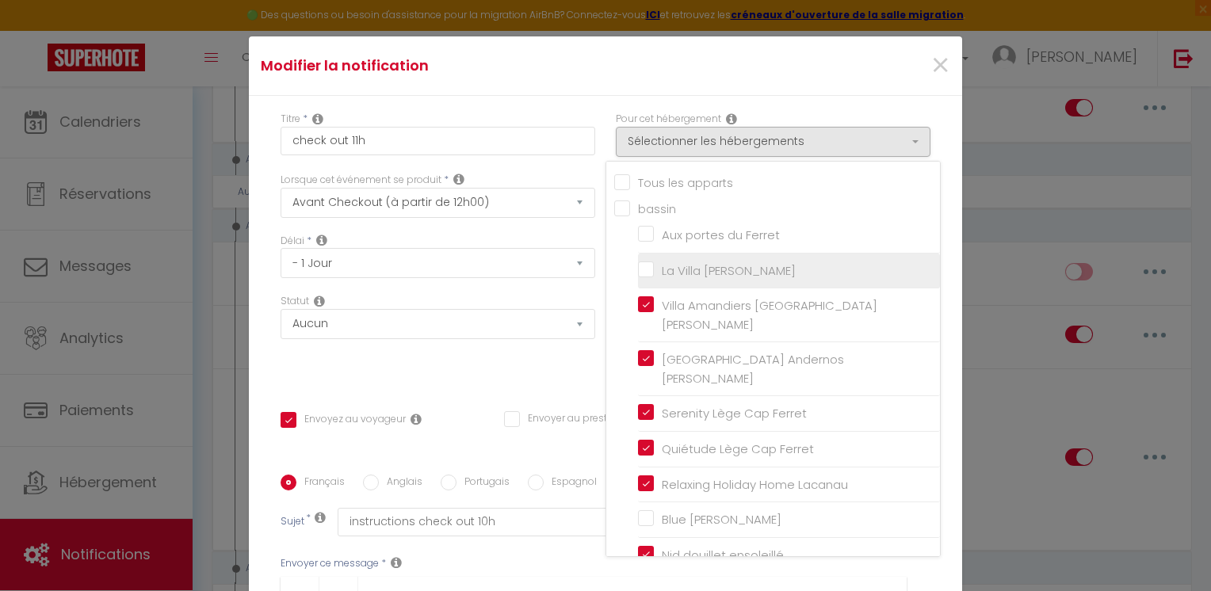
checkbox input "false"
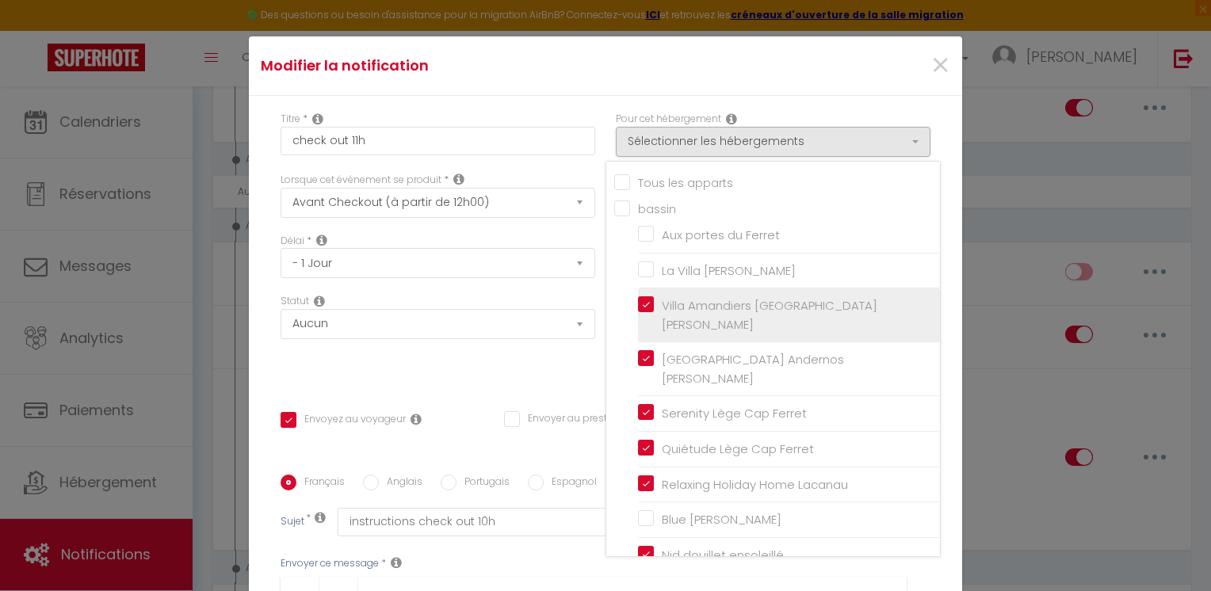
click at [638, 308] on input "Villa Amandiers [GEOGRAPHIC_DATA][PERSON_NAME]" at bounding box center [789, 316] width 302 height 16
checkbox input "false"
checkbox input "true"
checkbox input "false"
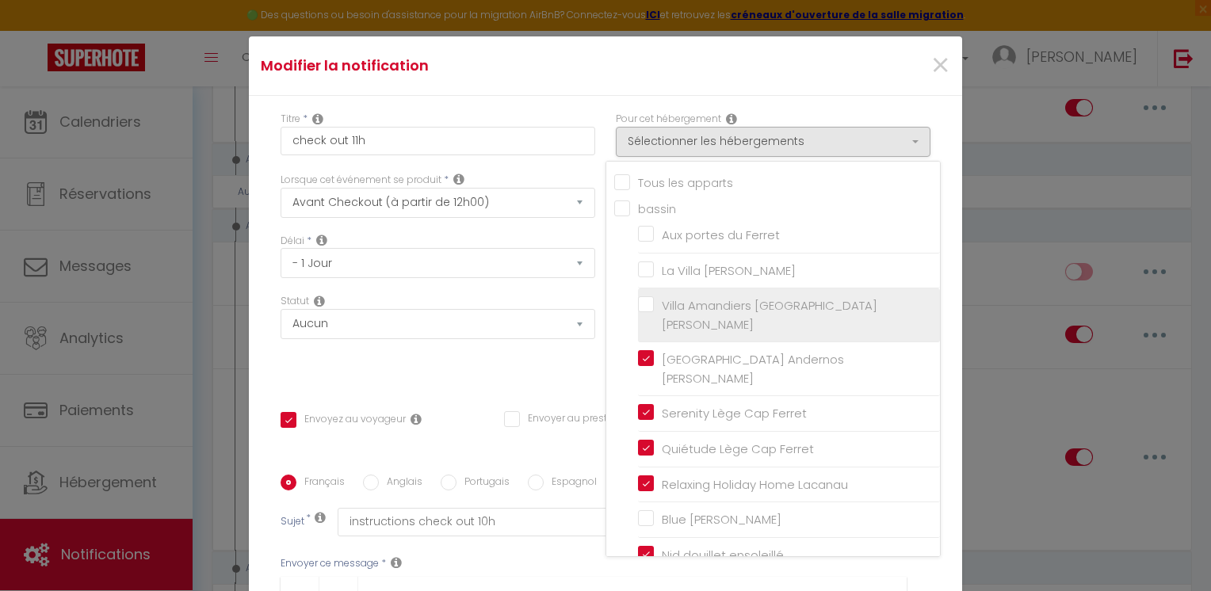
checkbox input "false"
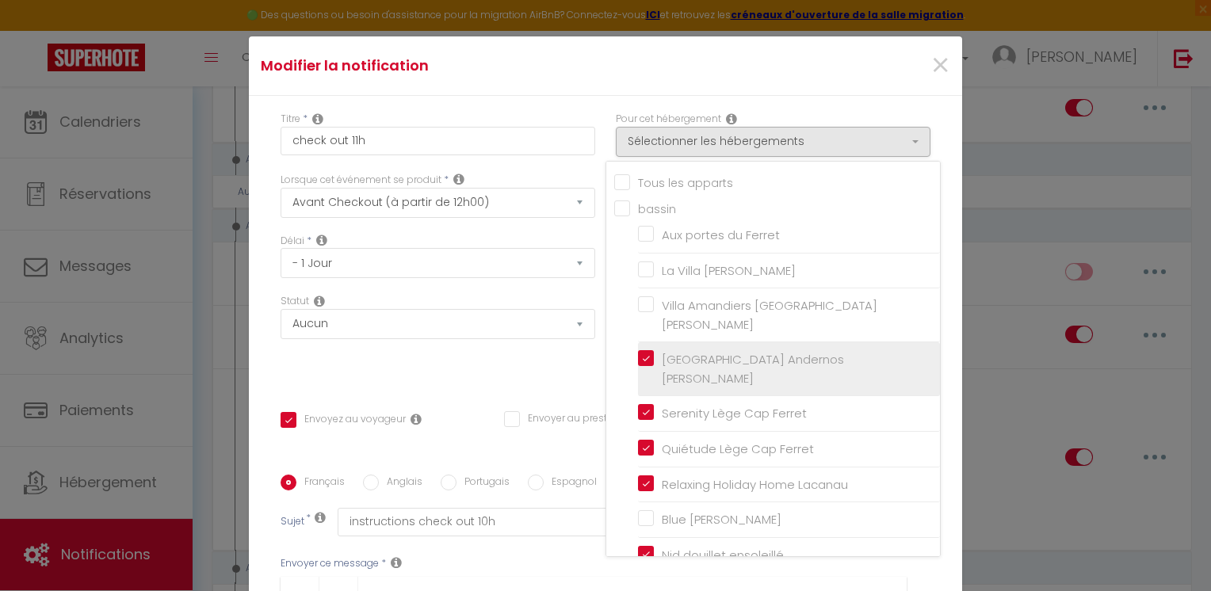
click at [638, 361] on input "[GEOGRAPHIC_DATA] Andernos [PERSON_NAME]" at bounding box center [789, 369] width 302 height 16
checkbox input "false"
checkbox input "true"
checkbox input "false"
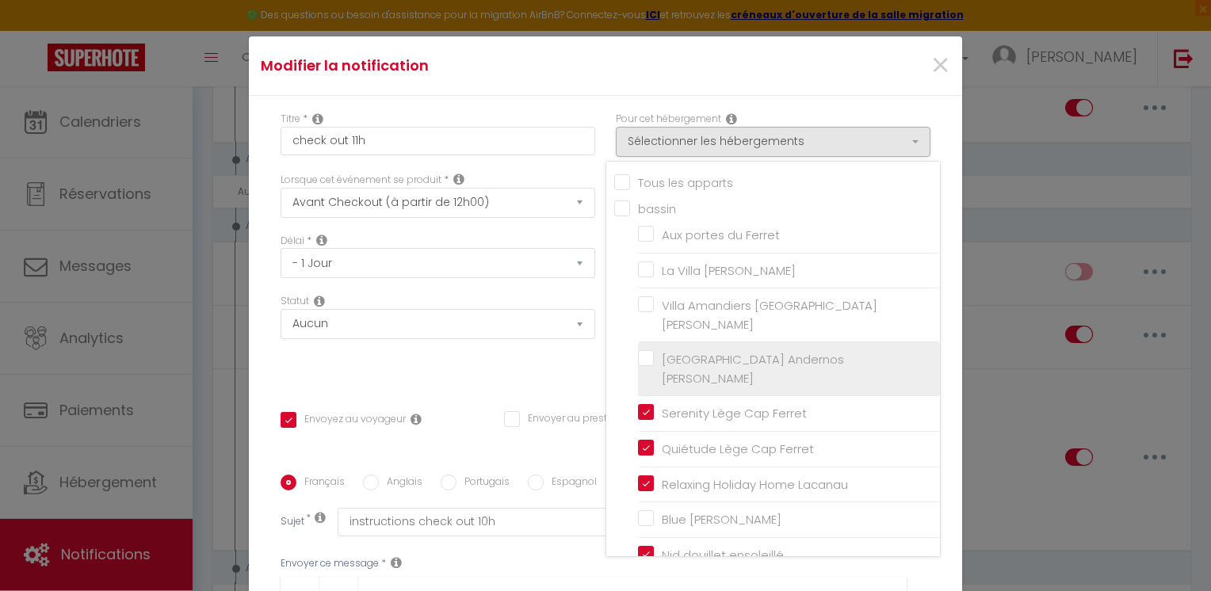
checkbox input "false"
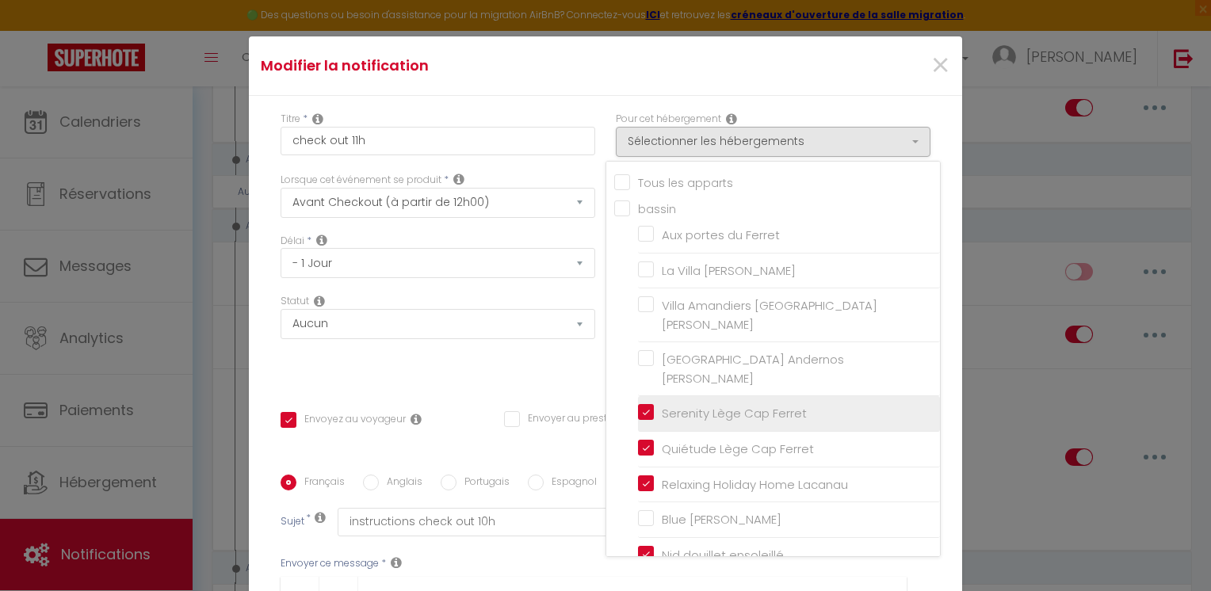
click at [638, 406] on input "Serenity Lège Cap Ferret" at bounding box center [789, 414] width 302 height 16
checkbox input "false"
checkbox input "true"
checkbox input "false"
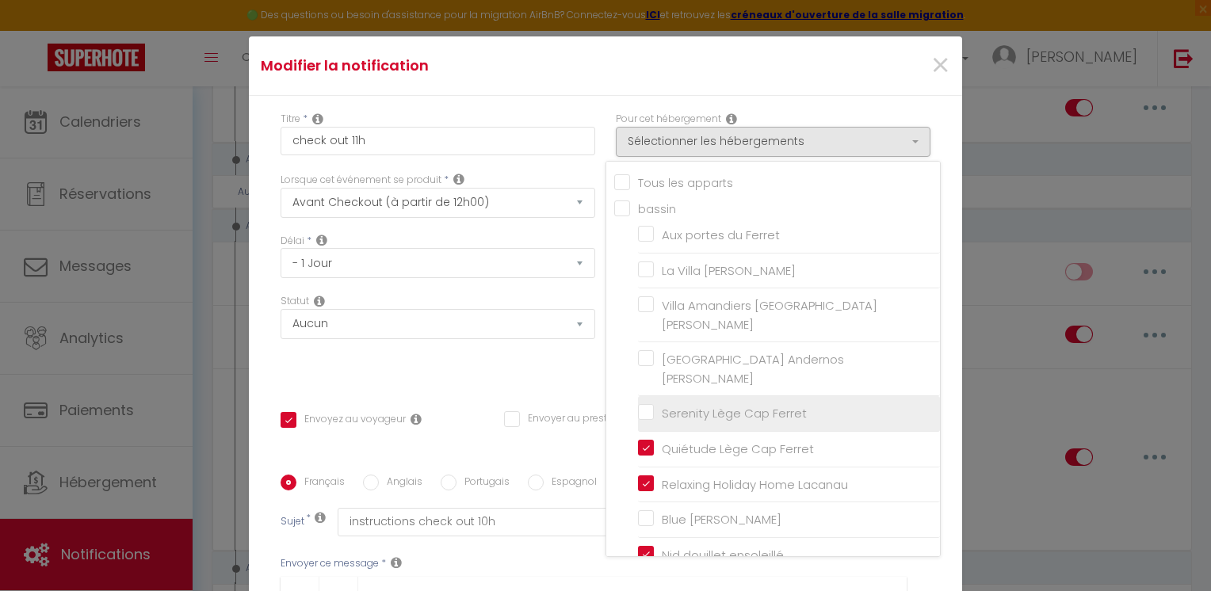
checkbox input "false"
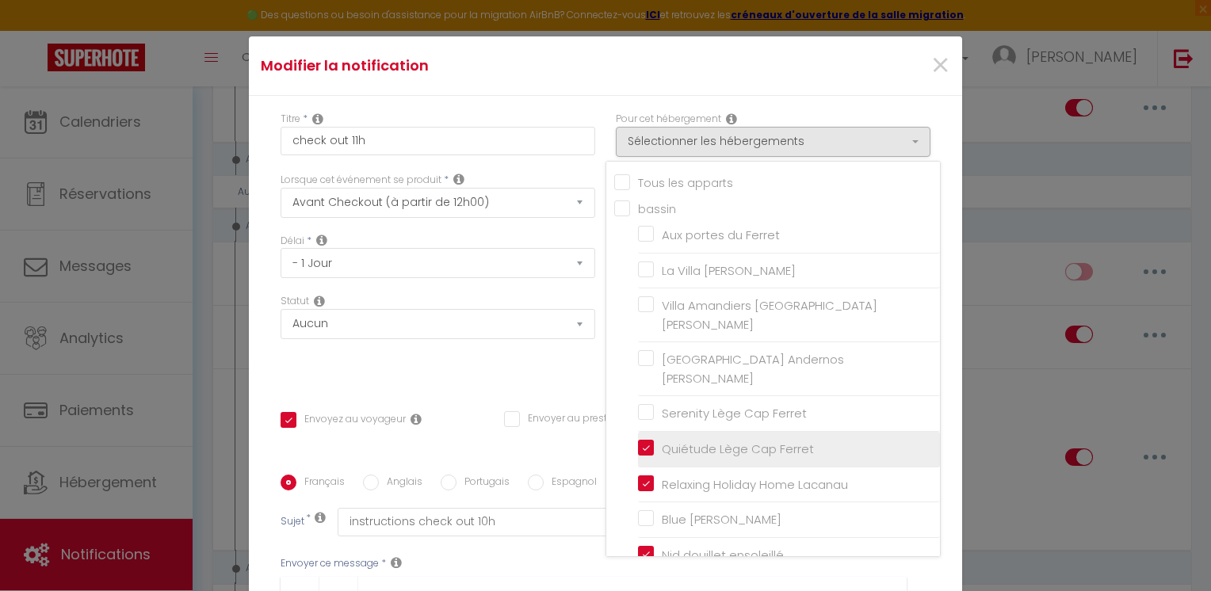
click at [638, 442] on input "Quiétude Lège Cap Ferret" at bounding box center [789, 450] width 302 height 16
checkbox input "false"
checkbox input "true"
checkbox input "false"
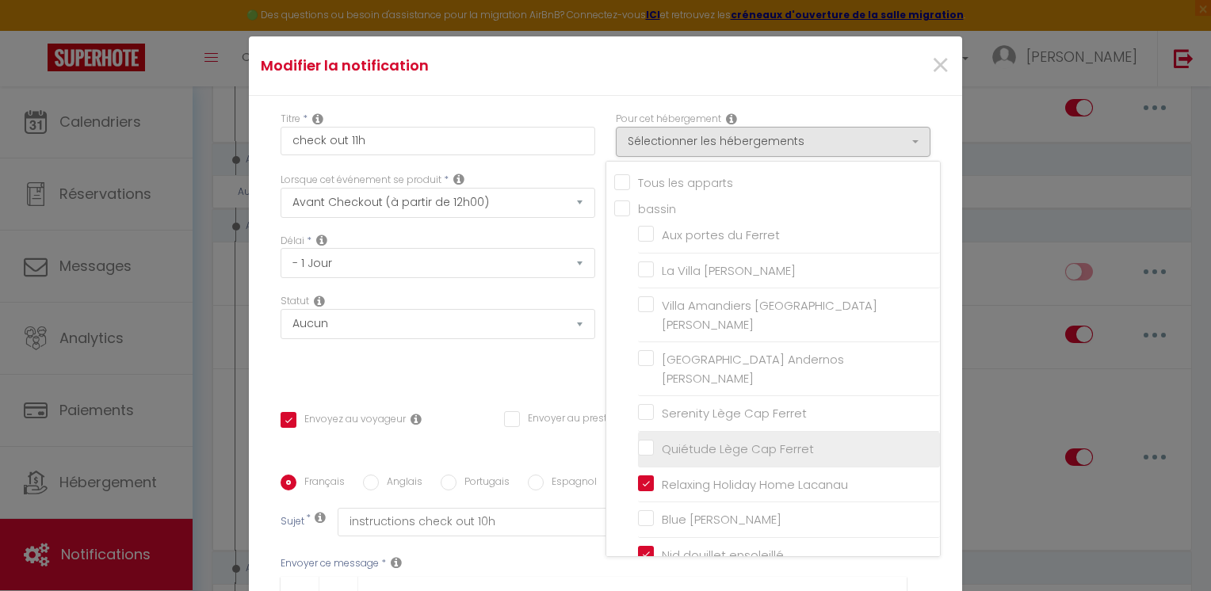
checkbox input "false"
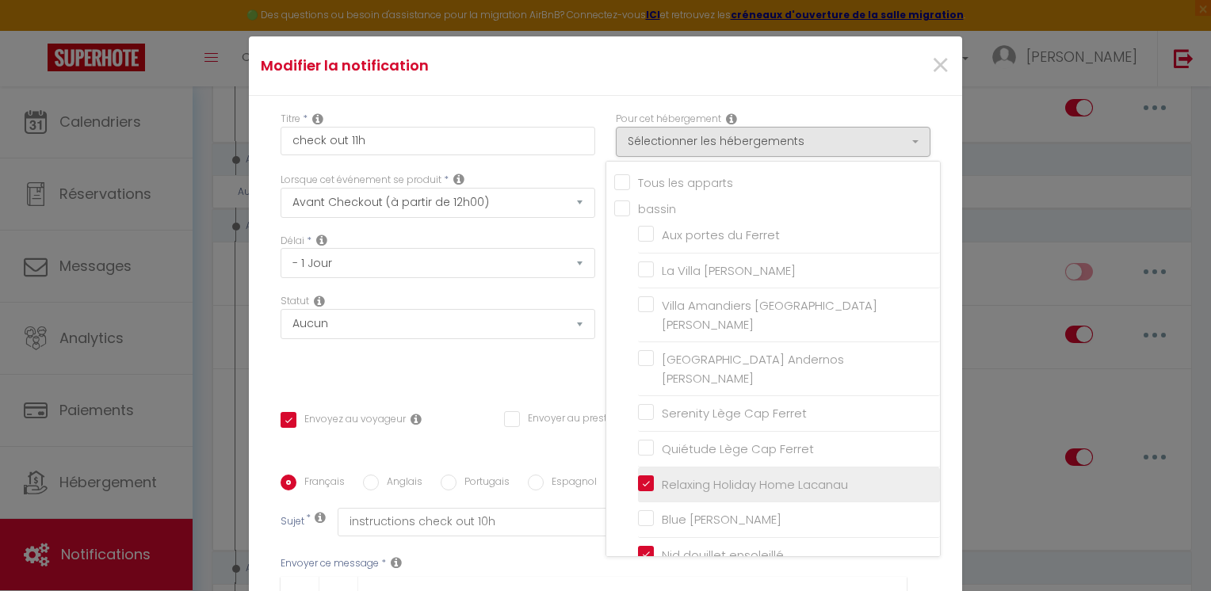
click at [638, 476] on input "Relaxing Holiday Home Lacanau" at bounding box center [789, 484] width 302 height 16
checkbox input "false"
checkbox input "true"
checkbox input "false"
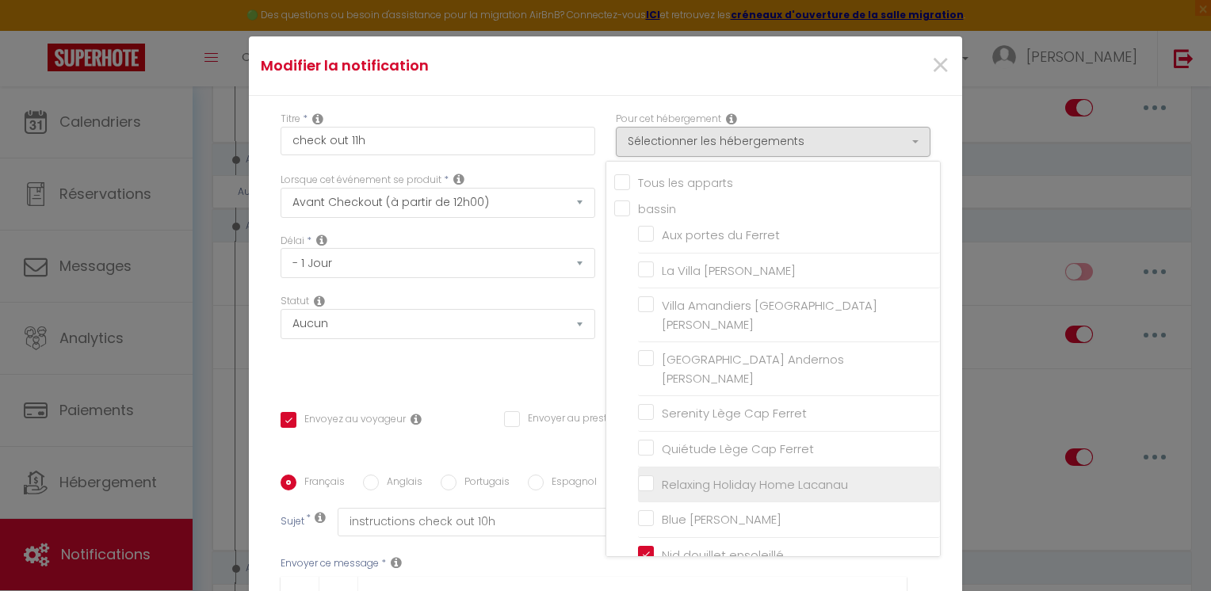
checkbox input "false"
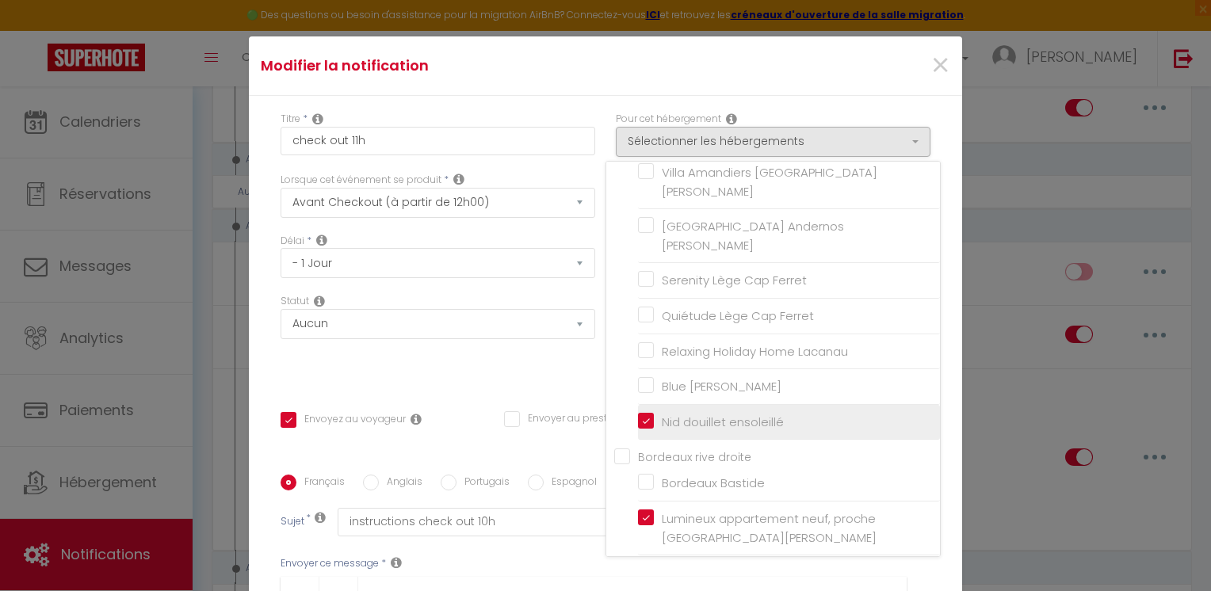
scroll to position [159, 0]
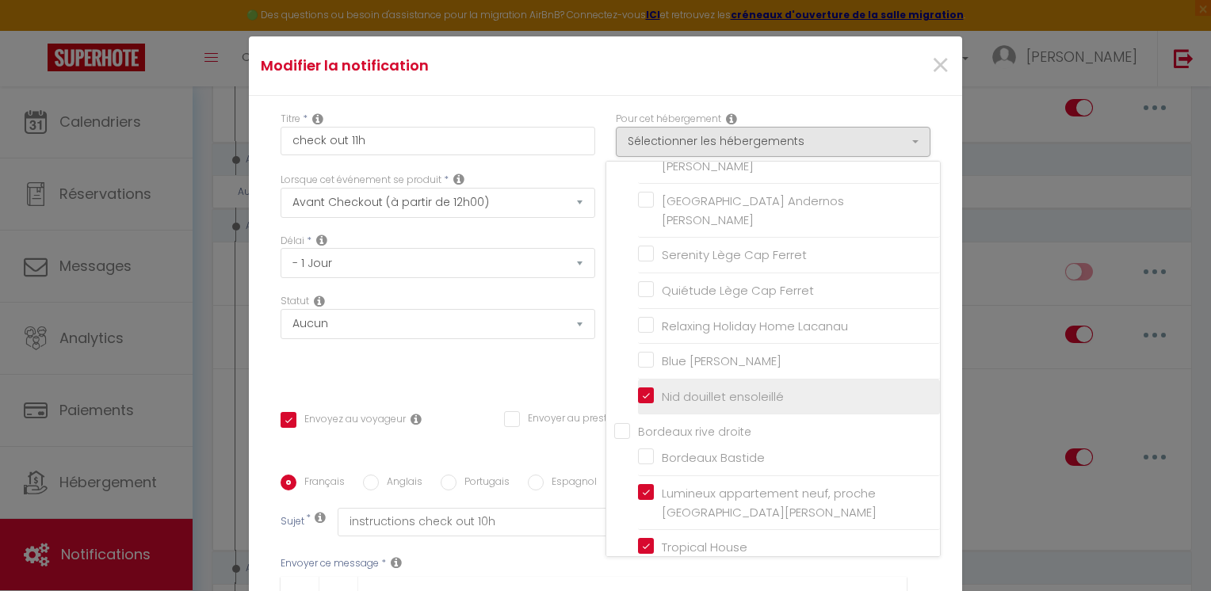
click at [638, 388] on input "Nid douillet ensoleillé" at bounding box center [789, 396] width 302 height 16
checkbox input "false"
checkbox input "true"
checkbox input "false"
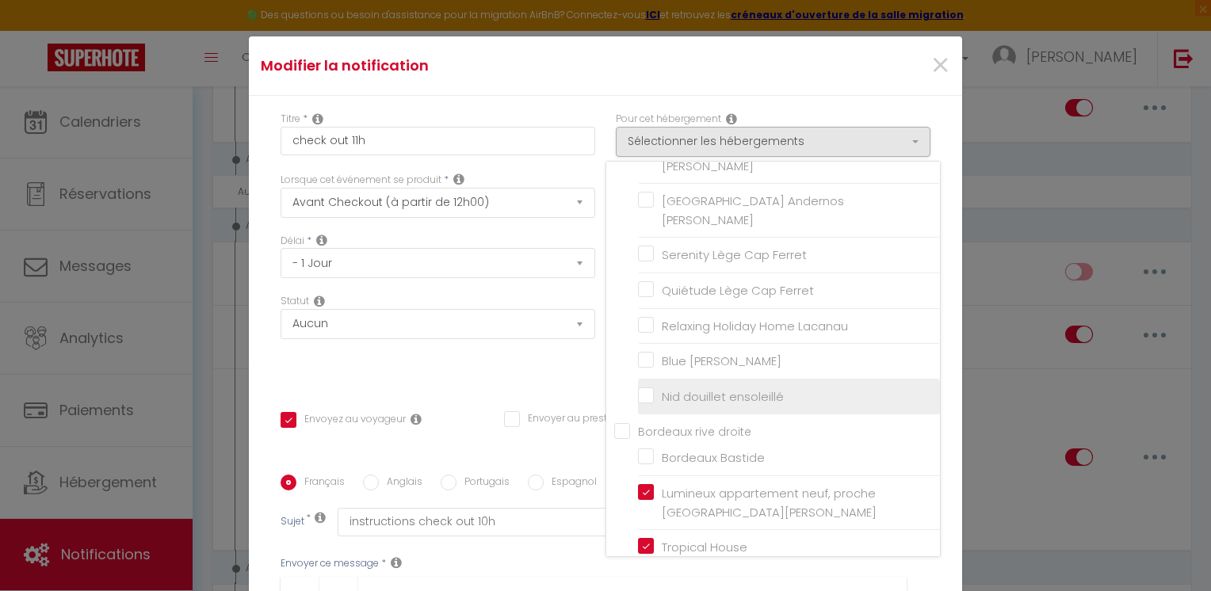
checkbox input "false"
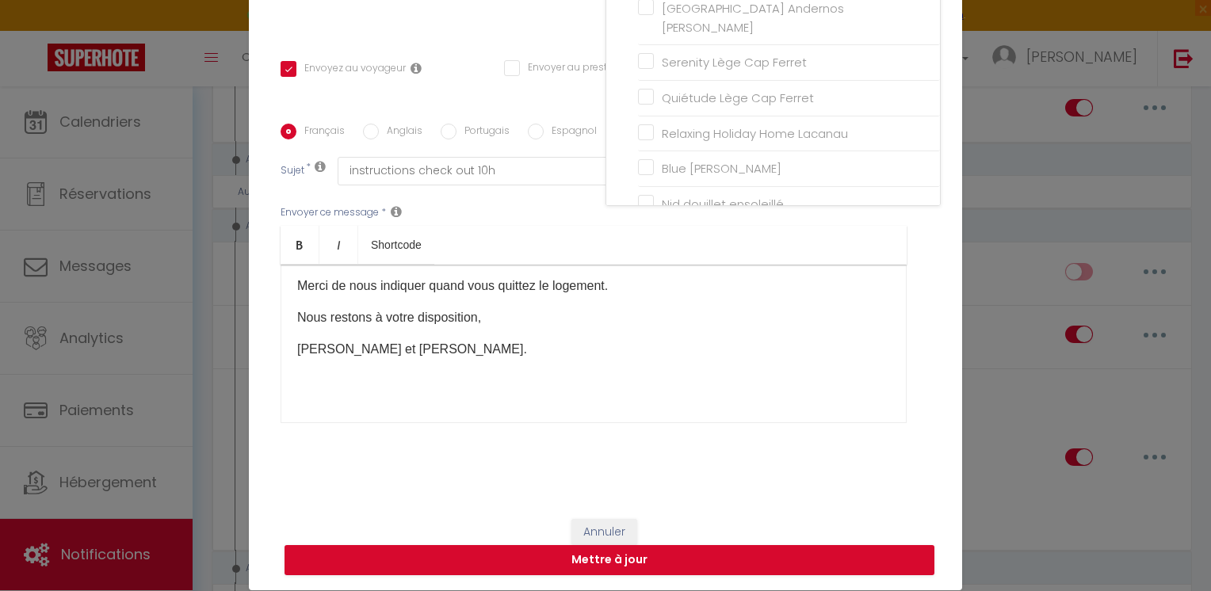
scroll to position [71, 0]
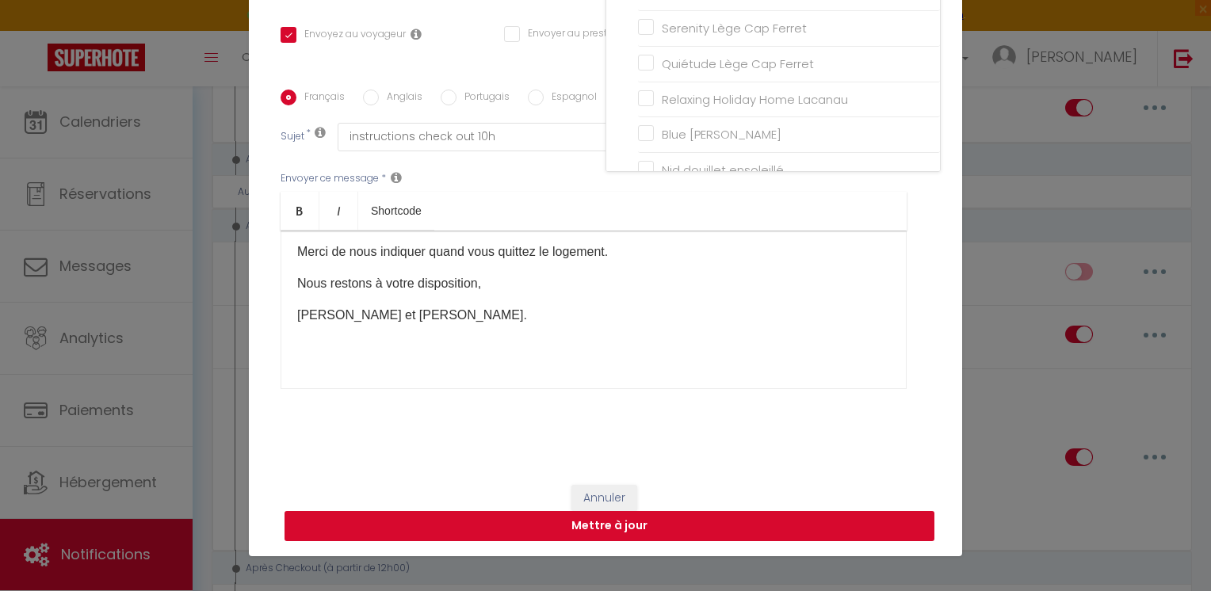
click at [598, 533] on button "Mettre à jour" at bounding box center [610, 526] width 650 height 30
checkbox input "true"
checkbox input "false"
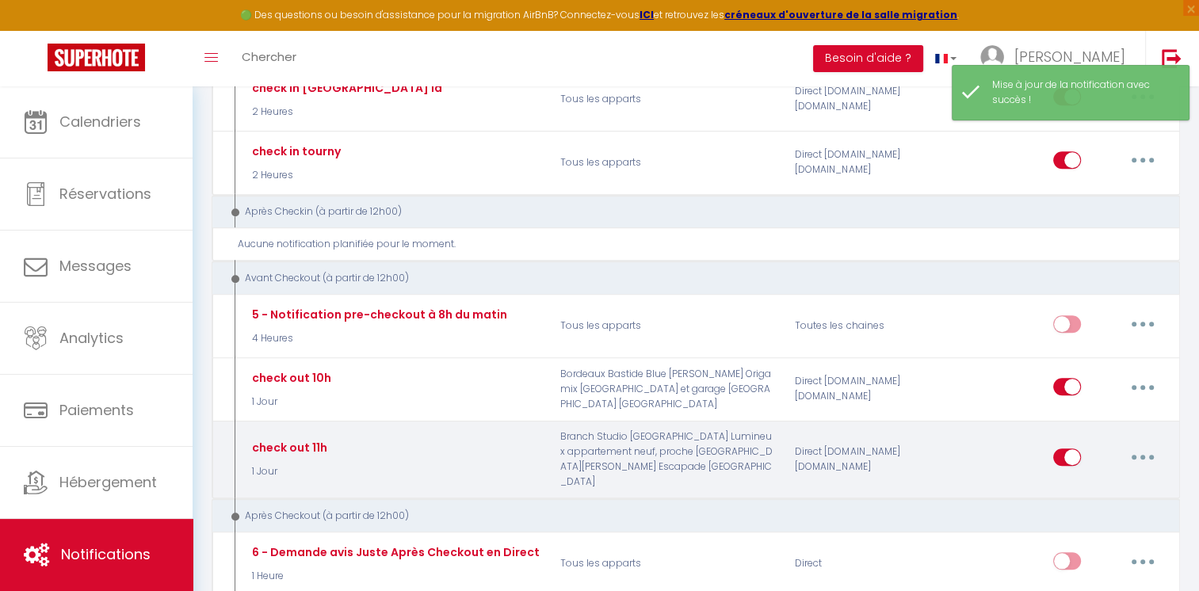
scroll to position [1268, 0]
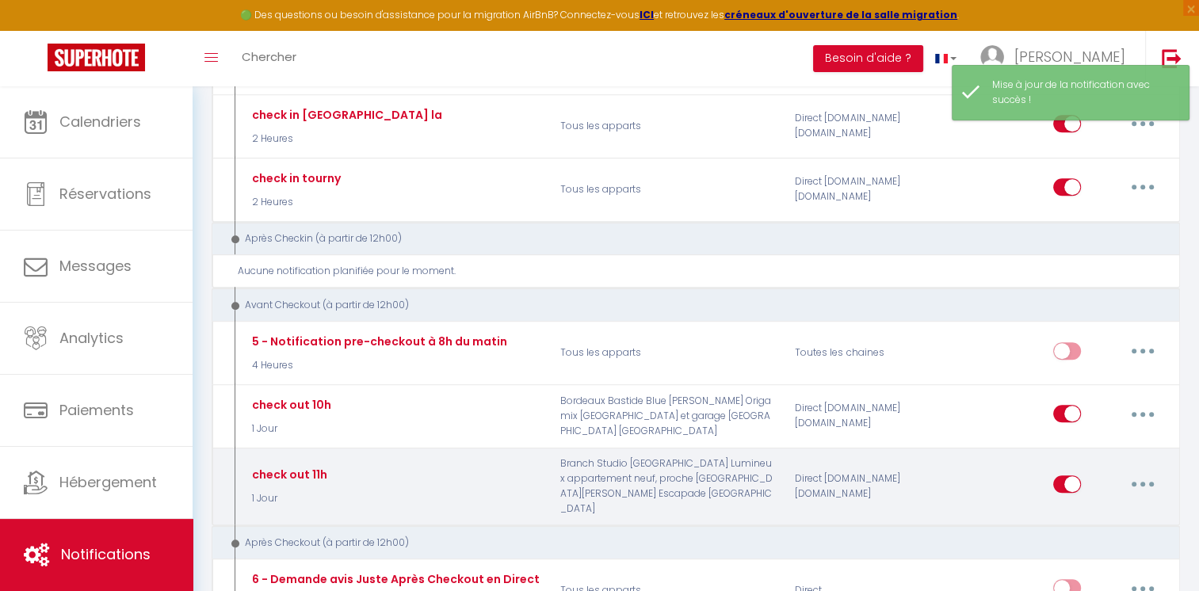
click at [1153, 472] on button "button" at bounding box center [1143, 484] width 44 height 25
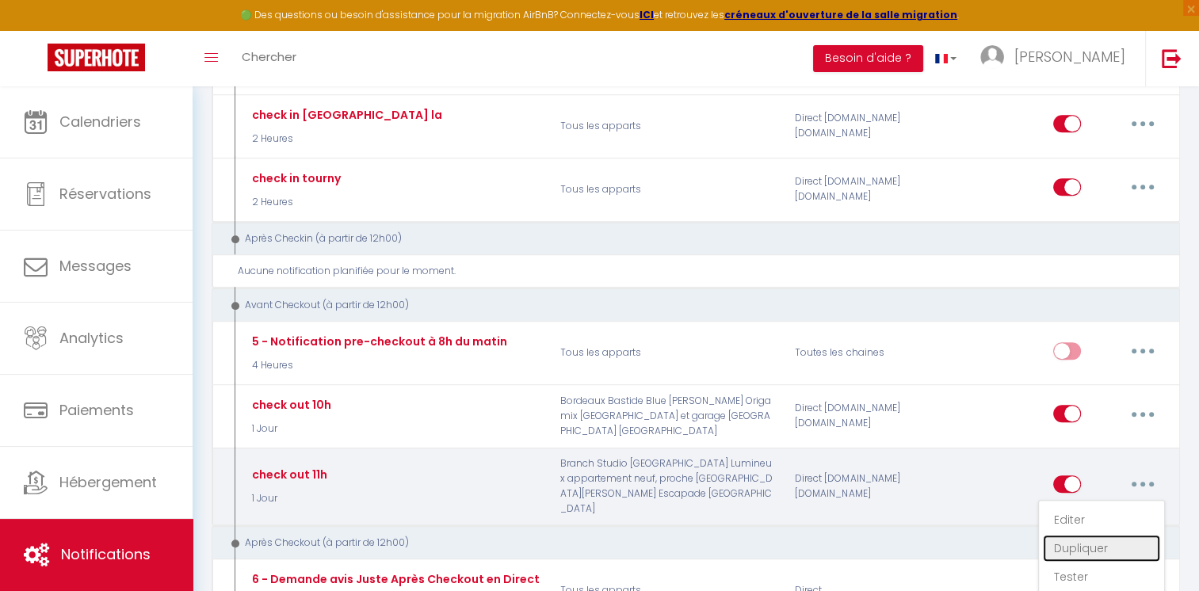
click at [1097, 535] on link "Dupliquer" at bounding box center [1101, 548] width 117 height 27
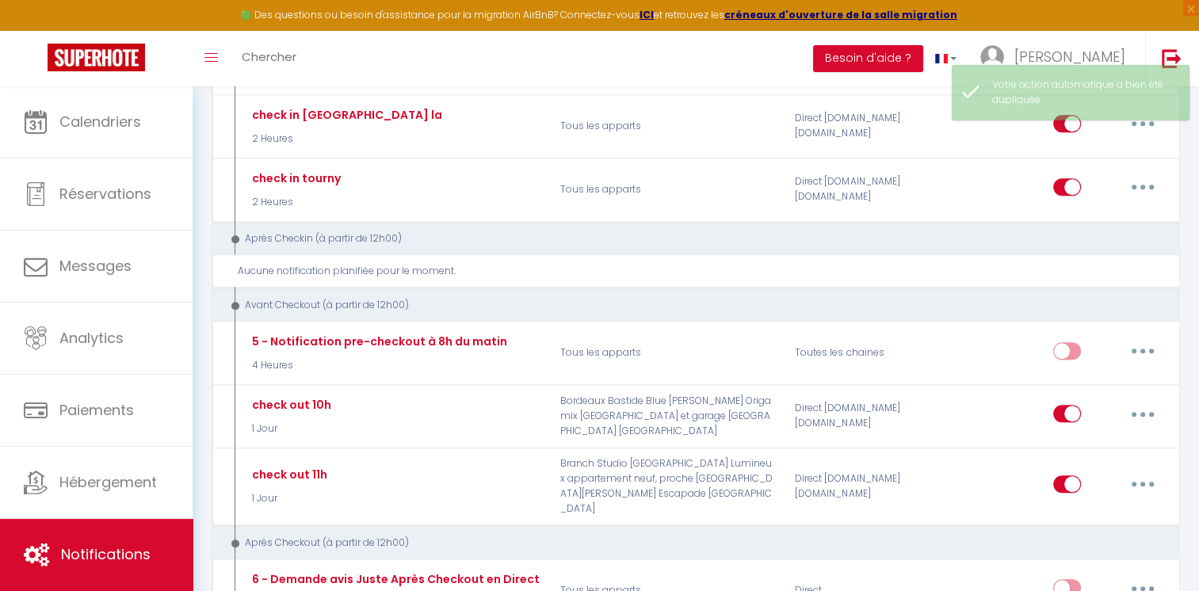
checkbox input "false"
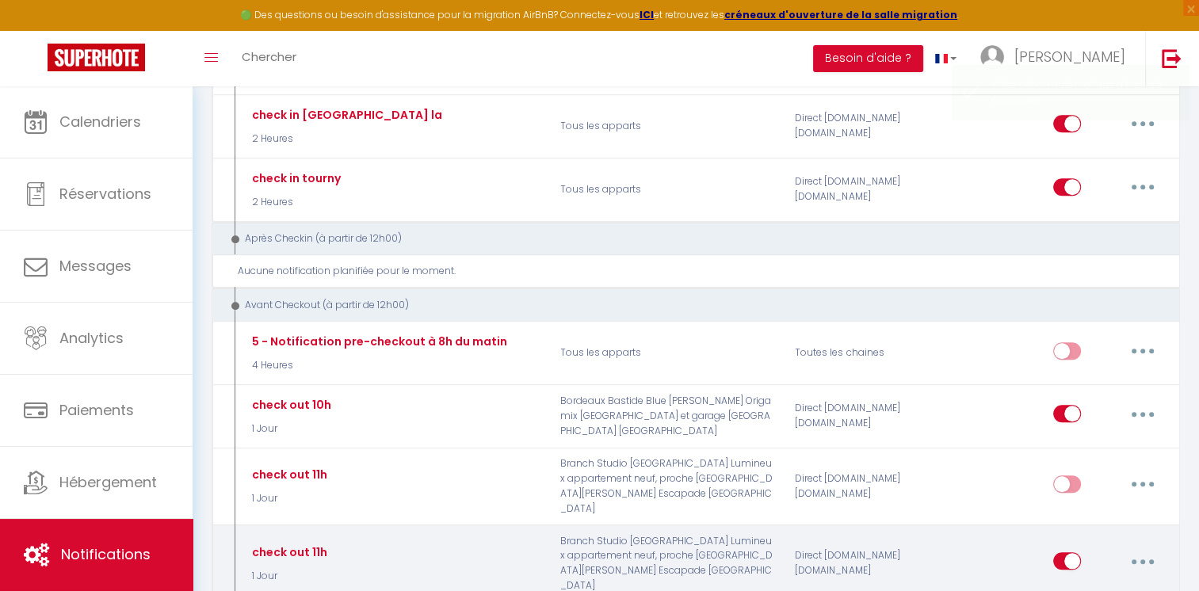
click at [1145, 549] on button "button" at bounding box center [1143, 561] width 44 height 25
click at [1060, 584] on link "Editer" at bounding box center [1101, 597] width 117 height 27
type input "check out 11h"
select select "4"
select select "1 Jour"
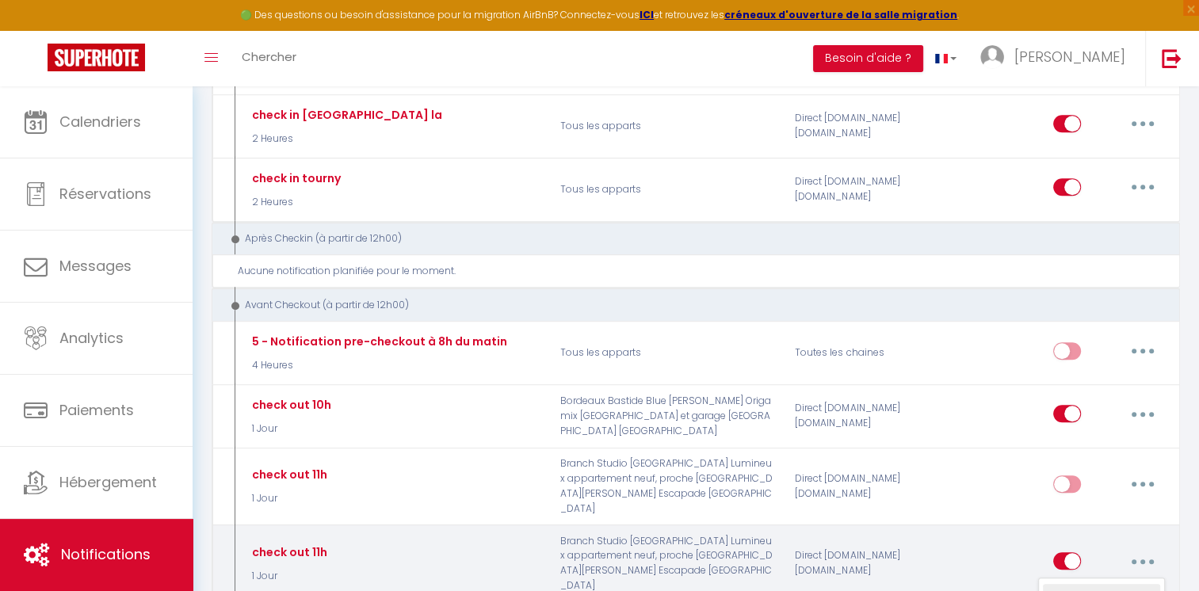
select select
checkbox input "true"
checkbox input "false"
radio input "true"
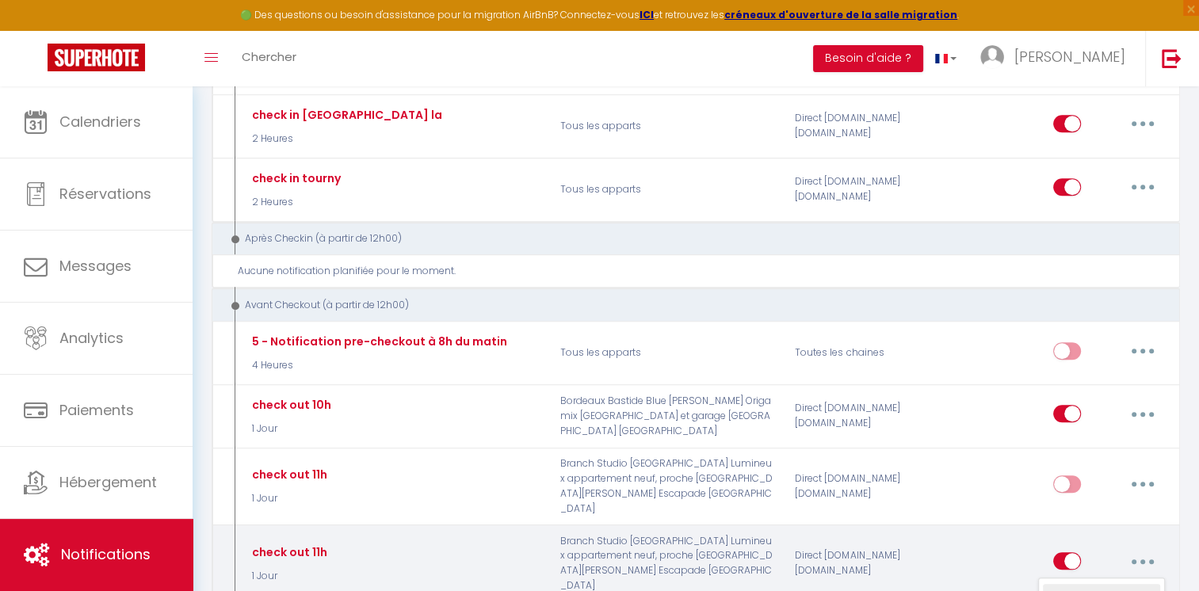
type input "instructions check out 10h"
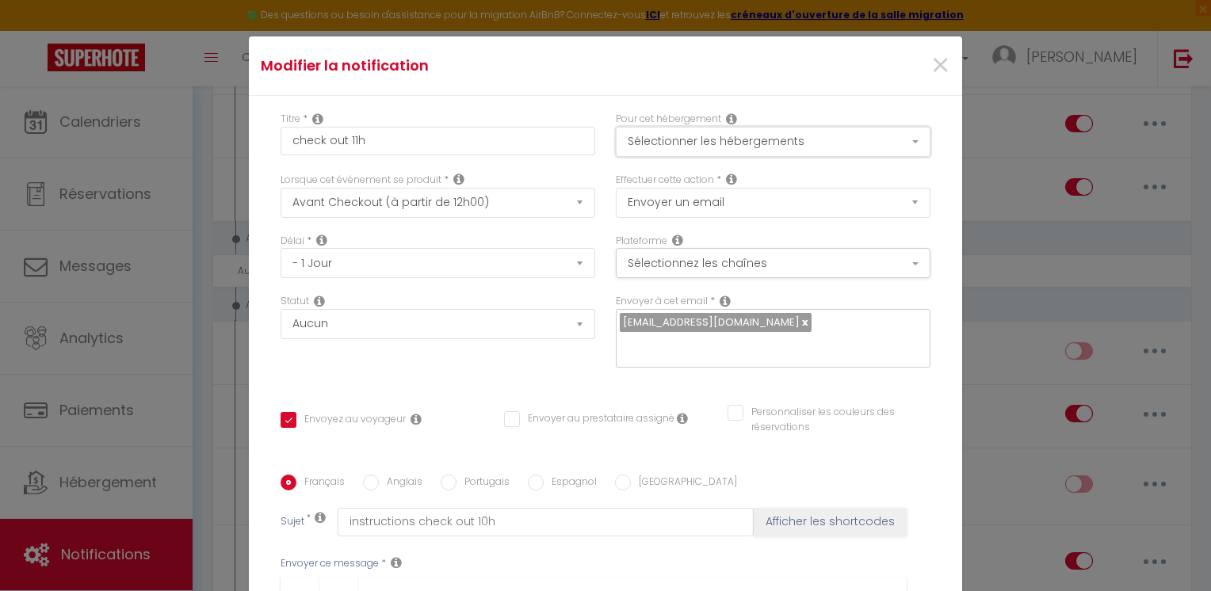
click at [745, 140] on button "Sélectionner les hébergements" at bounding box center [773, 142] width 315 height 30
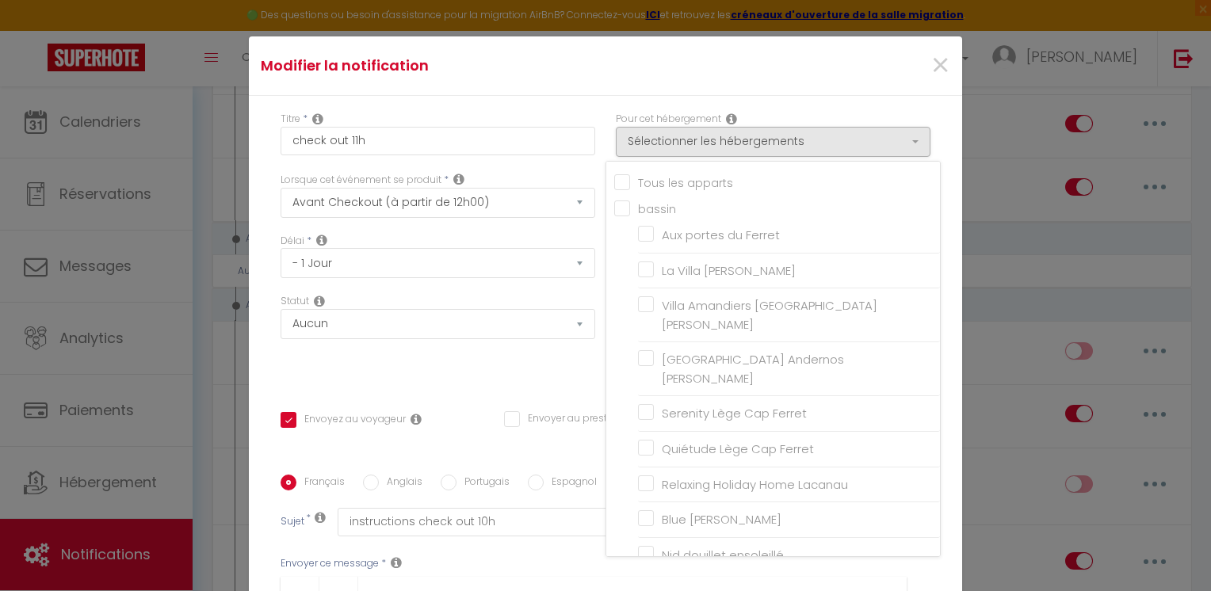
click at [614, 208] on input "bassin" at bounding box center [777, 208] width 326 height 16
checkbox input "true"
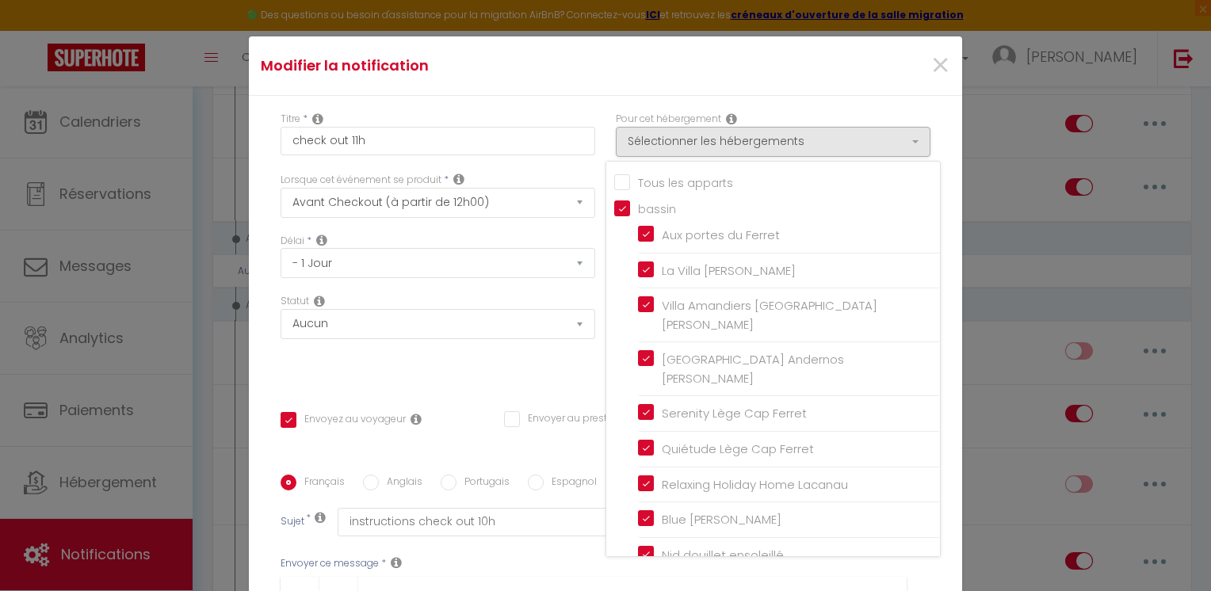
checkbox input "true"
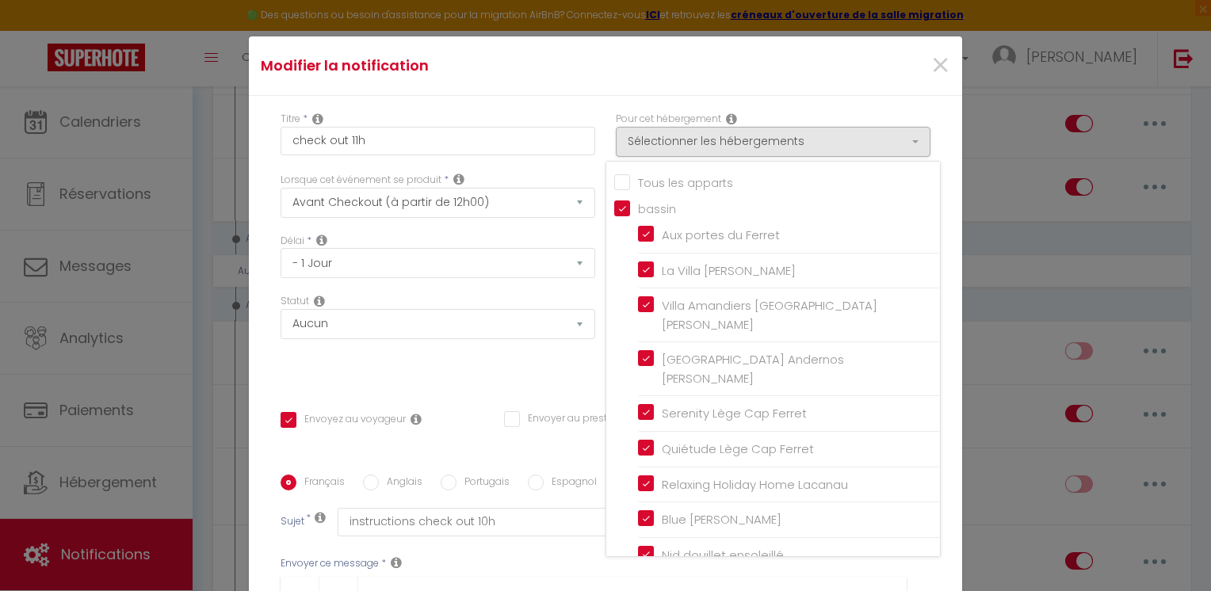
checkbox input "true"
checkbox input "false"
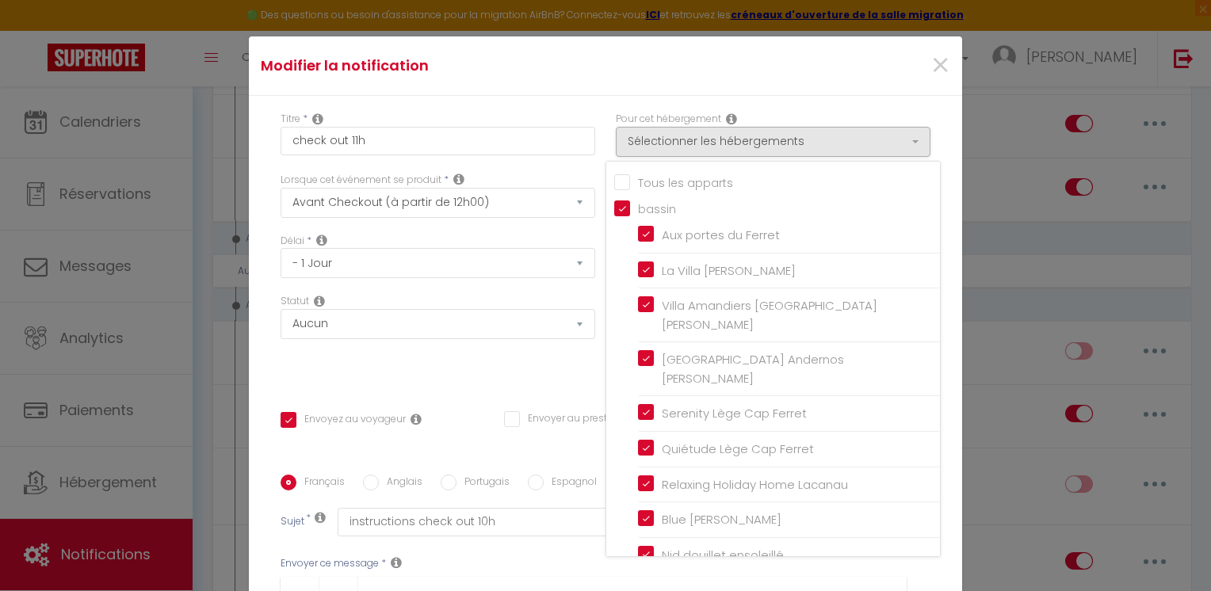
checkbox input "true"
checkbox input "false"
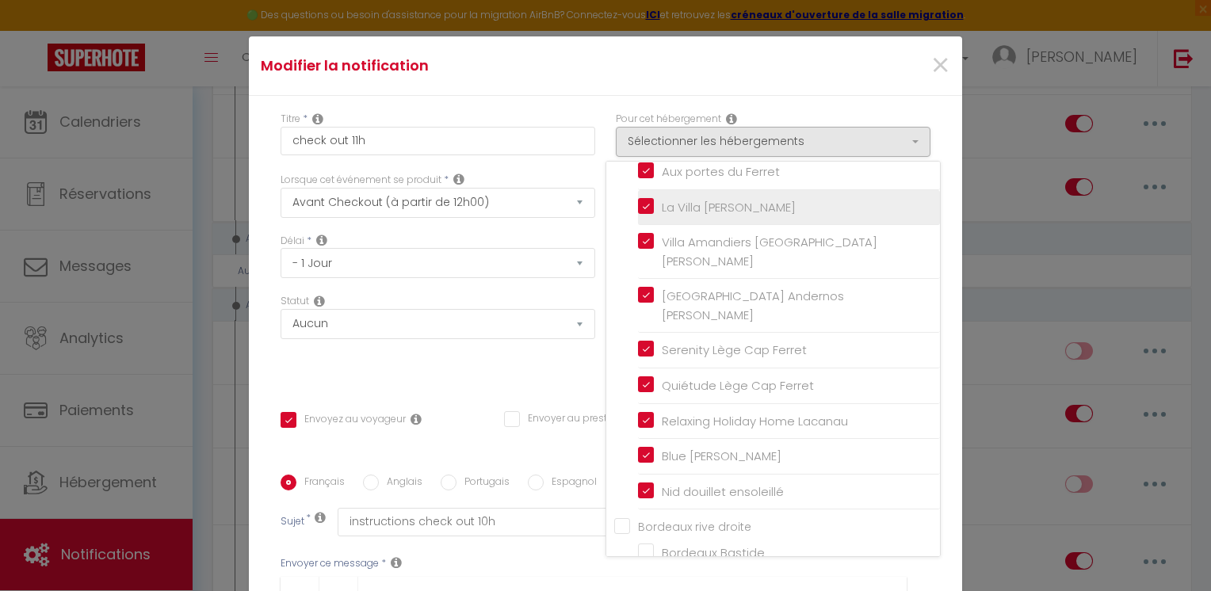
scroll to position [159, 0]
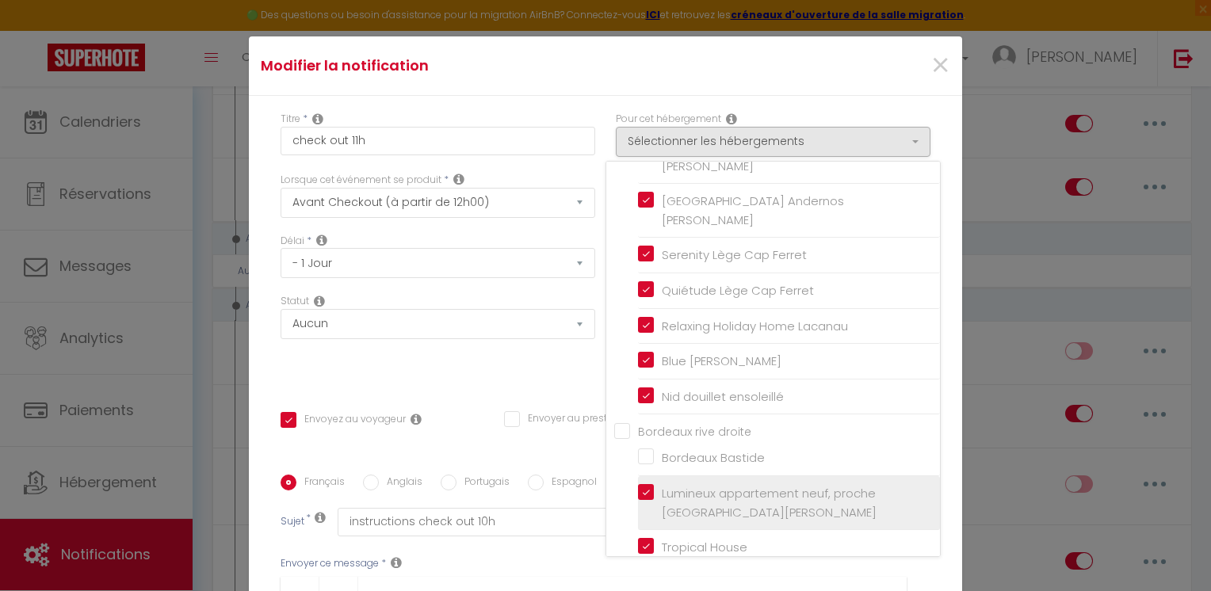
click at [638, 495] on input "Lumineux appartement neuf, proche [GEOGRAPHIC_DATA][PERSON_NAME]" at bounding box center [789, 503] width 302 height 16
checkbox input "false"
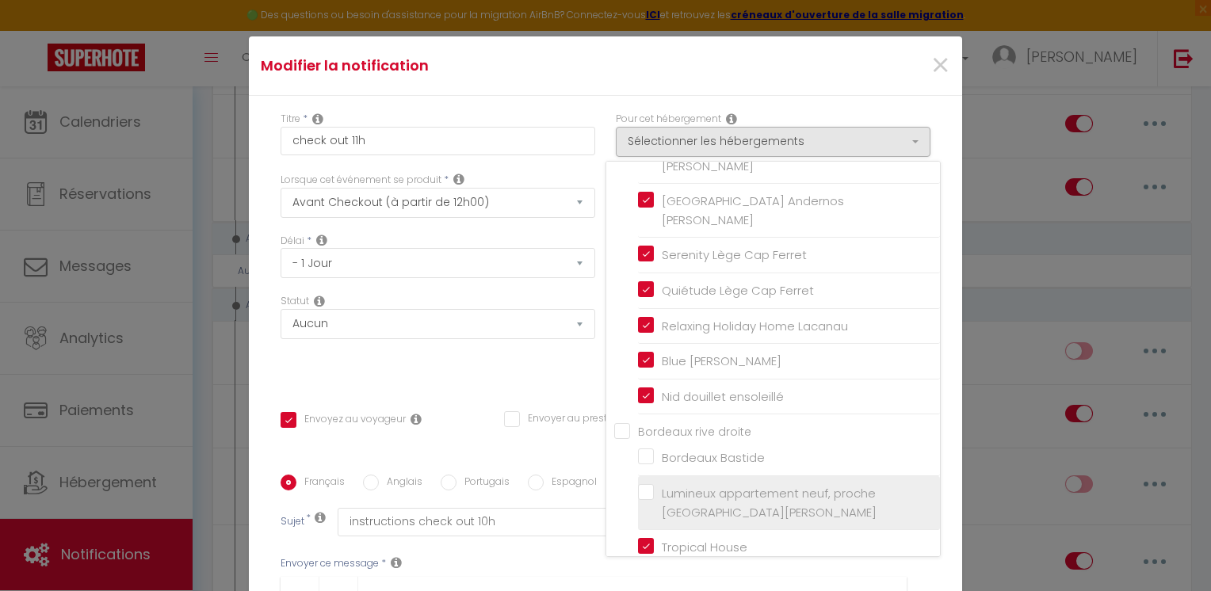
checkbox input "false"
checkbox input "true"
checkbox input "false"
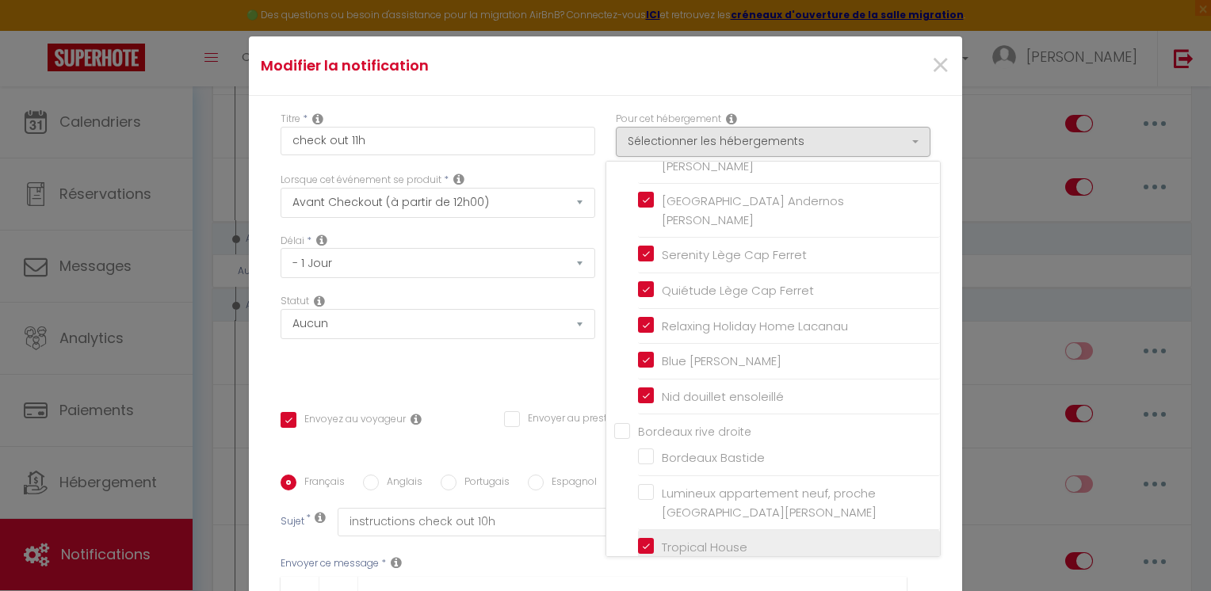
click at [638, 540] on input "Tropical House" at bounding box center [789, 548] width 302 height 16
checkbox input "false"
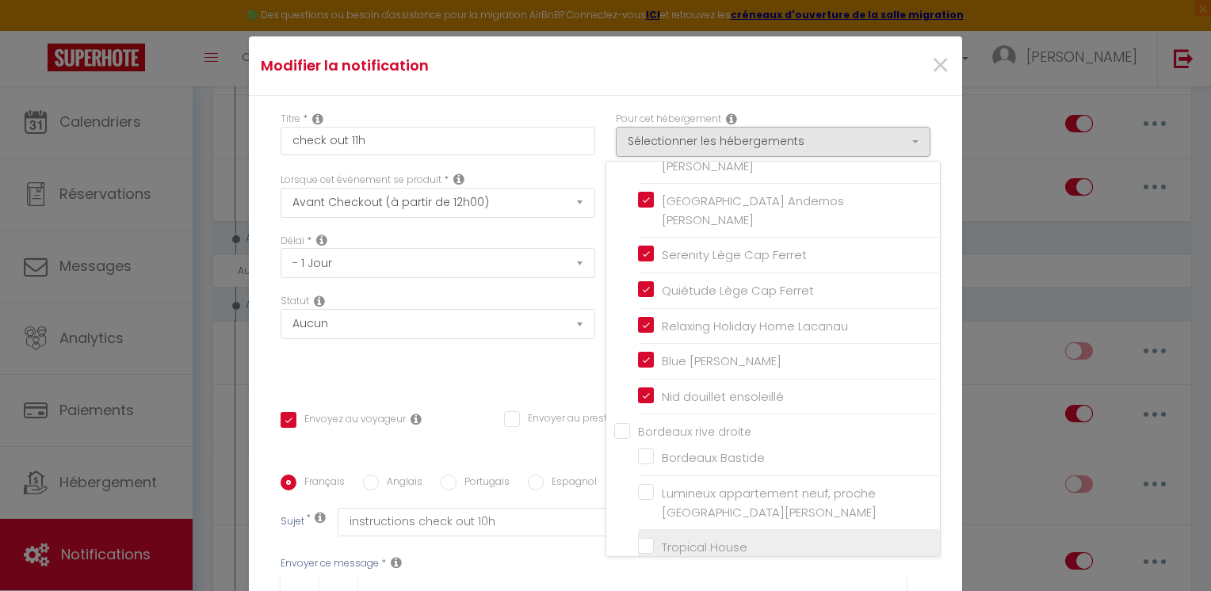
checkbox input "false"
checkbox input "true"
checkbox input "false"
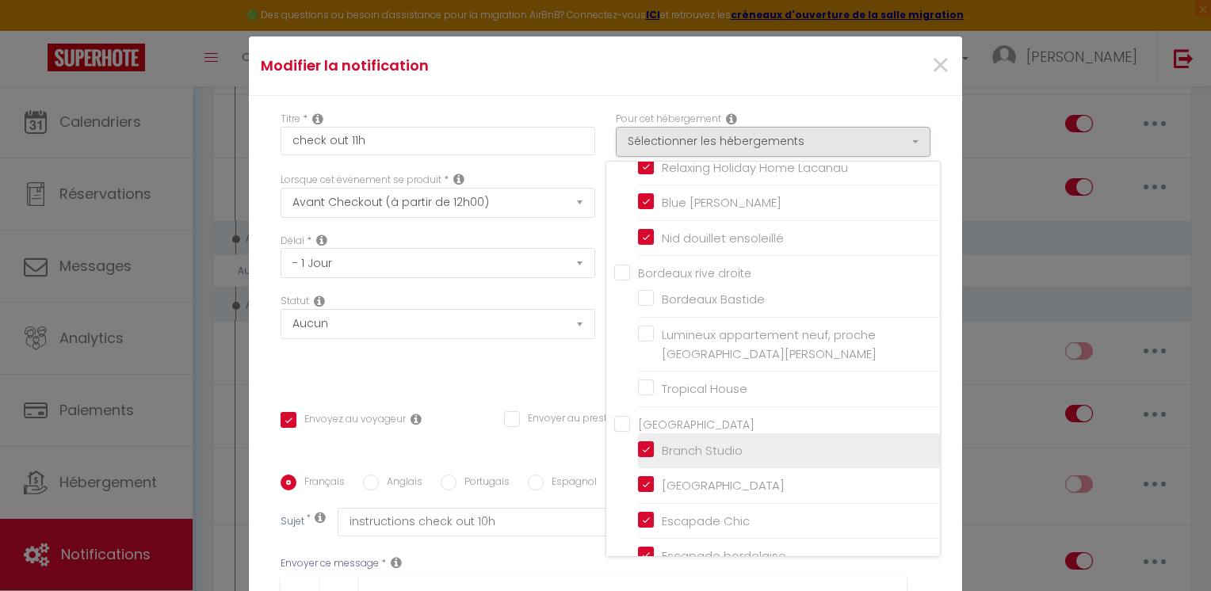
drag, startPoint x: 643, startPoint y: 405, endPoint x: 632, endPoint y: 418, distance: 16.9
click at [642, 443] on input "Branch Studio" at bounding box center [789, 451] width 302 height 16
checkbox input "false"
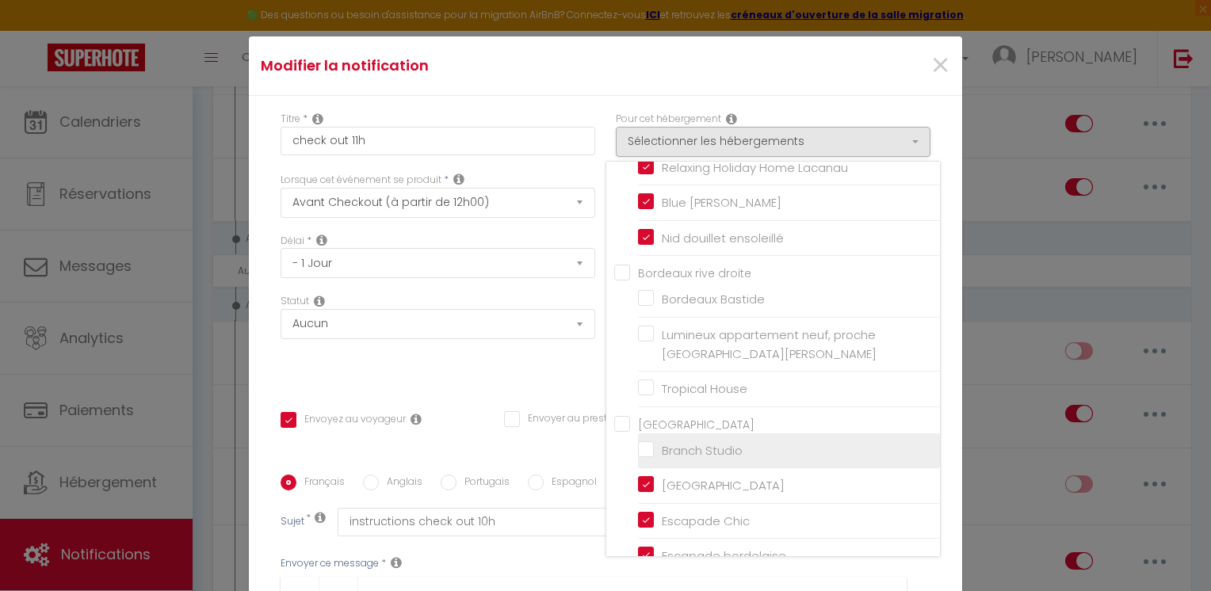
checkbox input "false"
checkbox input "true"
checkbox input "false"
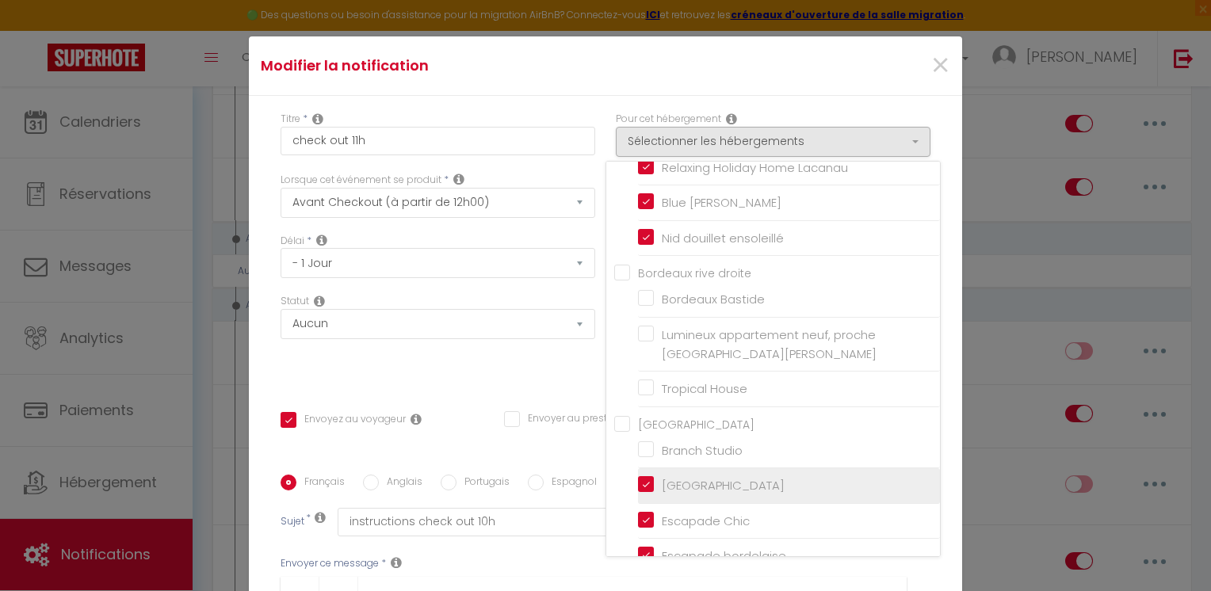
click at [638, 478] on input "[GEOGRAPHIC_DATA]" at bounding box center [789, 486] width 302 height 16
checkbox input "false"
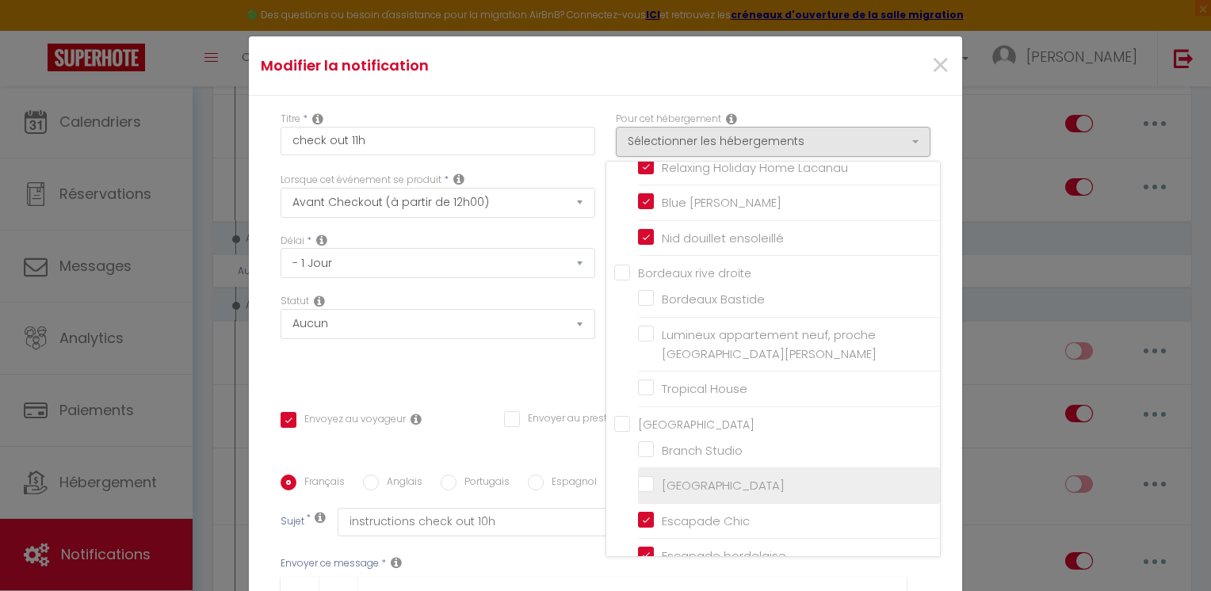
checkbox input "false"
checkbox input "true"
checkbox input "false"
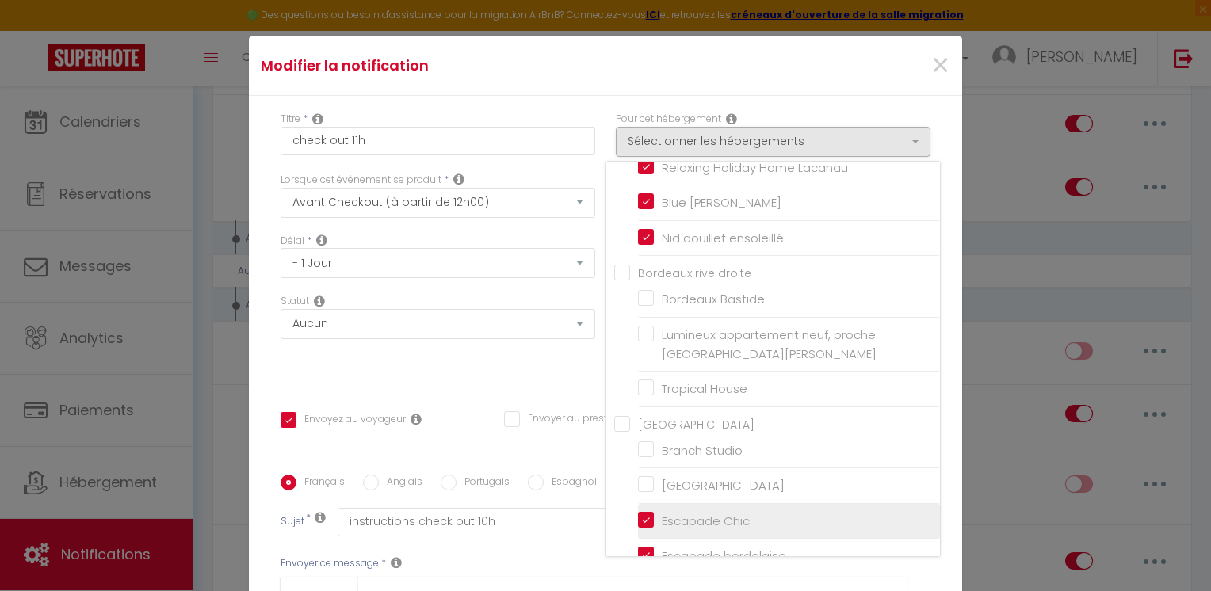
click at [638, 504] on li "Escapade Chic" at bounding box center [789, 522] width 302 height 36
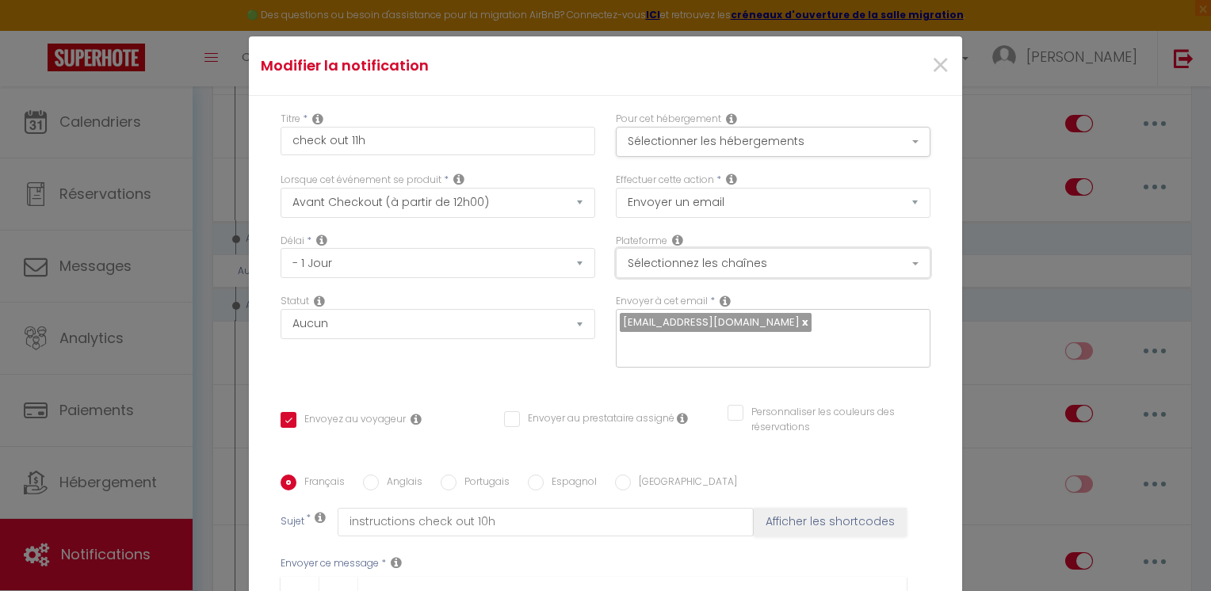
click at [774, 267] on button "Sélectionnez les chaînes" at bounding box center [773, 263] width 315 height 30
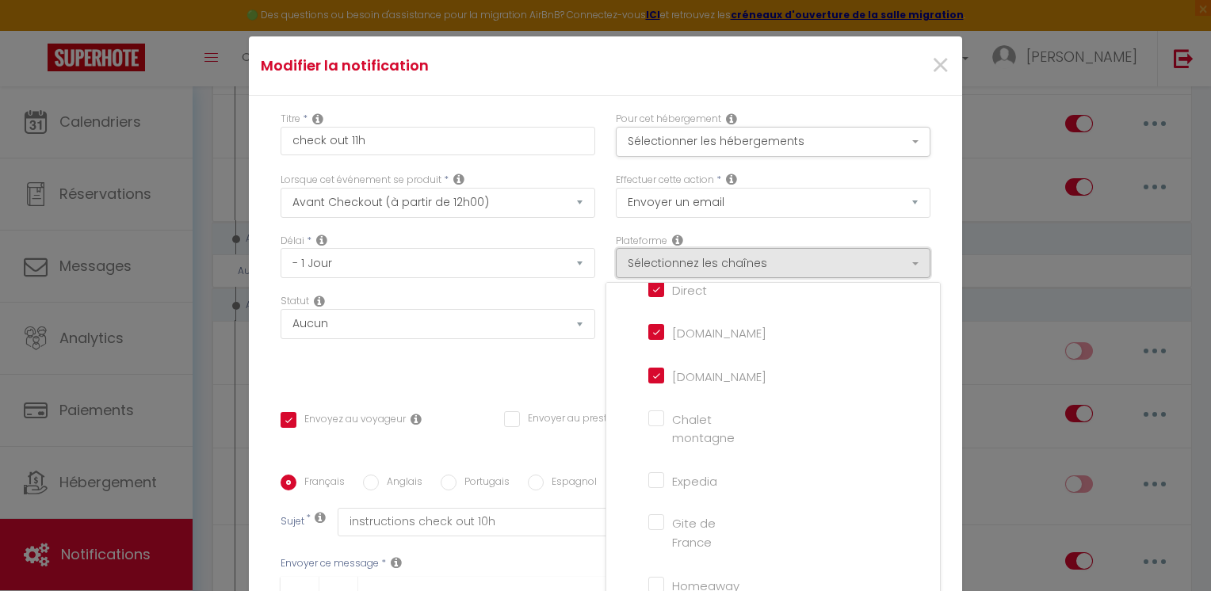
scroll to position [0, 0]
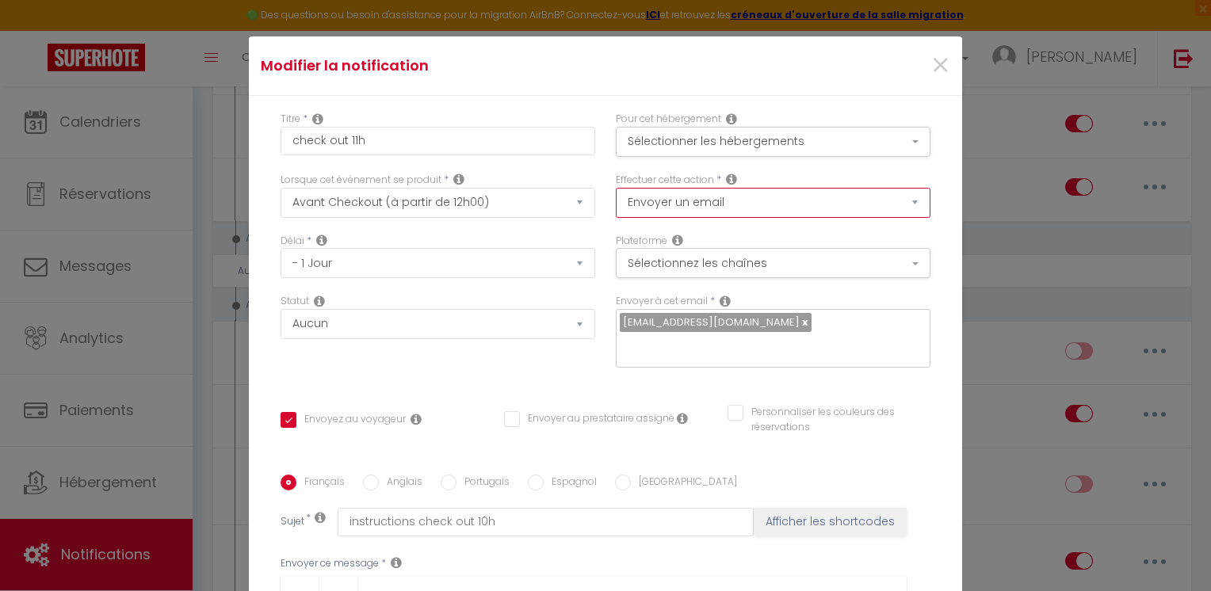
click at [757, 205] on select "Envoyer un email Envoyer un SMS Envoyer une notification push" at bounding box center [773, 203] width 315 height 30
click at [765, 143] on button "Sélectionner les hébergements" at bounding box center [773, 142] width 315 height 30
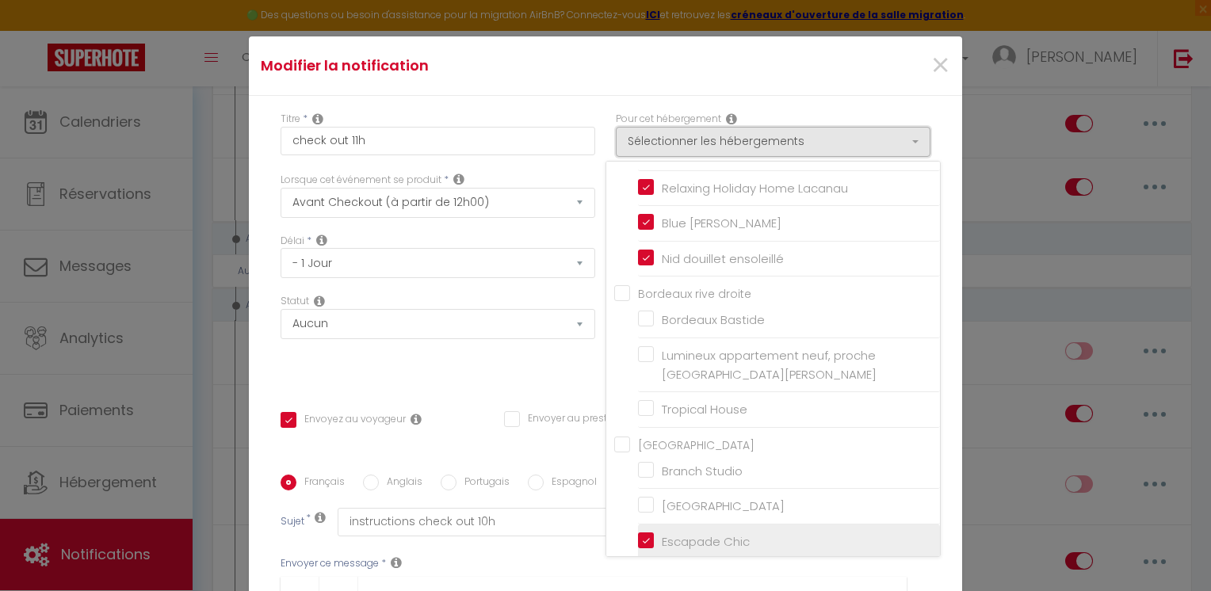
scroll to position [396, 0]
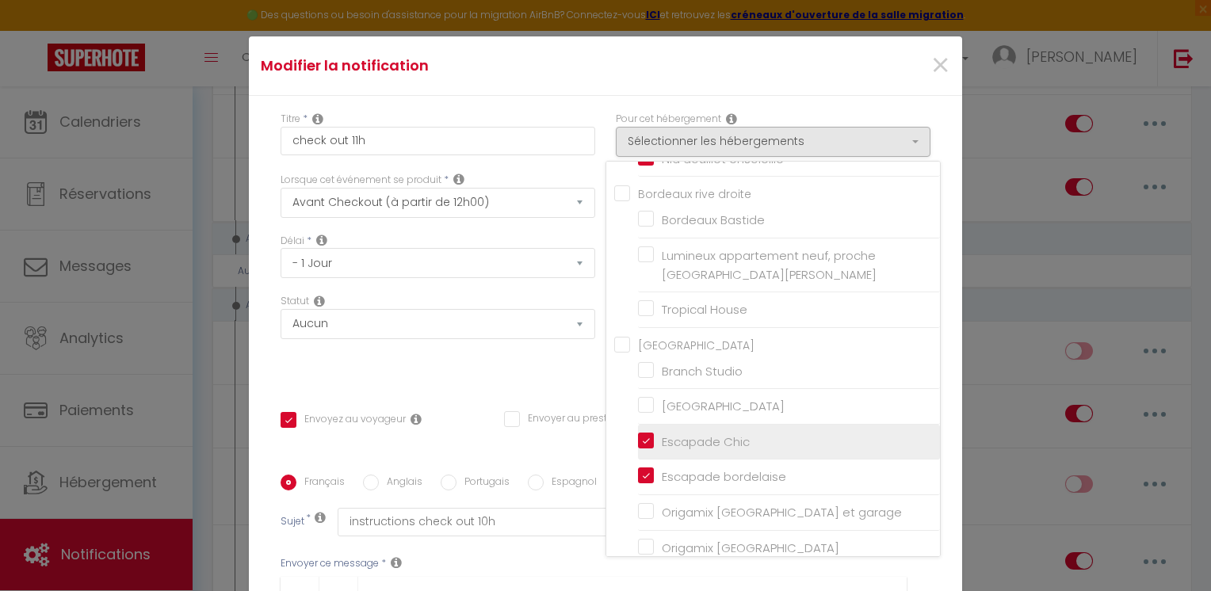
click at [638, 434] on input "Escapade Chic" at bounding box center [789, 442] width 302 height 16
checkbox input "false"
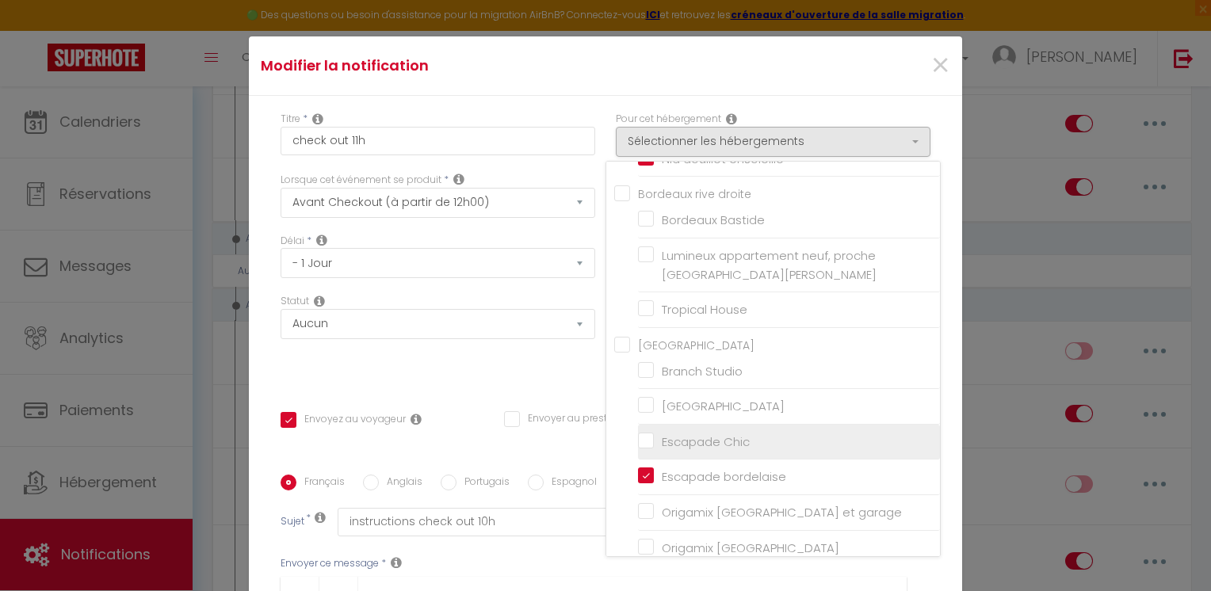
checkbox input "false"
checkbox input "true"
checkbox input "false"
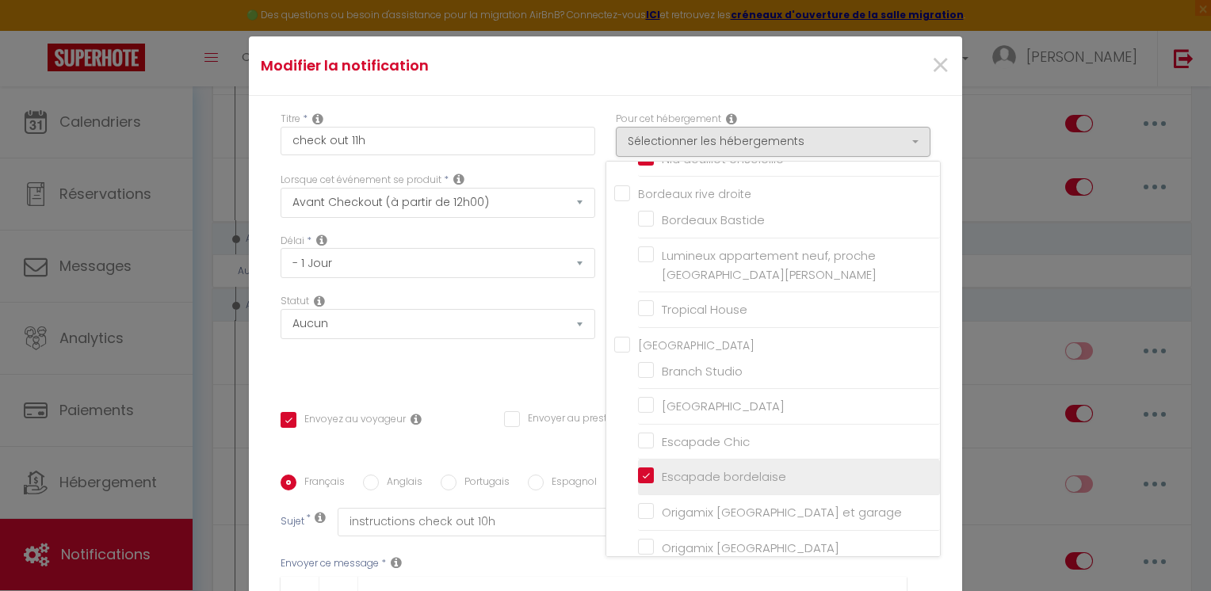
click at [638, 469] on input "Escapade bordelaise" at bounding box center [789, 477] width 302 height 16
checkbox input "false"
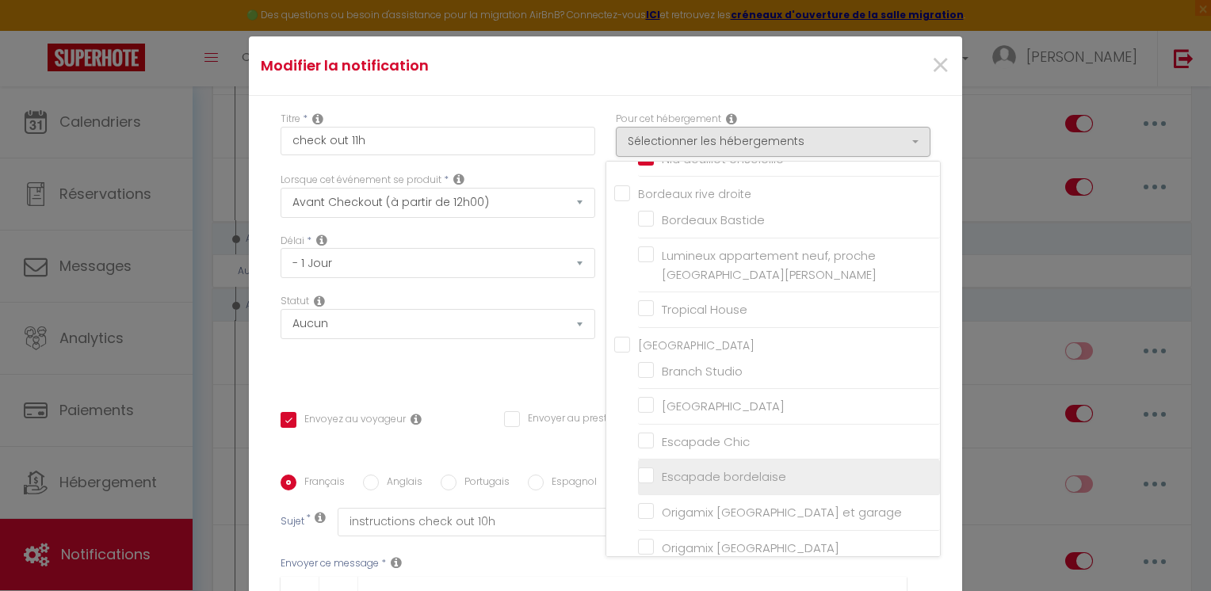
checkbox input "false"
checkbox input "true"
checkbox input "false"
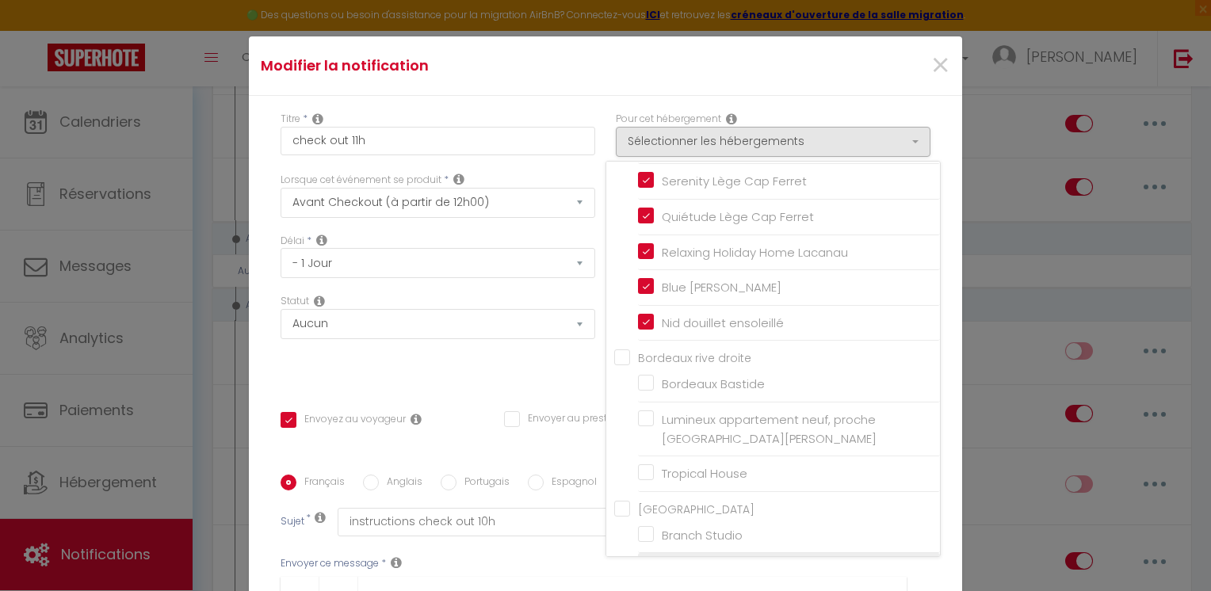
scroll to position [79, 0]
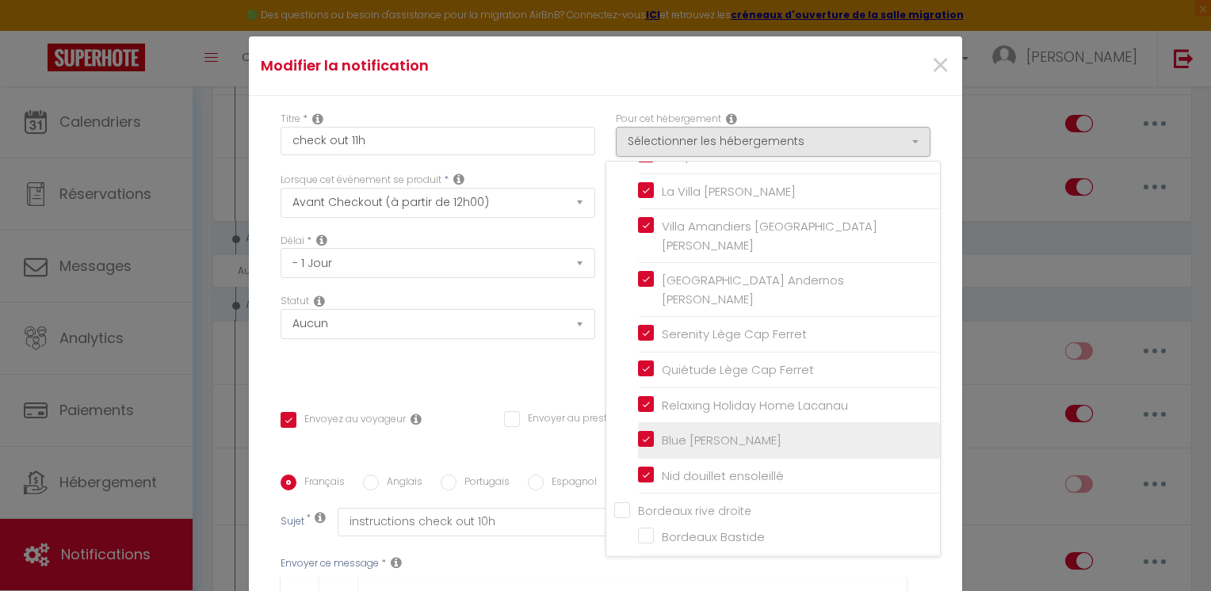
click at [638, 433] on input "Blue [PERSON_NAME]" at bounding box center [789, 441] width 302 height 16
checkbox input "false"
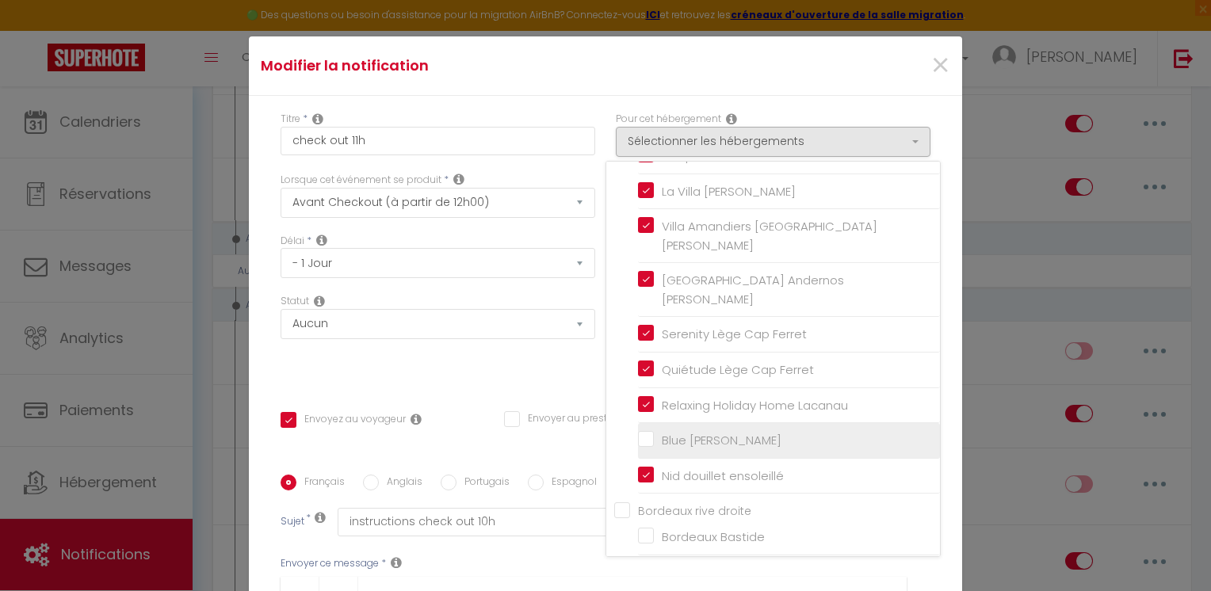
checkbox input "false"
checkbox input "true"
checkbox input "false"
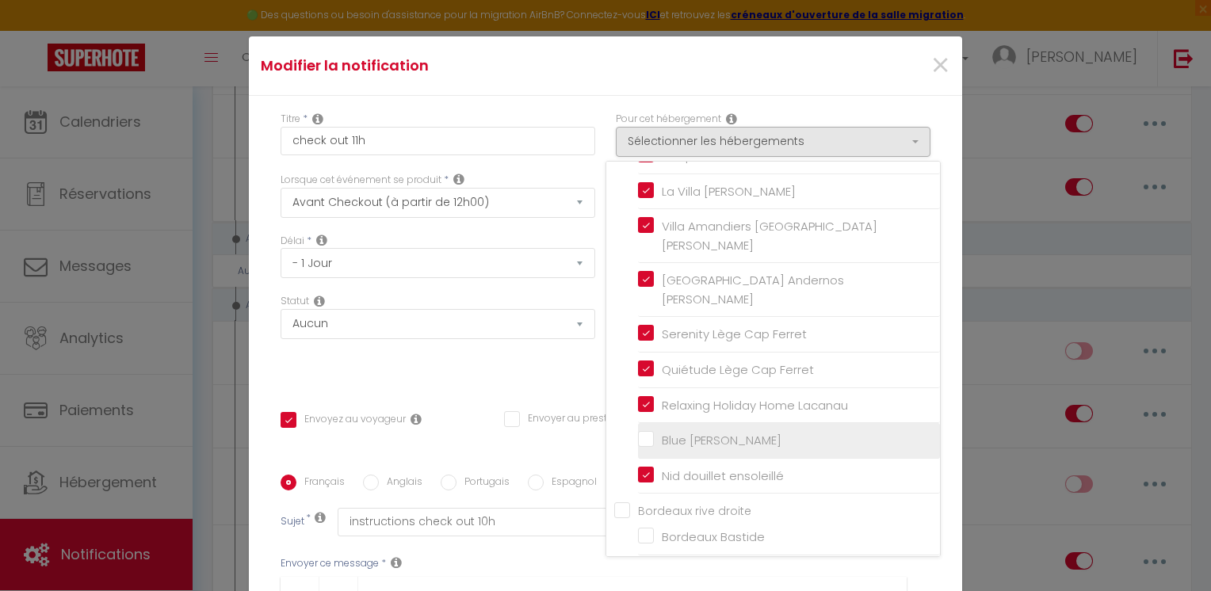
click at [640, 433] on input "Blue [PERSON_NAME]" at bounding box center [789, 441] width 302 height 16
checkbox input "true"
checkbox input "false"
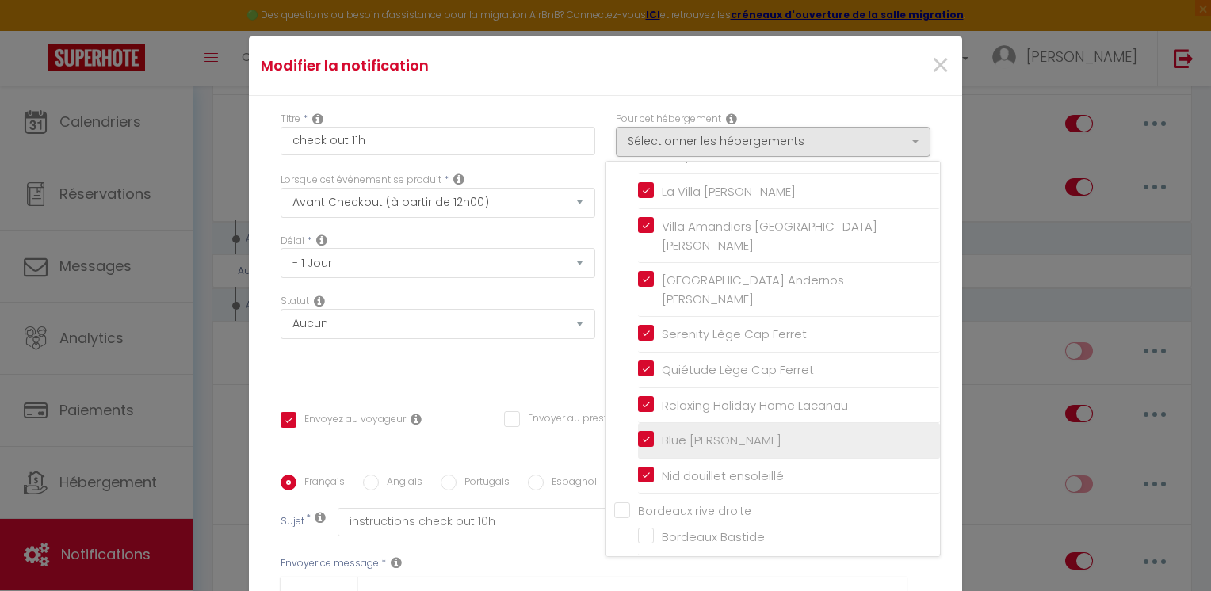
checkbox input "false"
checkbox input "true"
checkbox input "false"
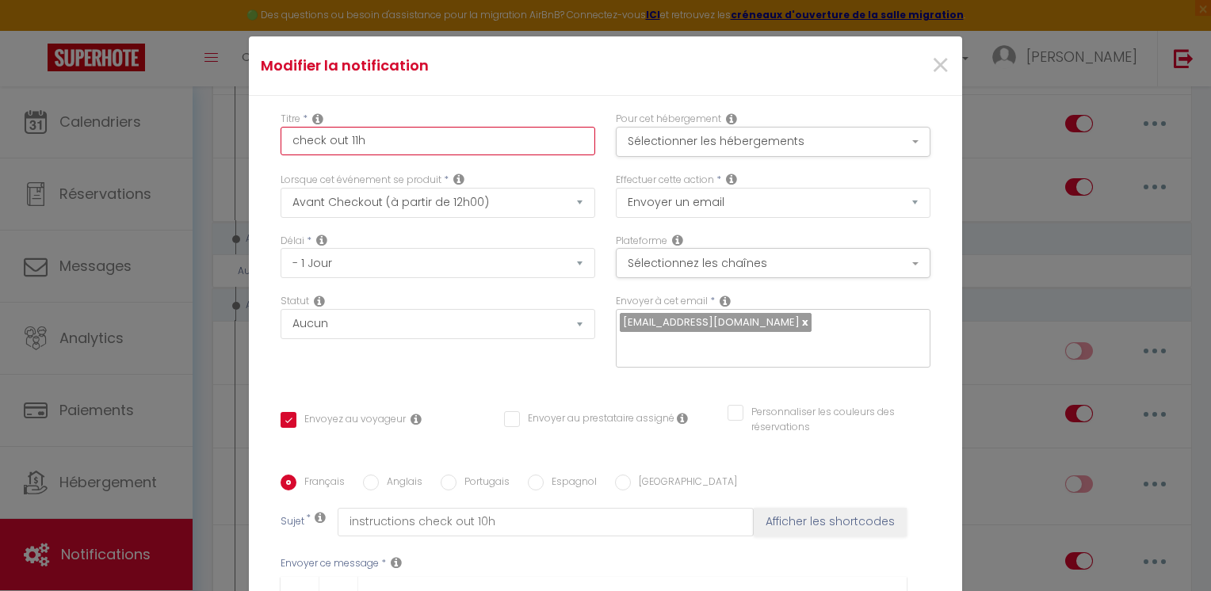
click at [374, 140] on input "check out 11h" at bounding box center [438, 141] width 315 height 29
type input "check out 11"
checkbox input "true"
checkbox input "false"
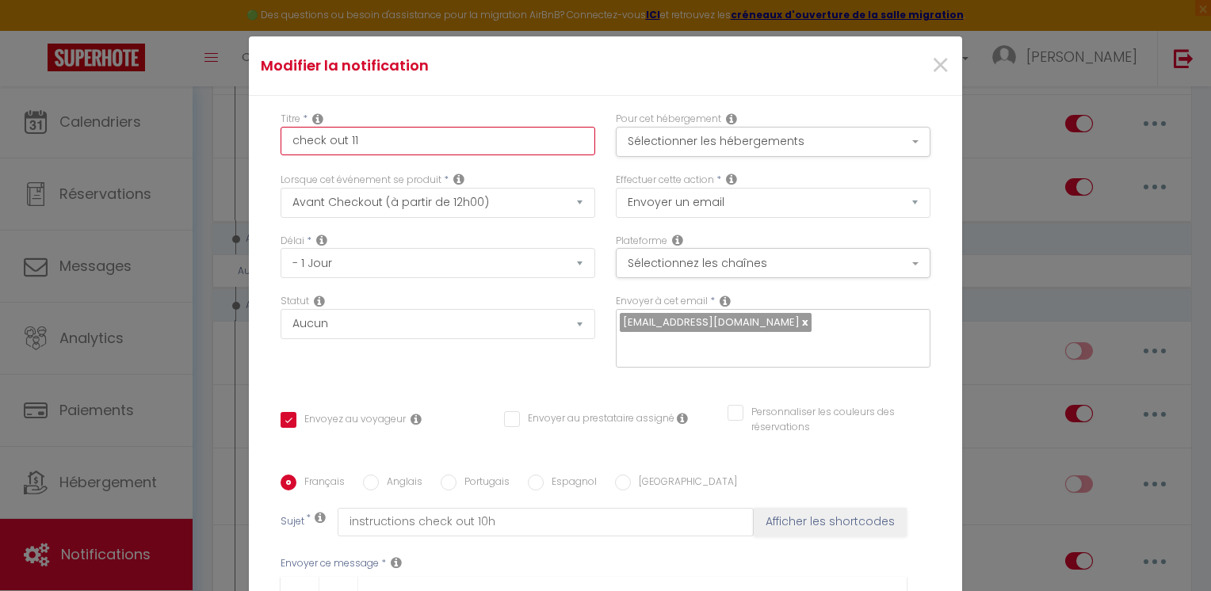
type input "check out 1"
checkbox input "true"
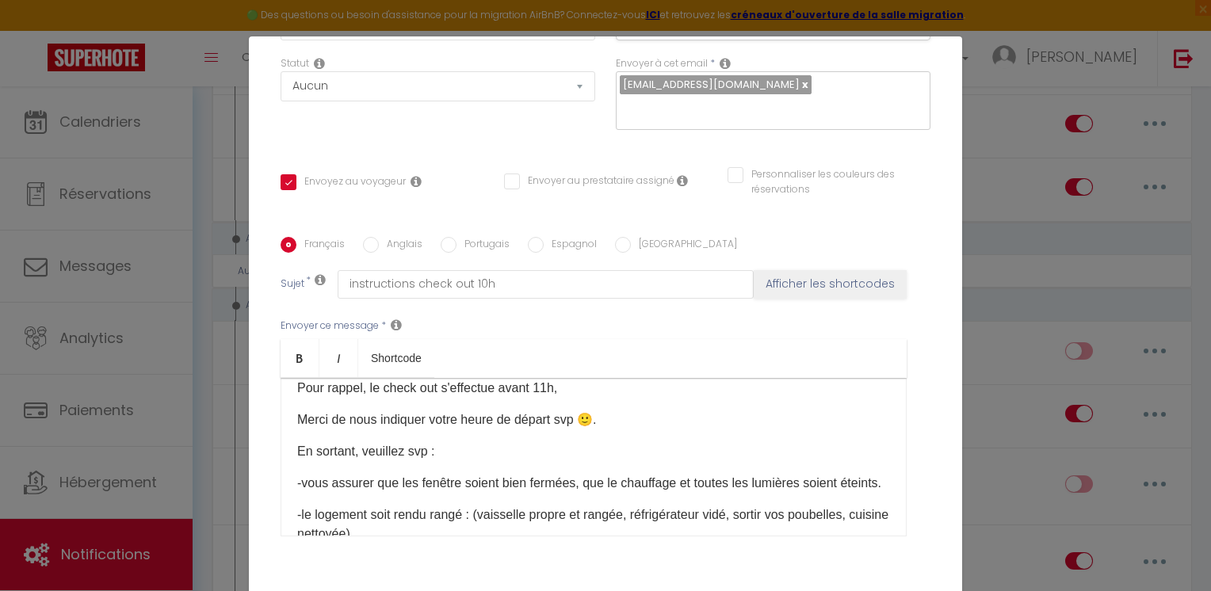
click at [545, 386] on p "Pour rappel, le check out s'effectue avant 11h," at bounding box center [593, 388] width 593 height 19
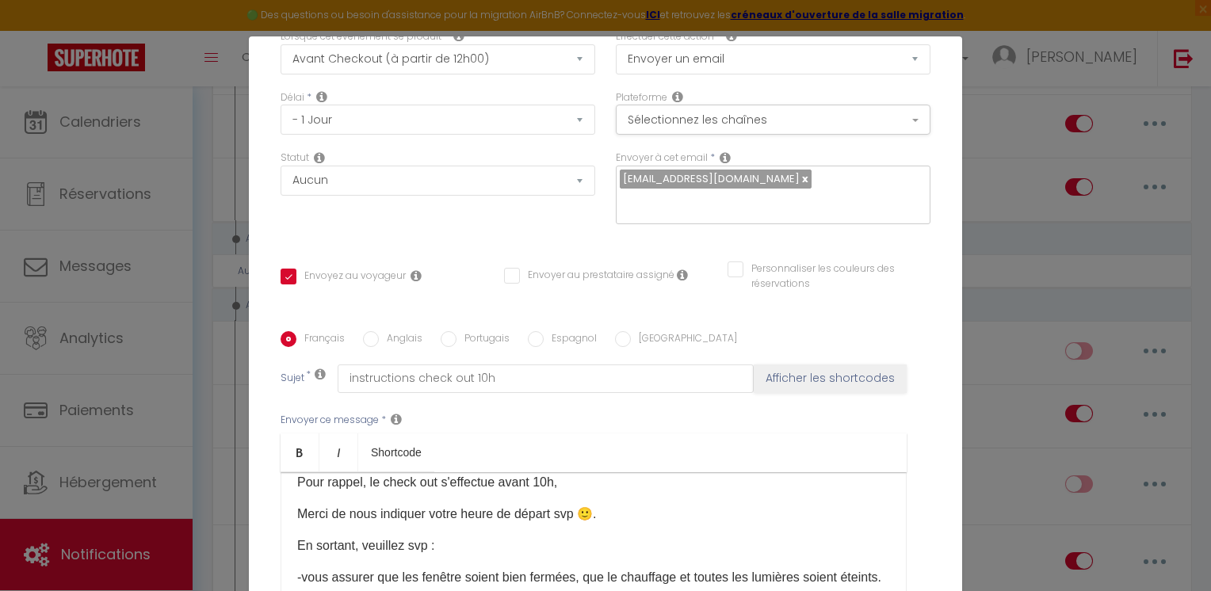
scroll to position [0, 0]
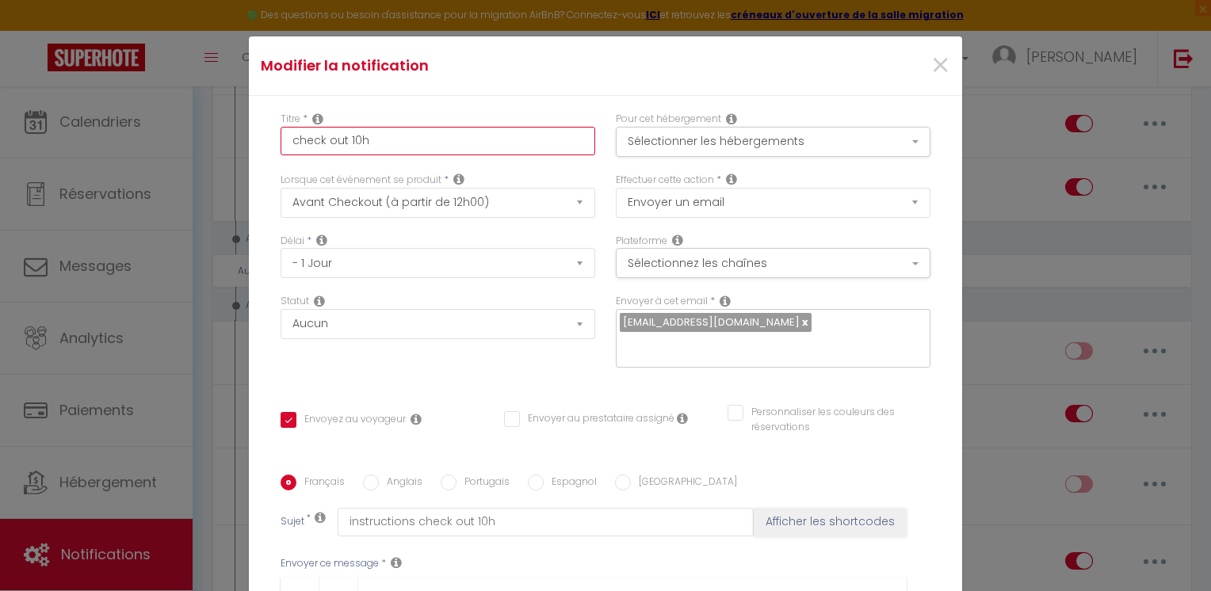
click at [381, 146] on input "check out 10h" at bounding box center [438, 141] width 315 height 29
click at [399, 141] on input "check out 10h avec pancha et barbecue" at bounding box center [438, 141] width 315 height 29
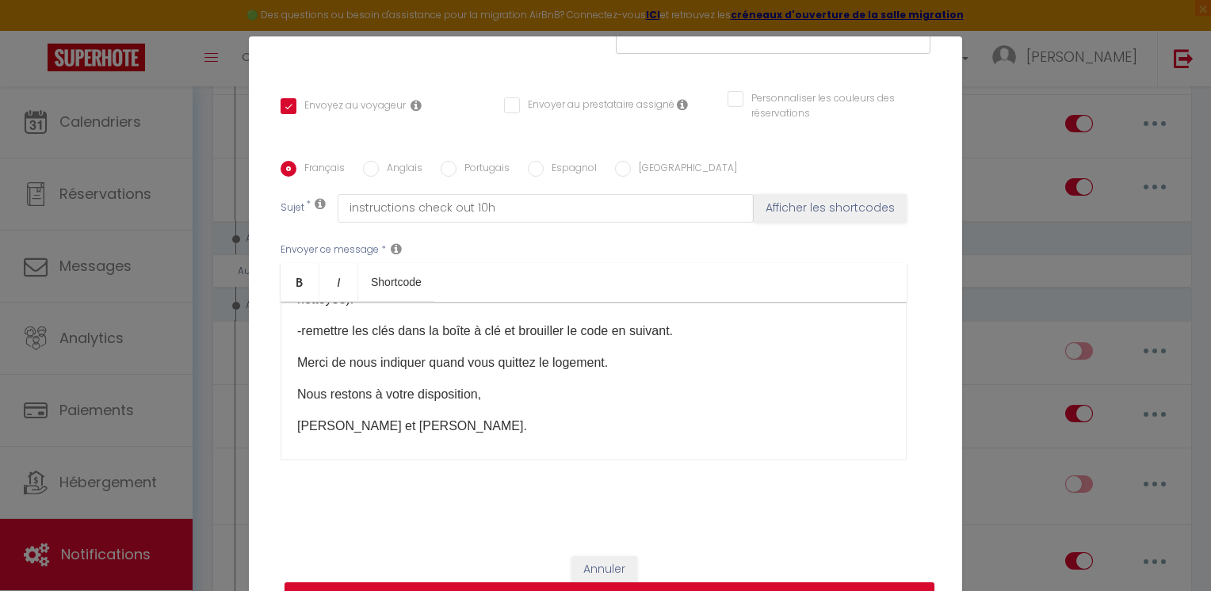
scroll to position [159, 0]
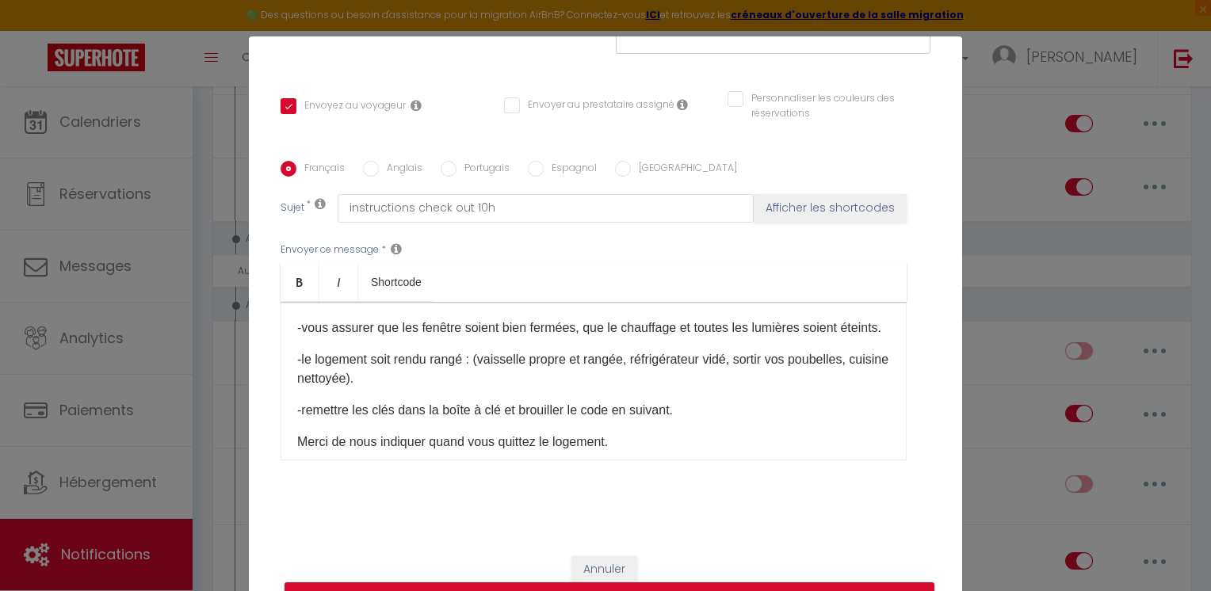
click at [460, 388] on p "-le logement soit rendu rangé : (vaisselle propre et rangée, réfrigérateur vidé…" at bounding box center [593, 369] width 593 height 38
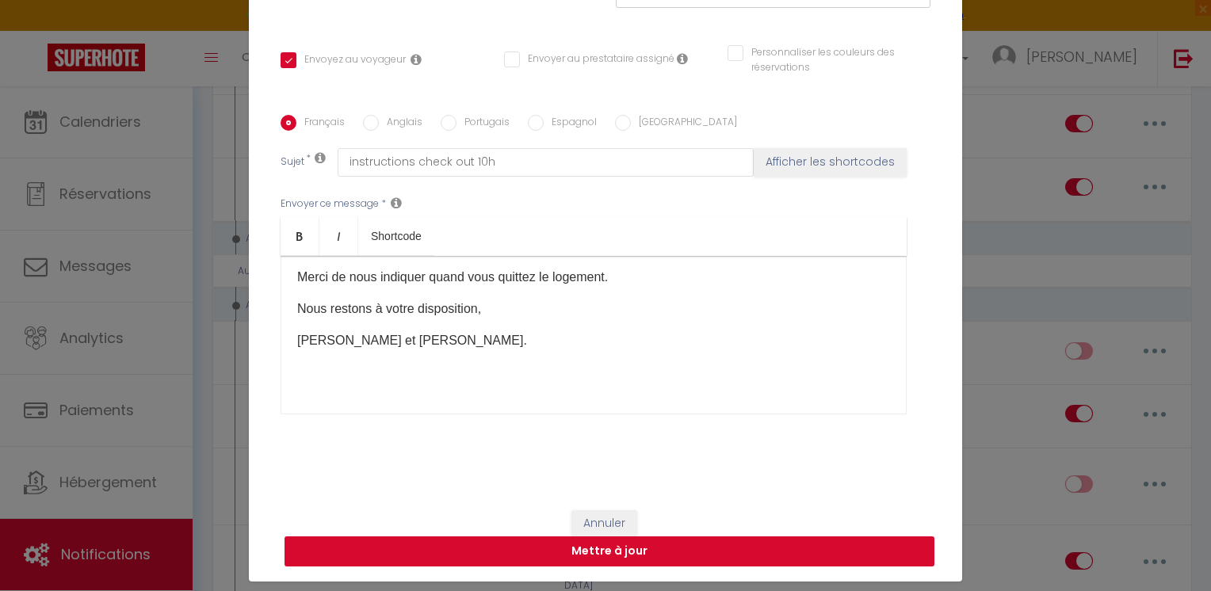
scroll to position [71, 0]
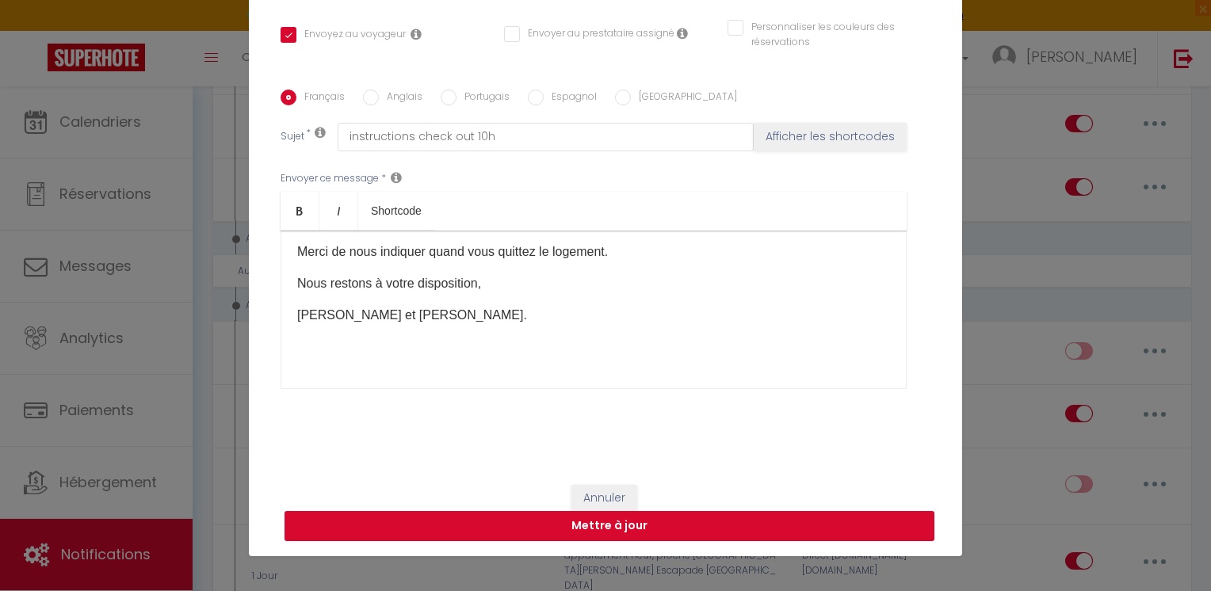
click at [616, 528] on button "Mettre à jour" at bounding box center [610, 526] width 650 height 30
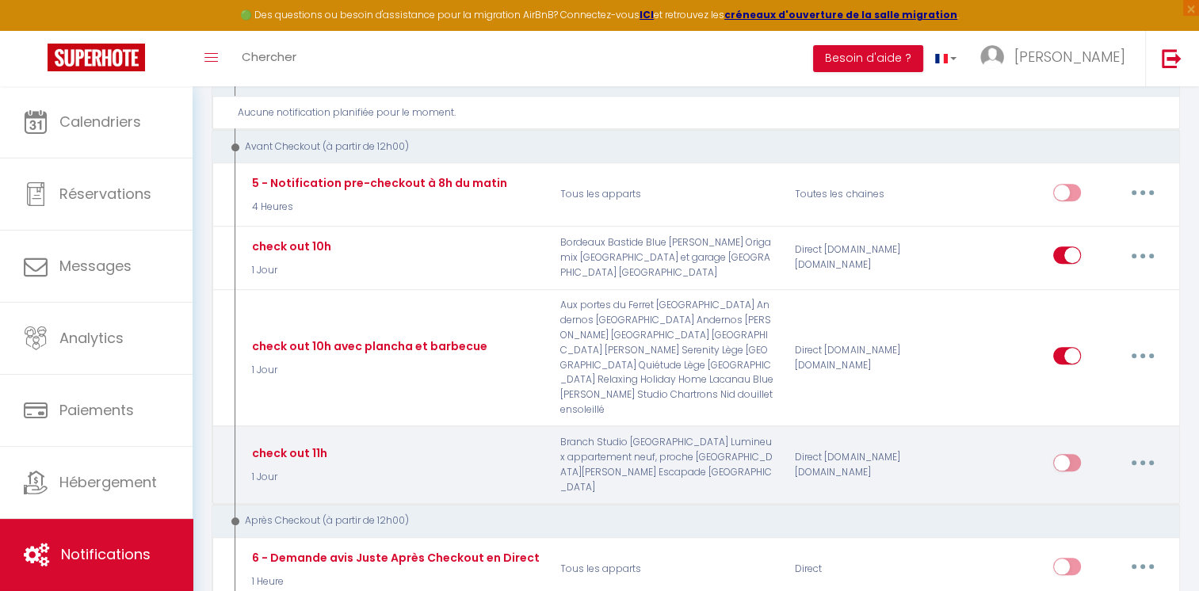
scroll to position [1348, 0]
